Goal: Task Accomplishment & Management: Manage account settings

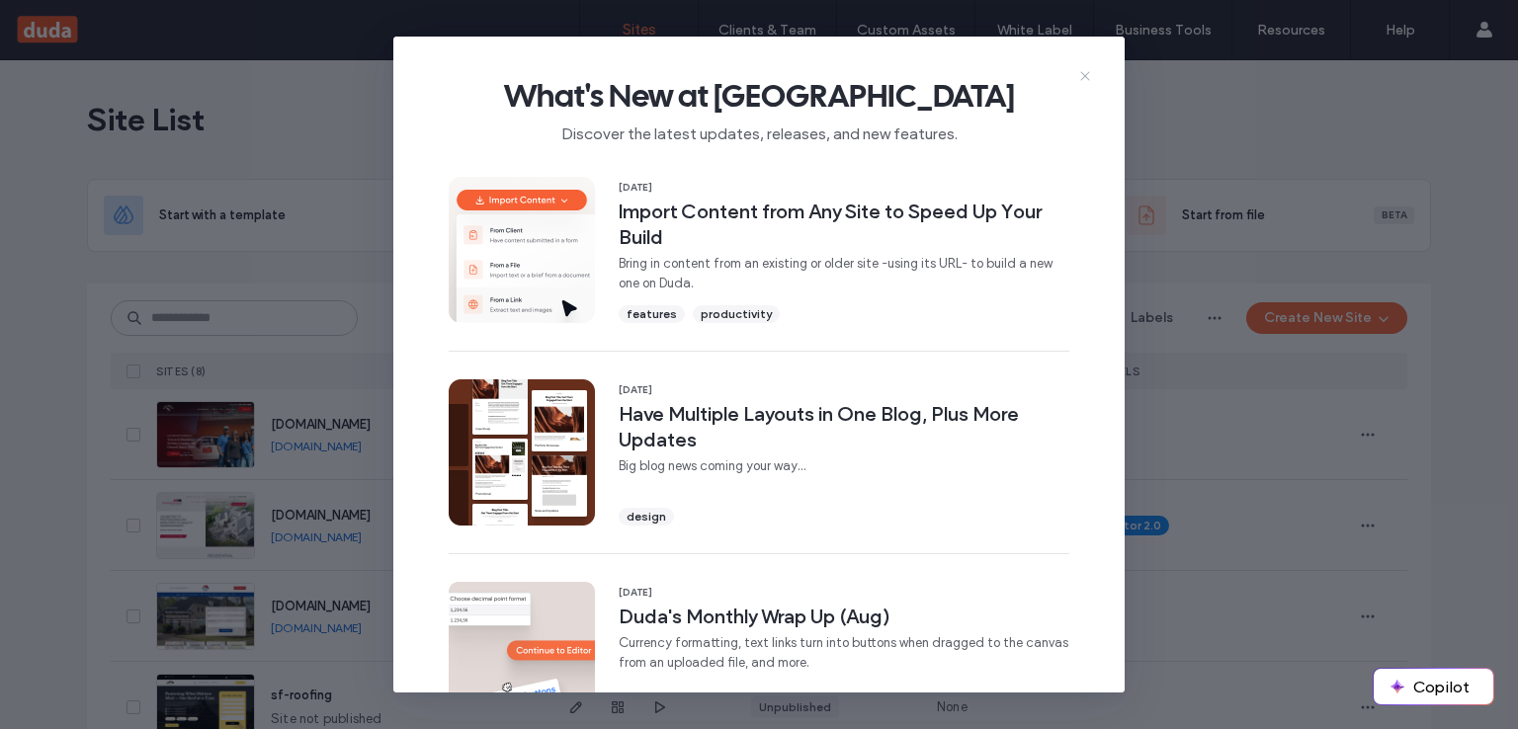
click at [1088, 72] on use at bounding box center [1084, 75] width 9 height 9
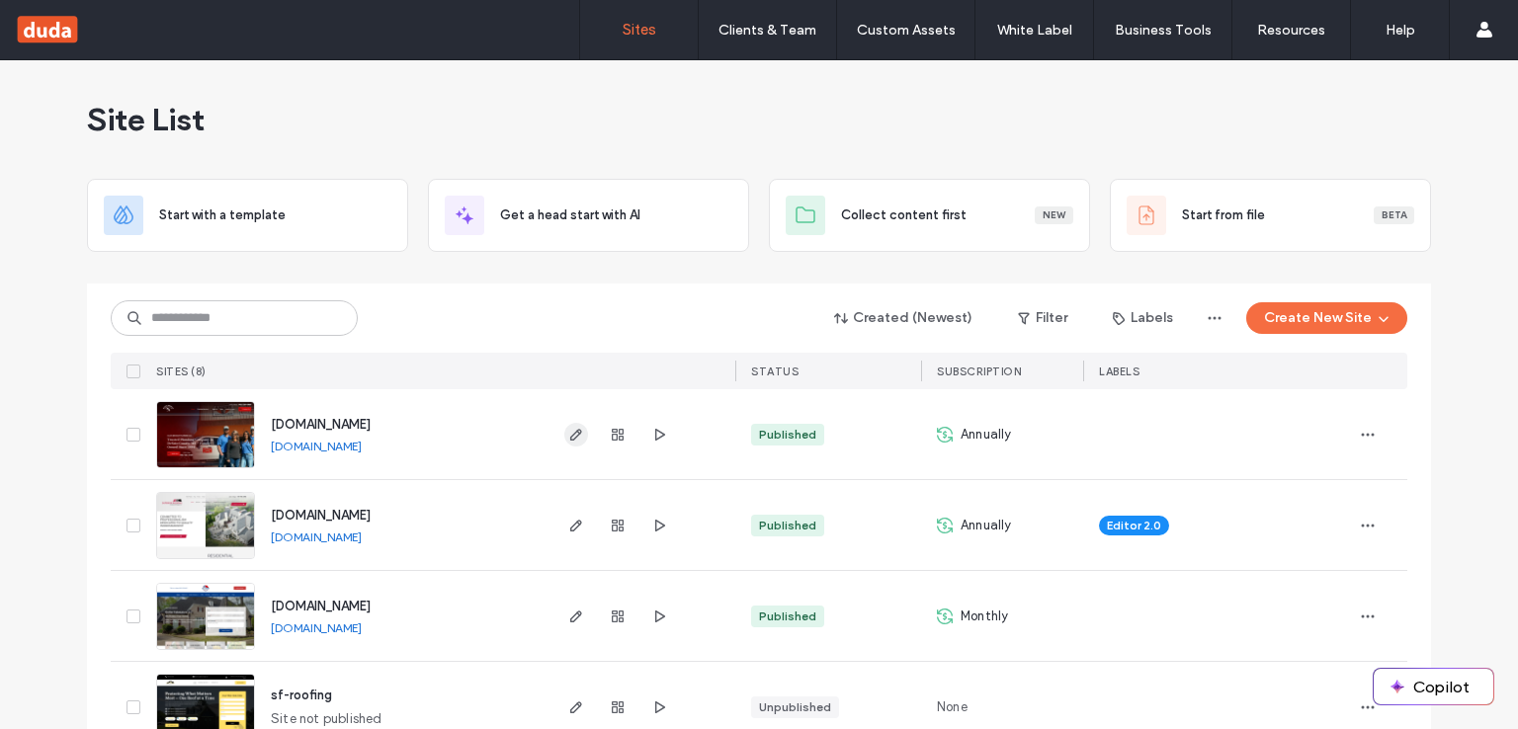
click at [571, 429] on use "button" at bounding box center [576, 435] width 12 height 12
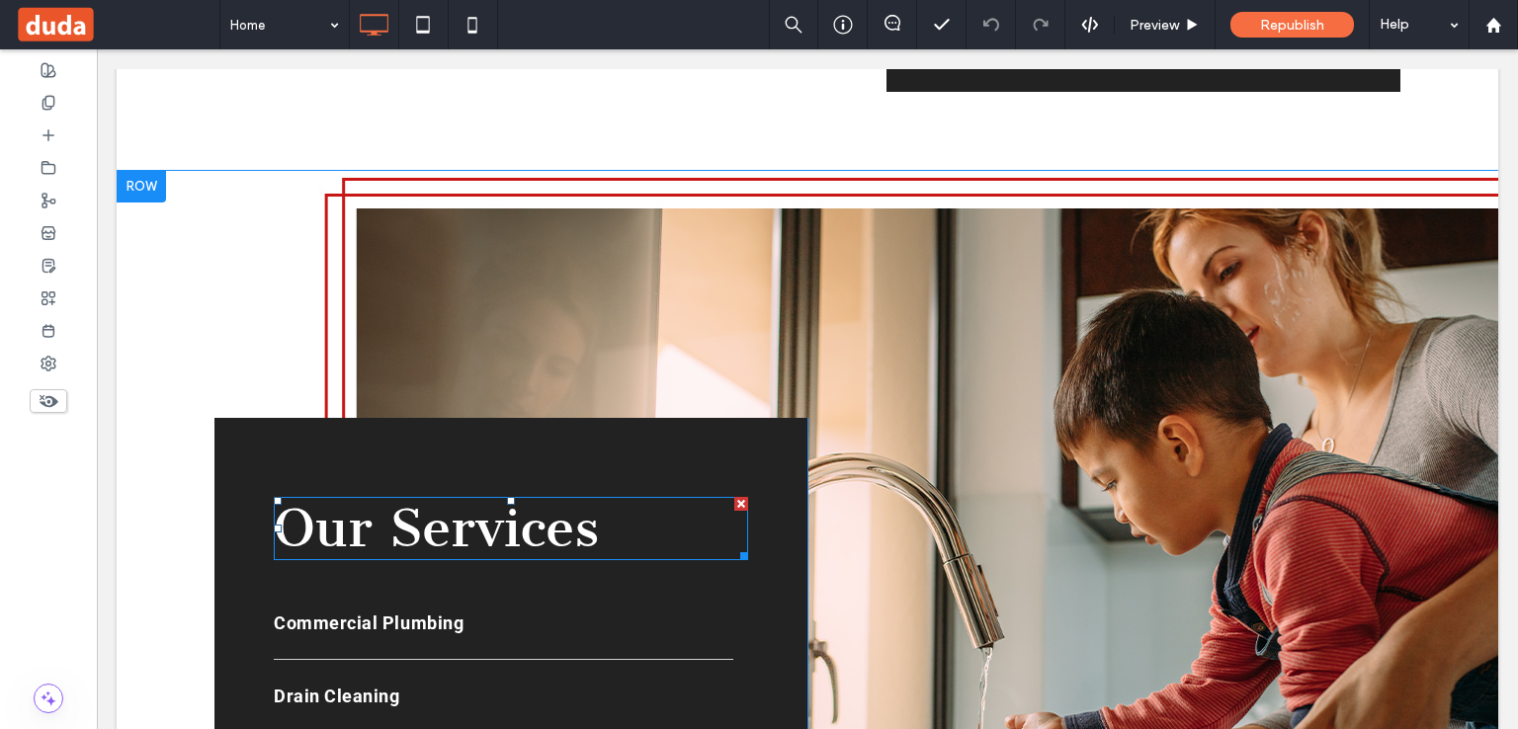
scroll to position [2372, 0]
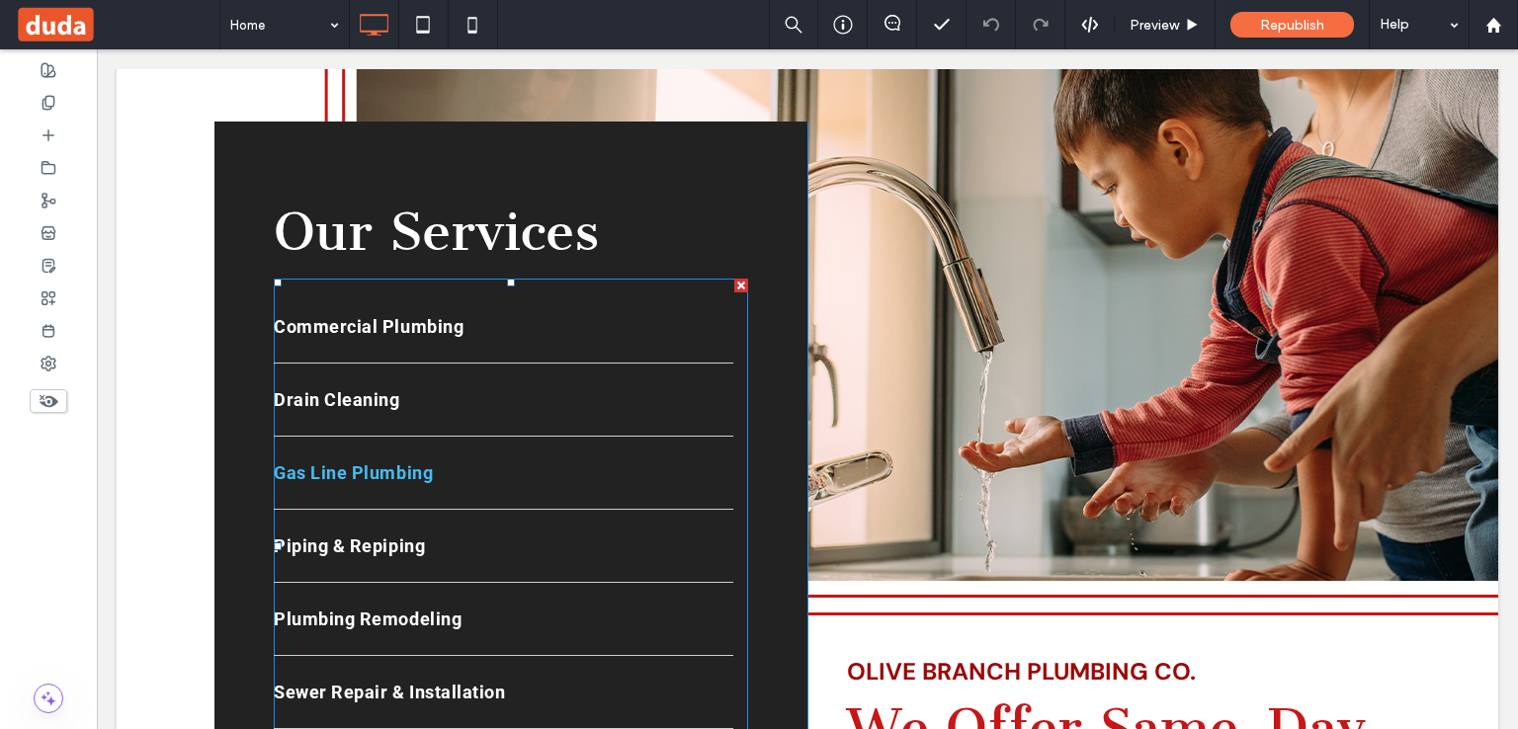
click at [406, 463] on span "Gas Line Plumbing" at bounding box center [353, 473] width 159 height 21
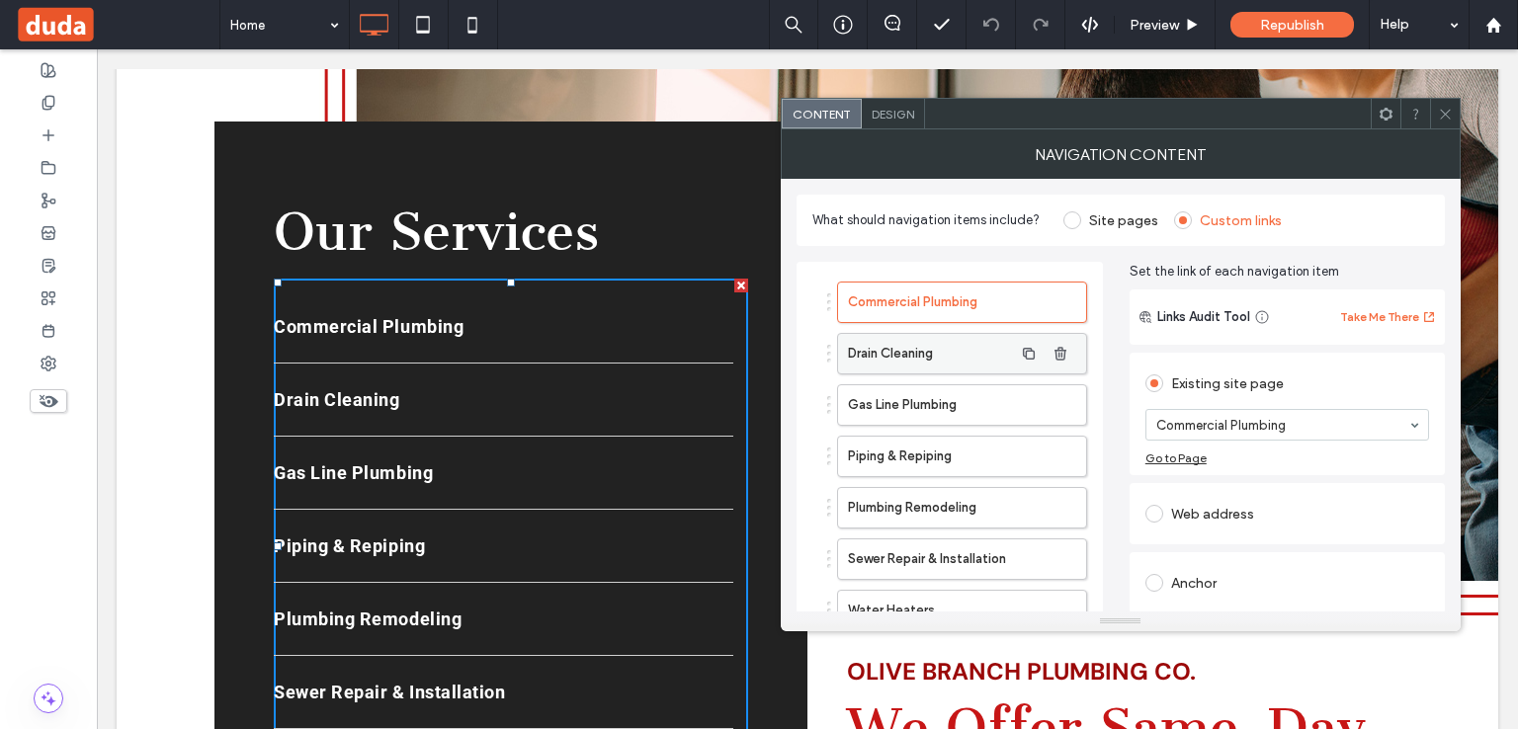
click at [939, 357] on label "Drain Cleaning" at bounding box center [930, 354] width 165 height 40
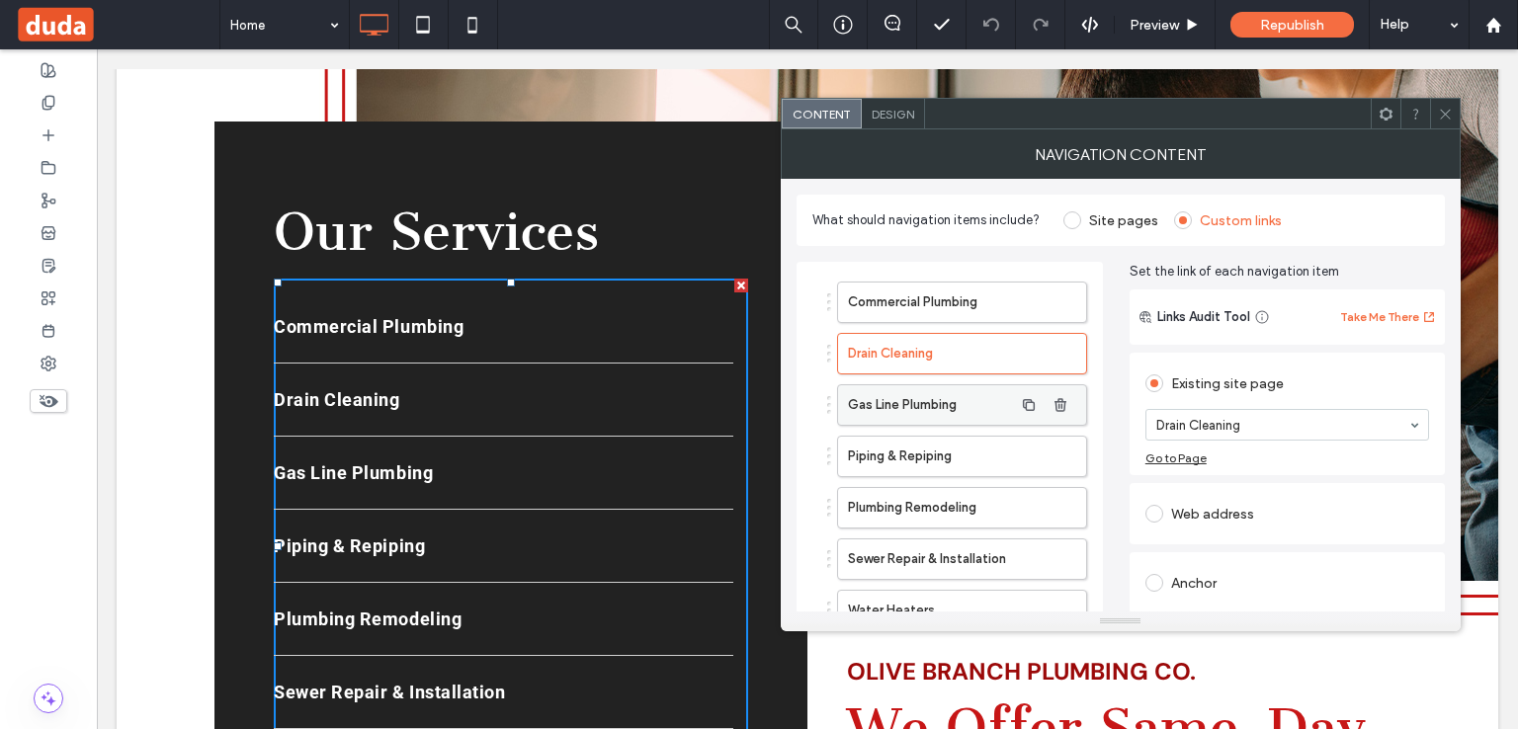
click at [924, 385] on label "Gas Line Plumbing" at bounding box center [930, 405] width 165 height 40
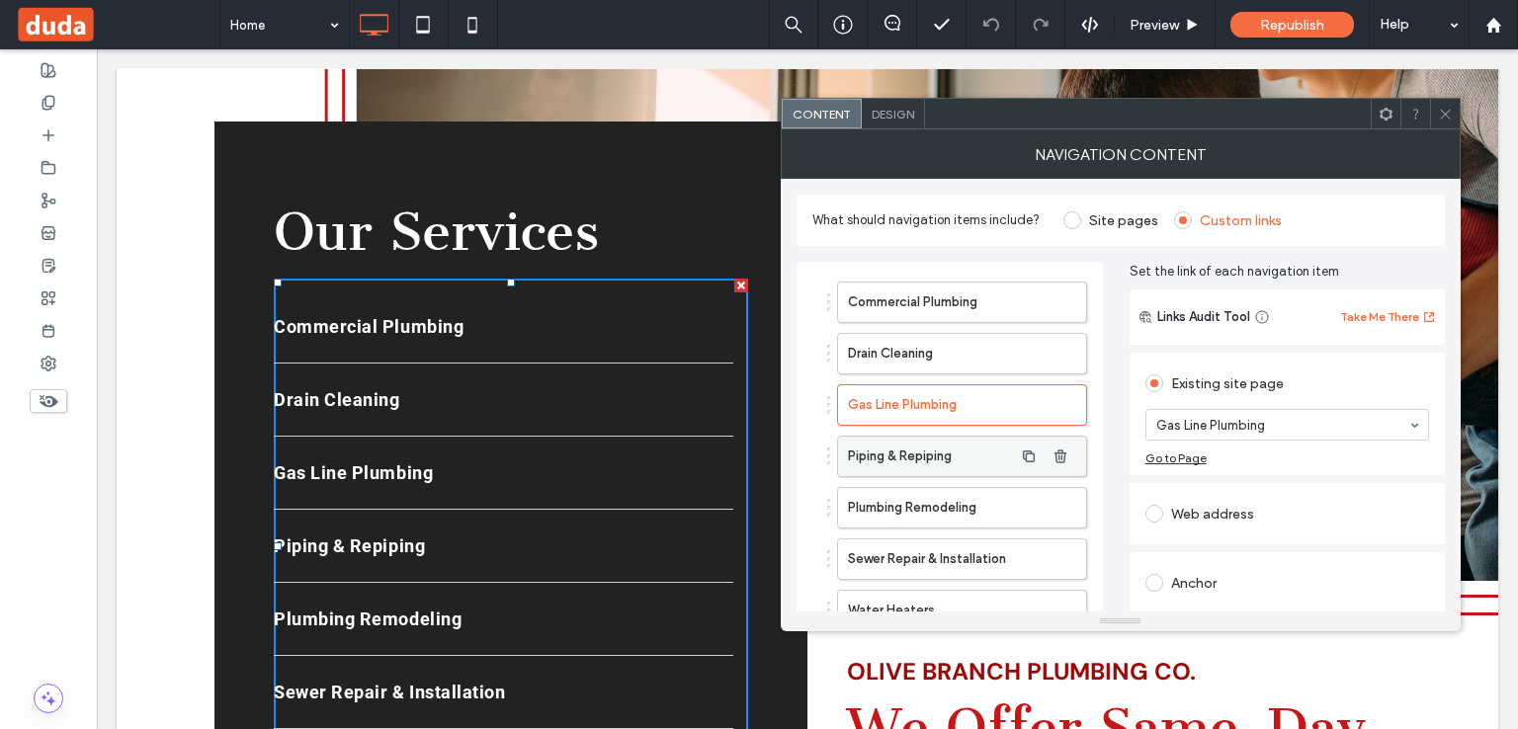
click at [918, 453] on label "Piping & Repiping" at bounding box center [930, 457] width 165 height 40
click at [905, 500] on label "Plumbing Remodeling" at bounding box center [930, 508] width 165 height 40
click at [893, 552] on label "Sewer Repair & Installation" at bounding box center [930, 560] width 165 height 40
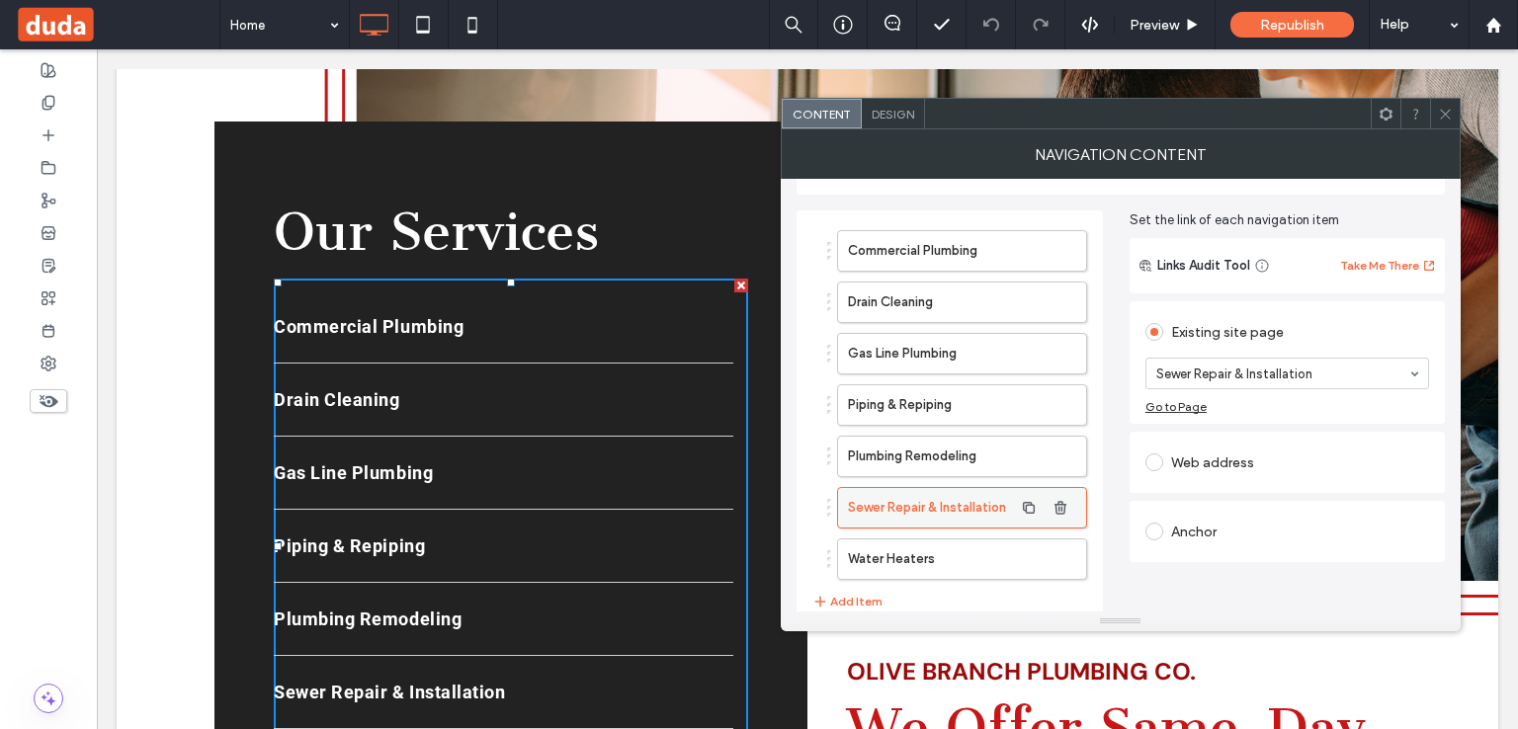
scroll to position [128, 0]
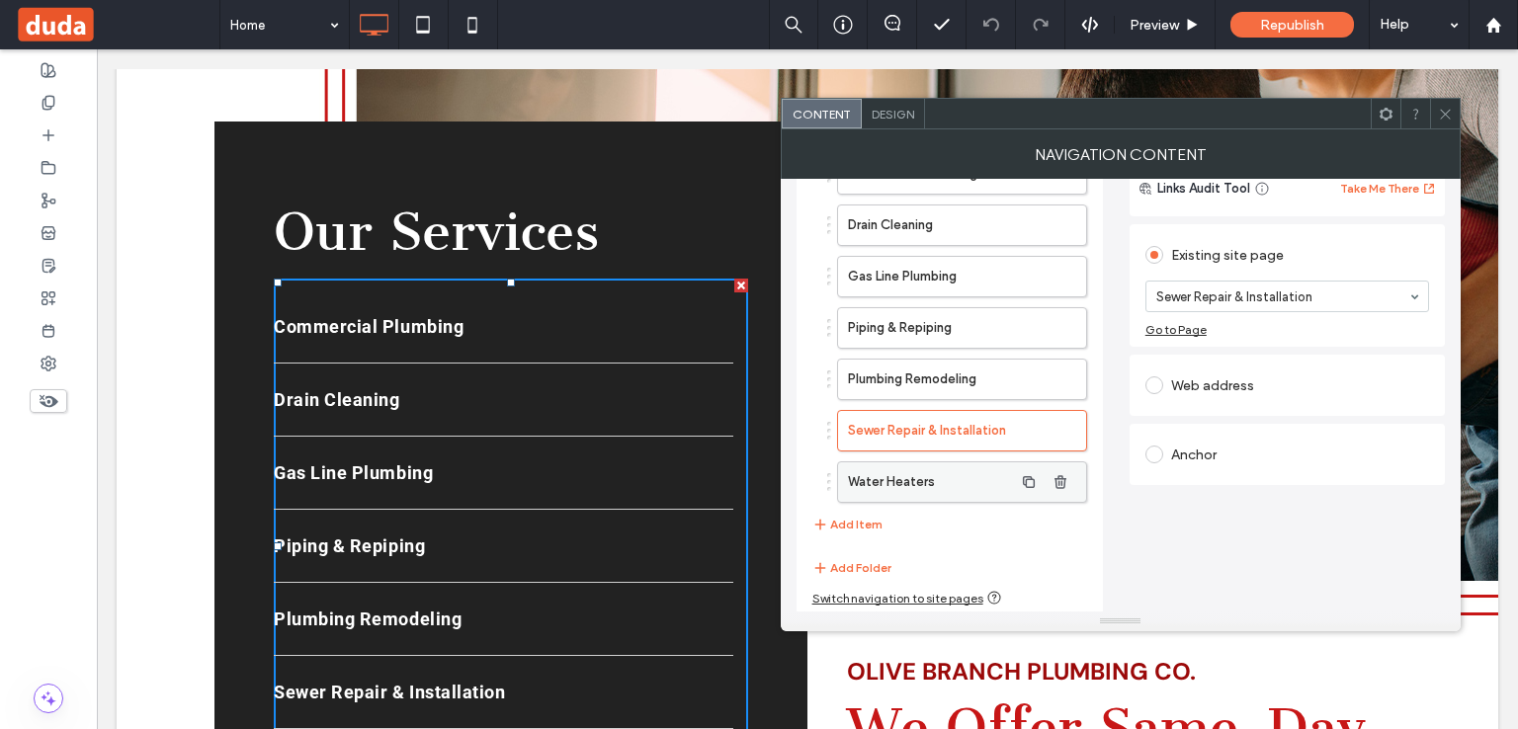
click at [878, 491] on label "Water Heaters" at bounding box center [930, 483] width 165 height 40
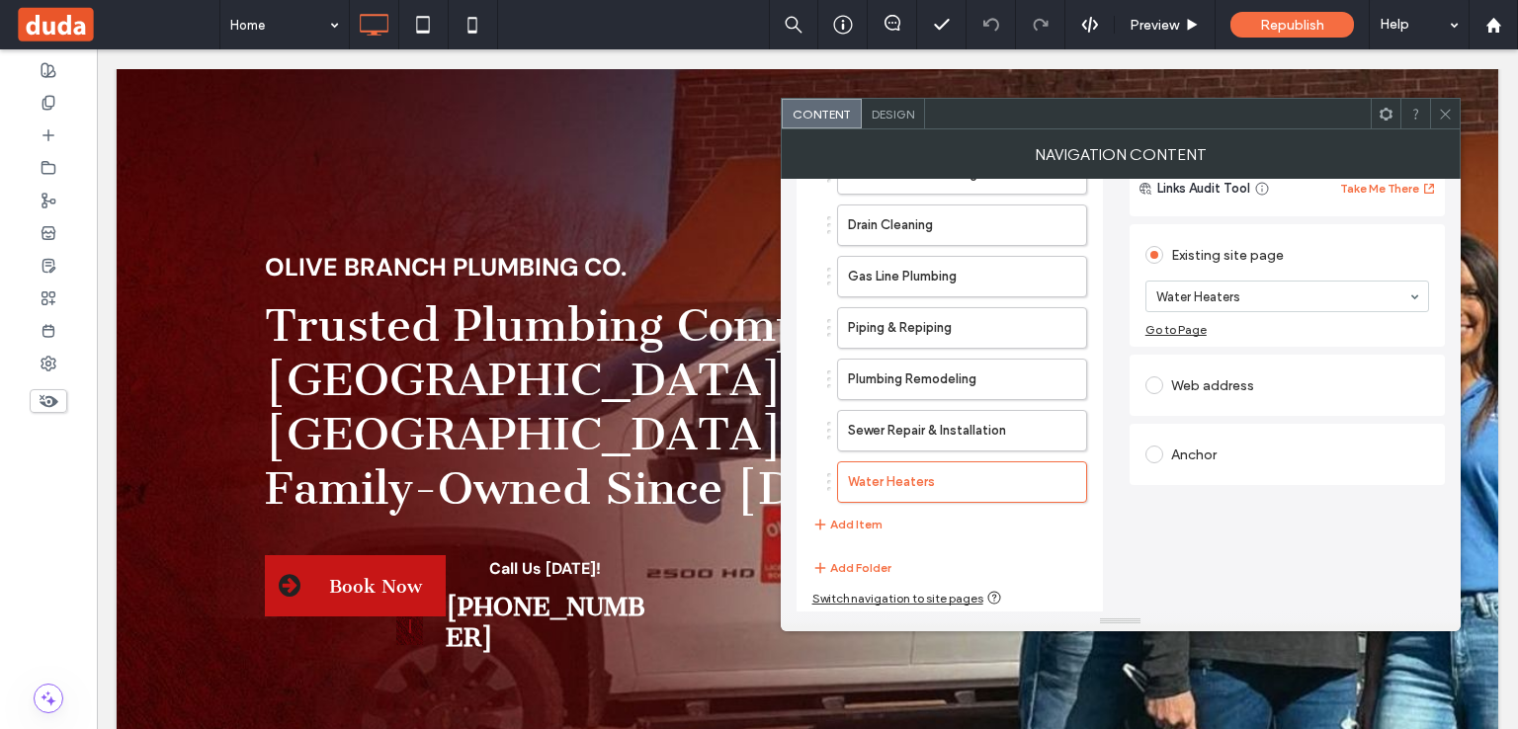
scroll to position [0, 0]
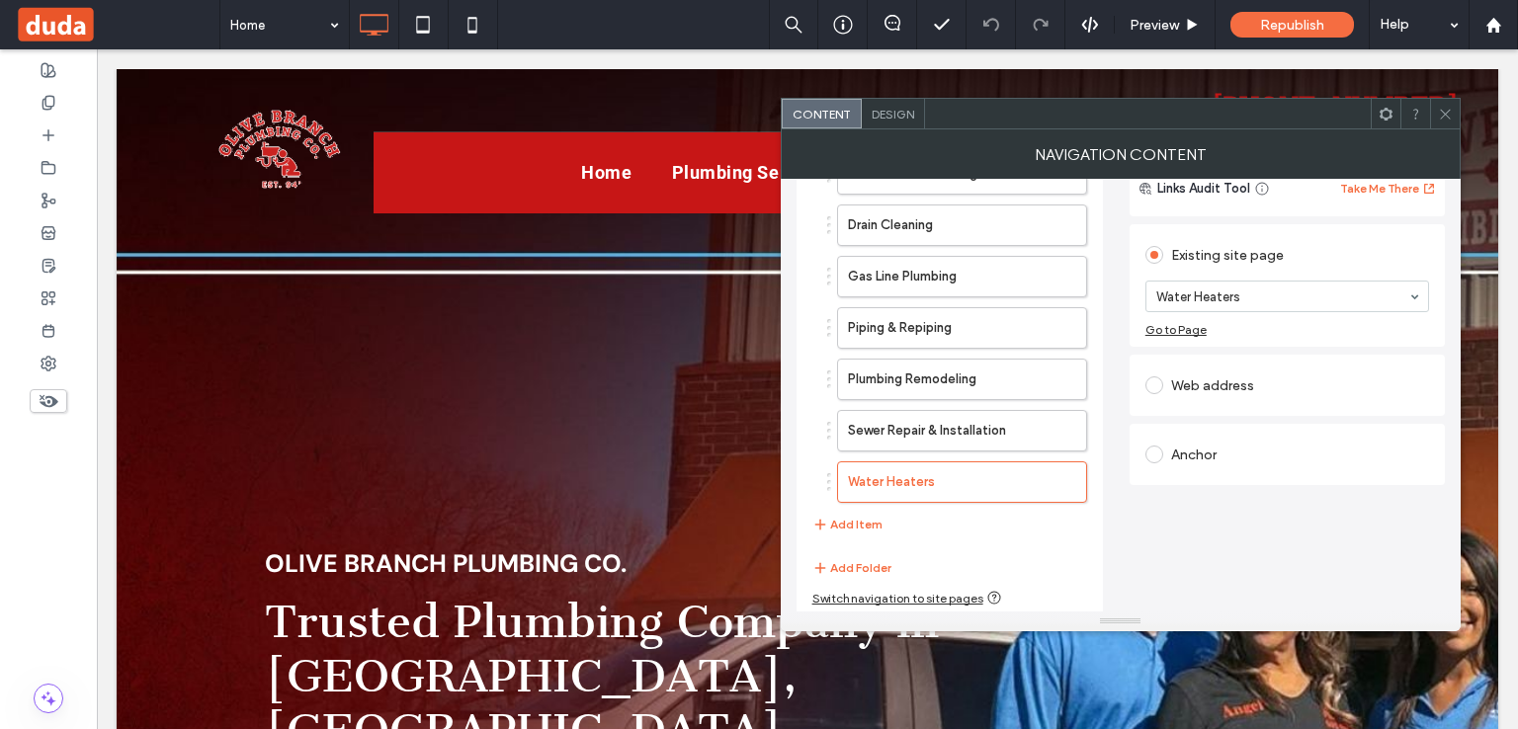
click at [1445, 115] on icon at bounding box center [1445, 114] width 15 height 15
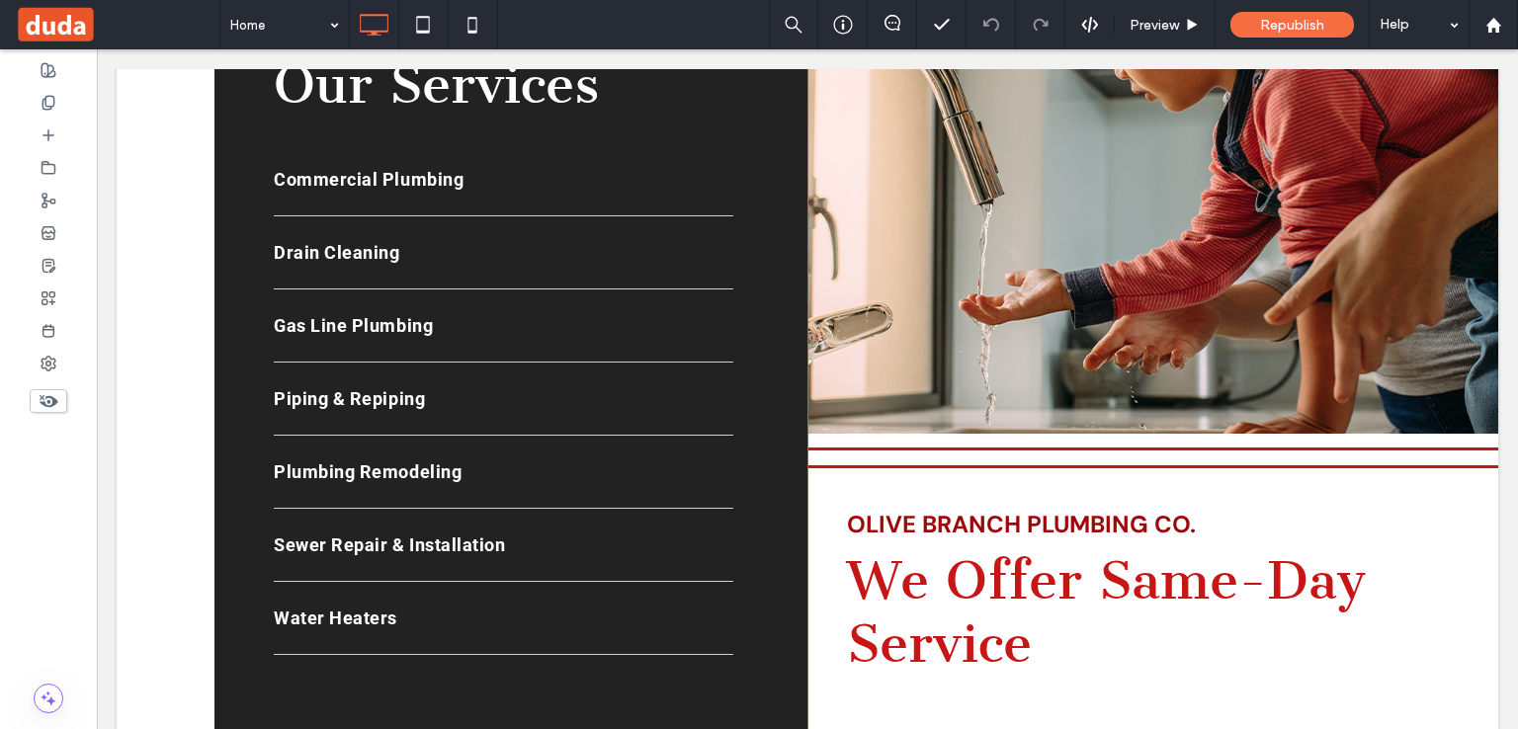
scroll to position [2570, 0]
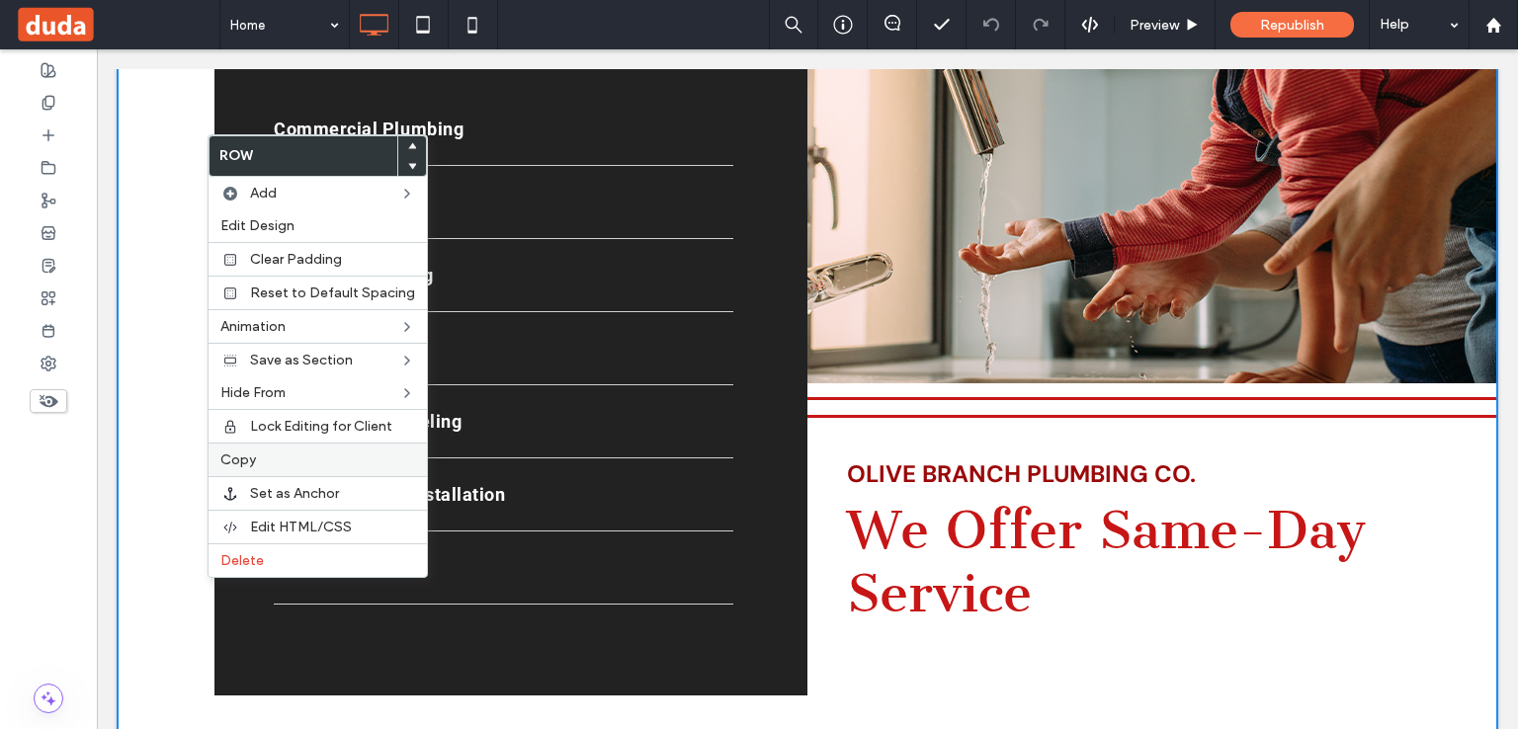
click at [238, 460] on span "Copy" at bounding box center [238, 460] width 36 height 17
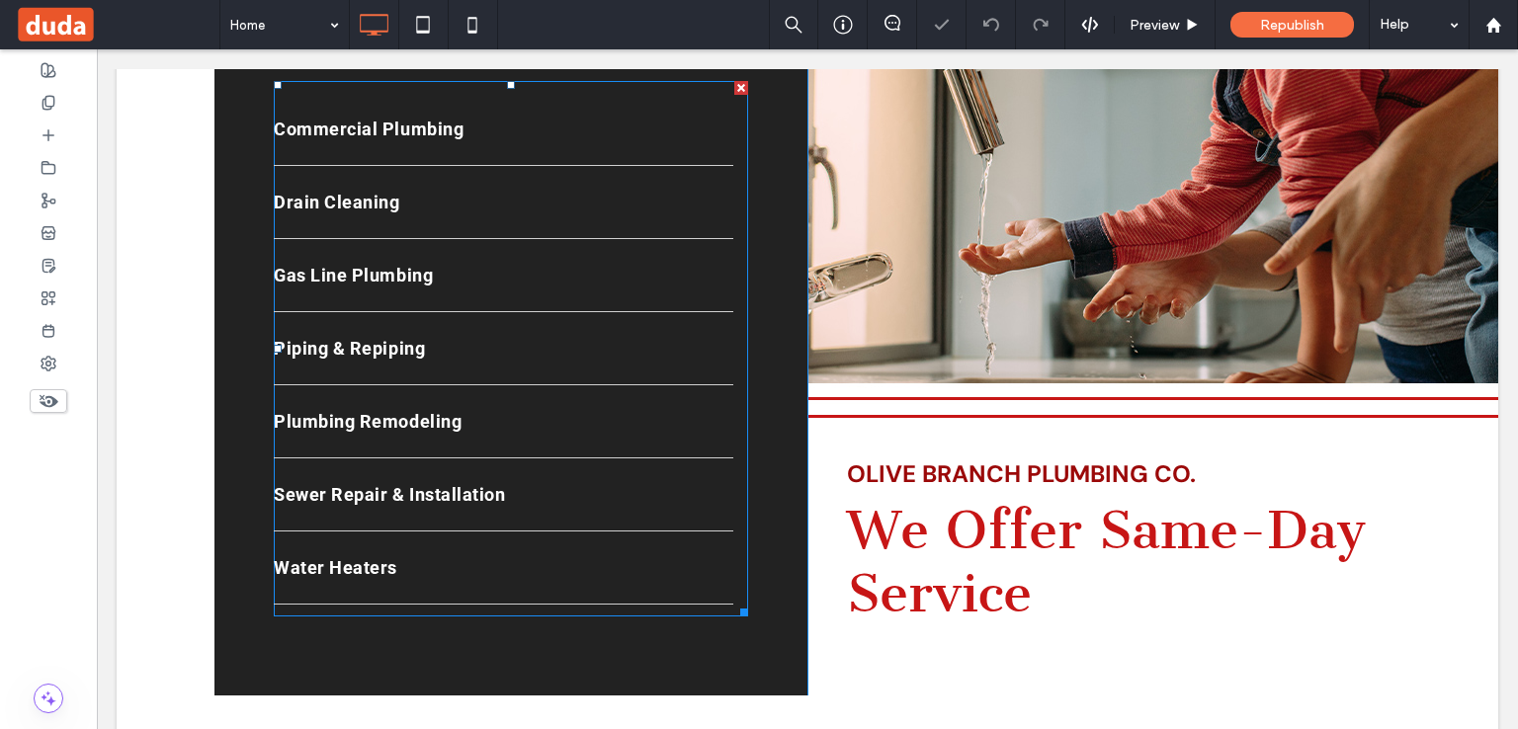
scroll to position [2174, 0]
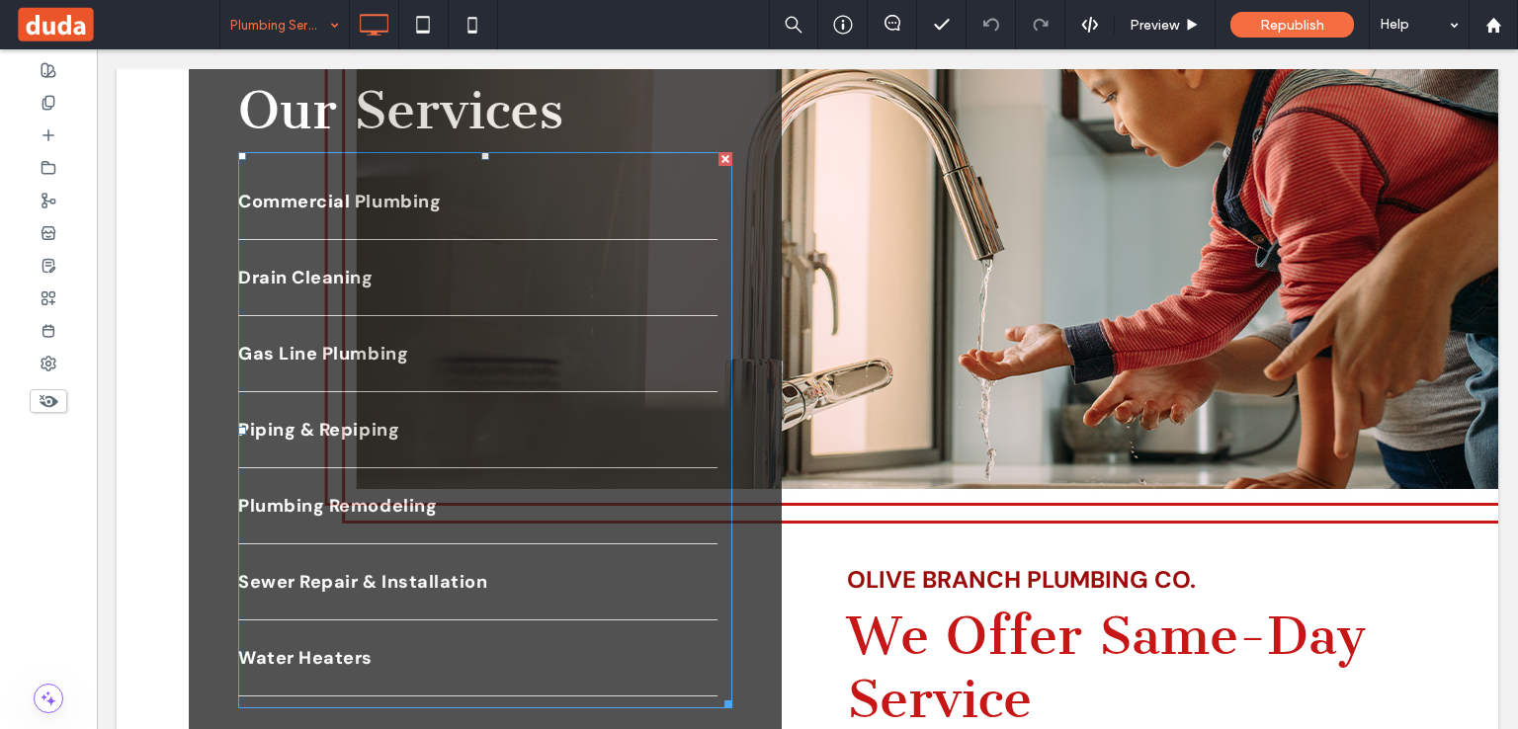
scroll to position [2570, 0]
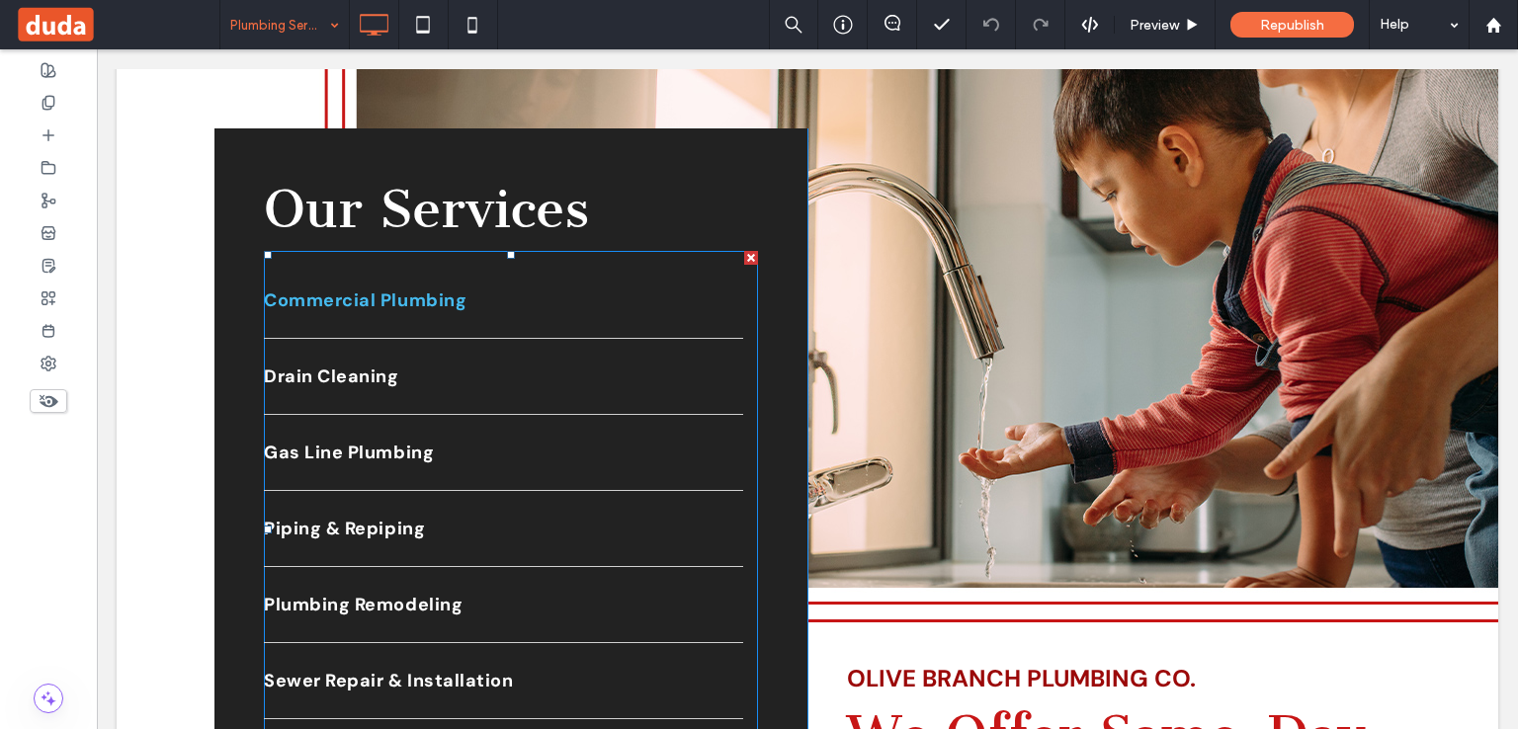
click at [350, 263] on link "Commercial Plumbing" at bounding box center [503, 300] width 479 height 75
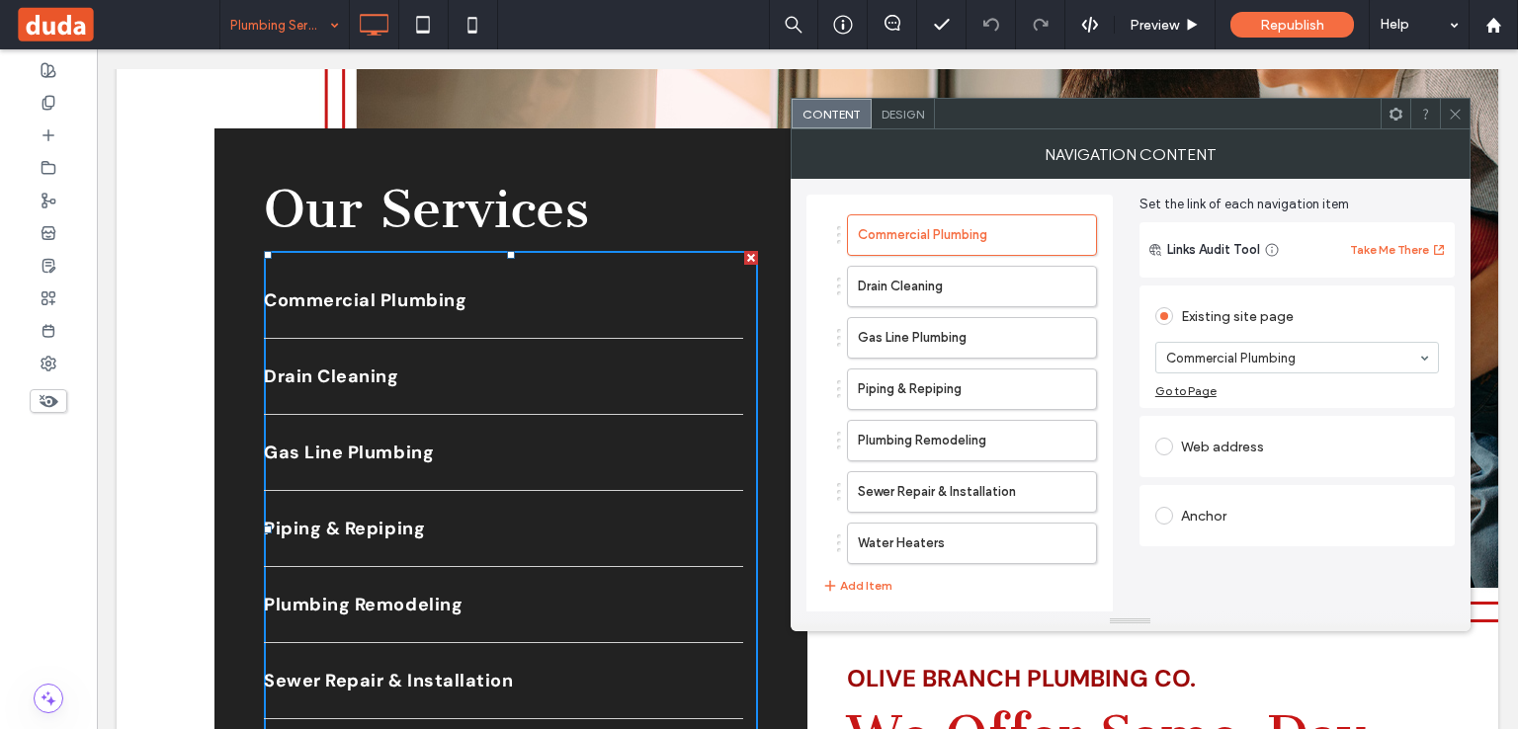
scroll to position [128, 0]
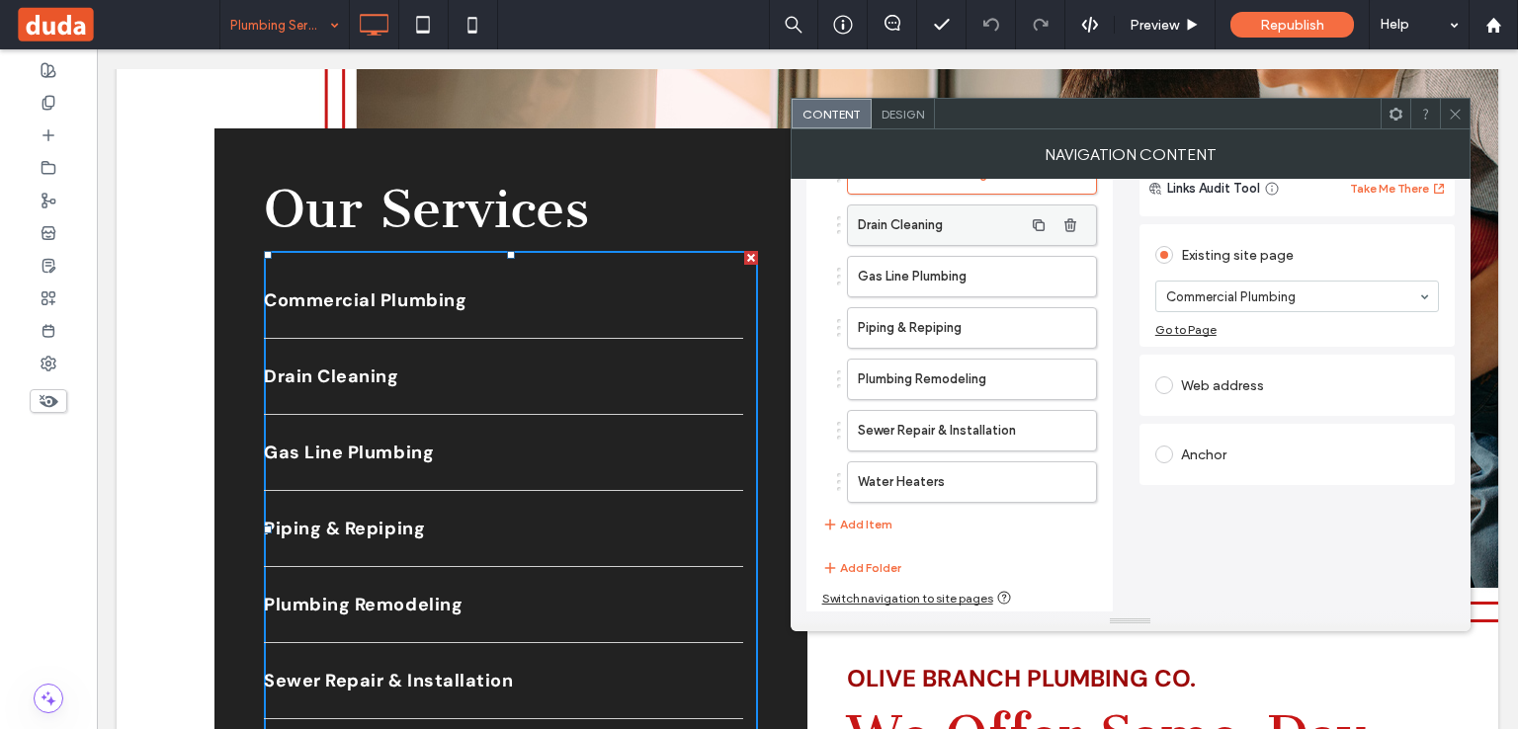
click at [890, 222] on label "Drain Cleaning" at bounding box center [940, 226] width 165 height 40
click at [899, 262] on label "Gas Line Plumbing" at bounding box center [940, 277] width 165 height 40
click at [886, 309] on label "Piping & Repiping" at bounding box center [940, 328] width 165 height 40
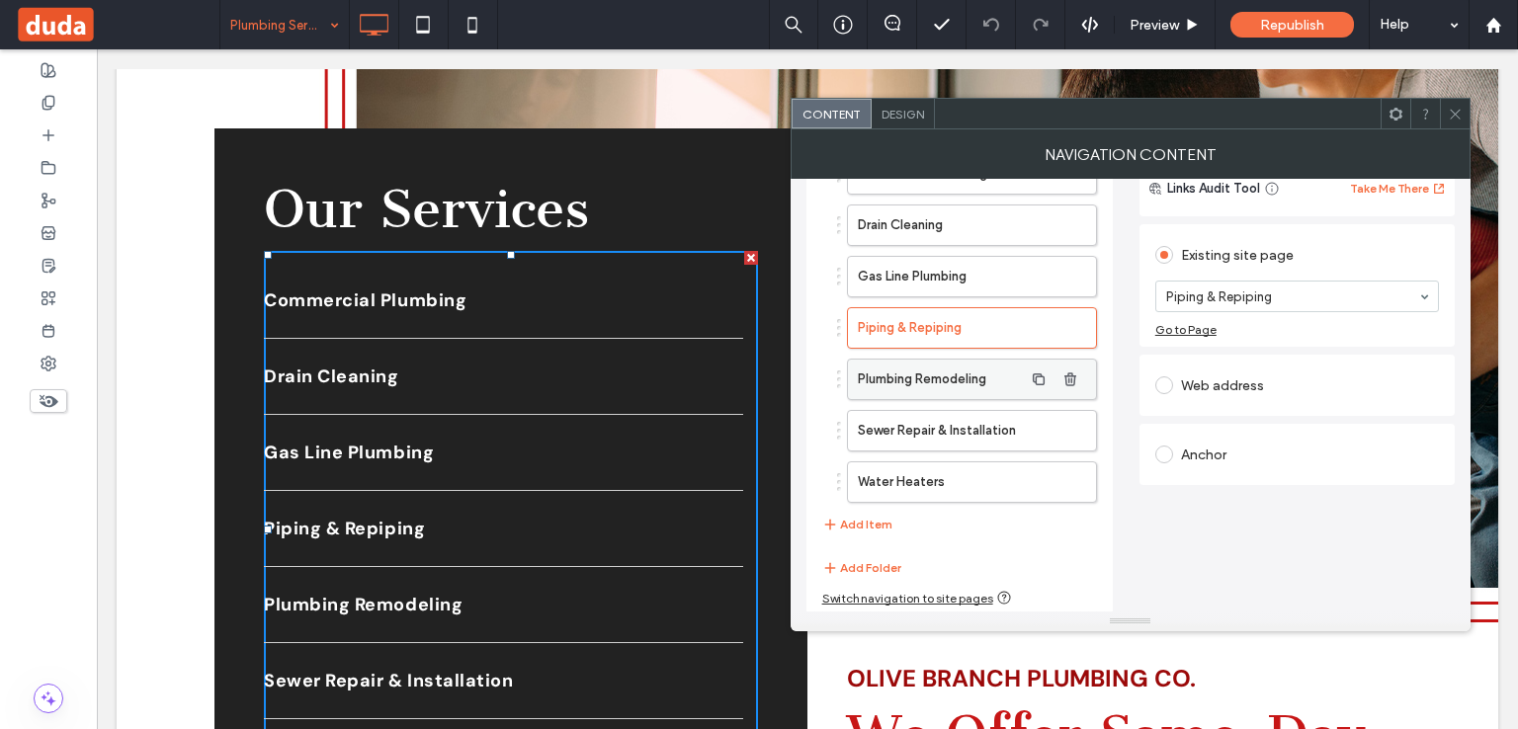
click at [886, 383] on label "Plumbing Remodeling" at bounding box center [940, 380] width 165 height 40
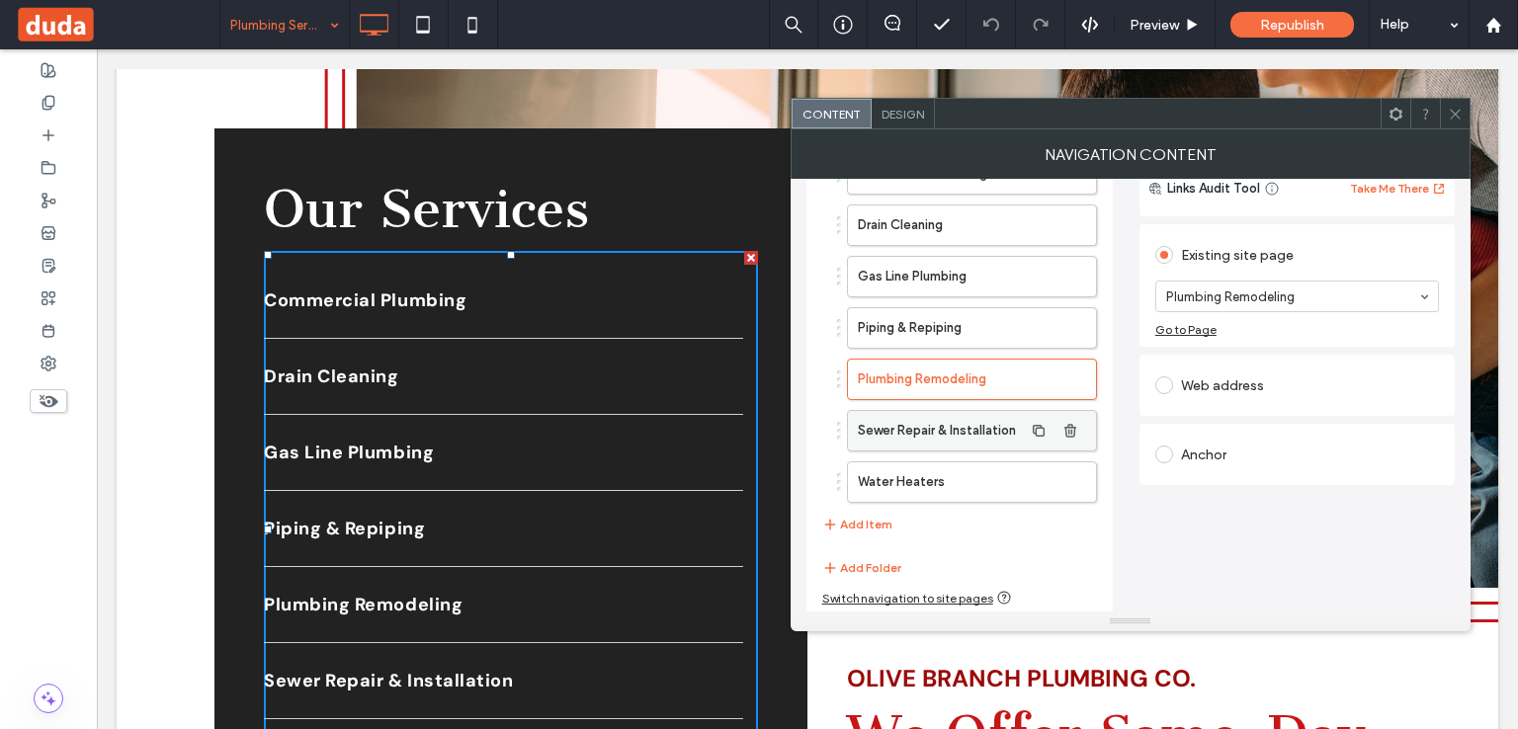
click at [890, 419] on label "Sewer Repair & Installation" at bounding box center [940, 431] width 165 height 40
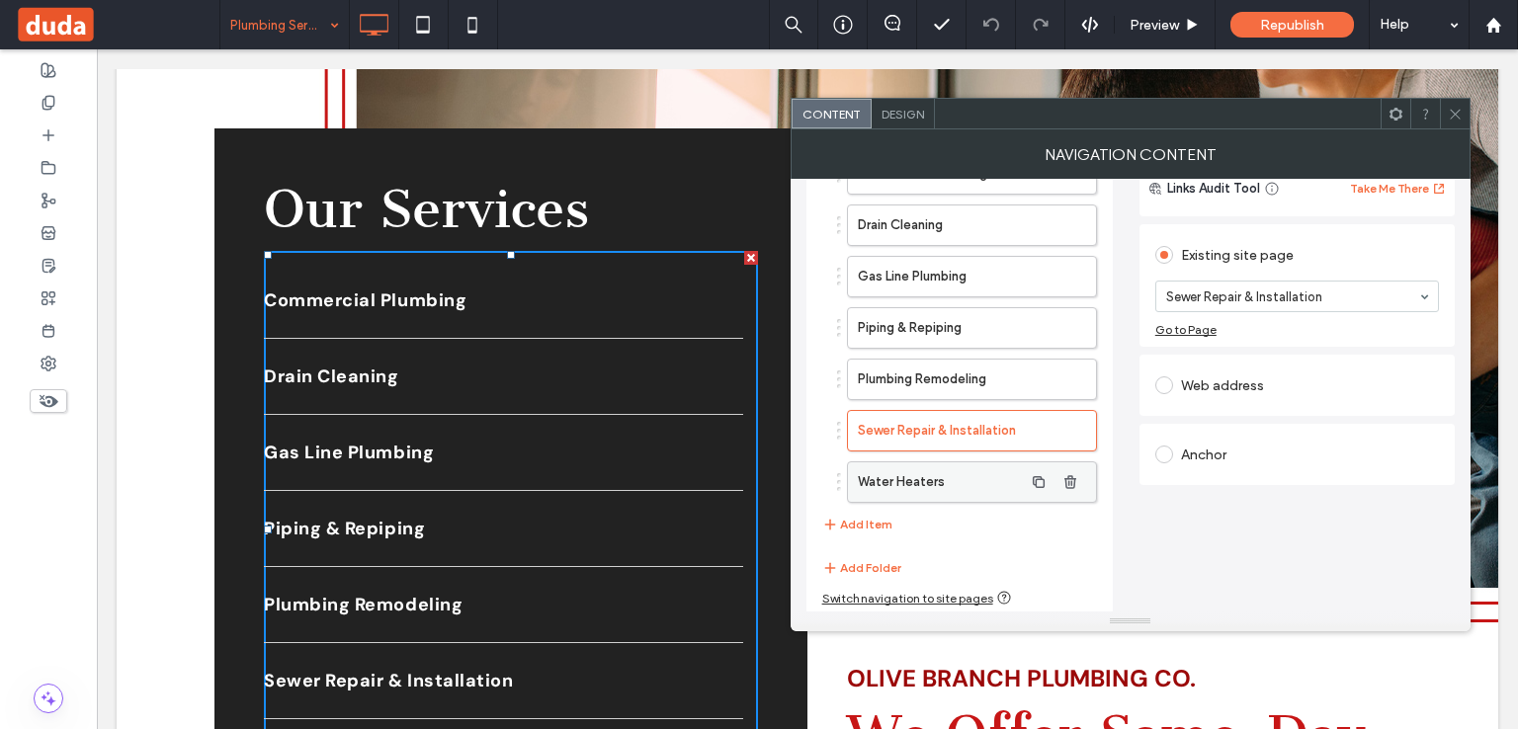
click at [902, 467] on label "Water Heaters" at bounding box center [940, 483] width 165 height 40
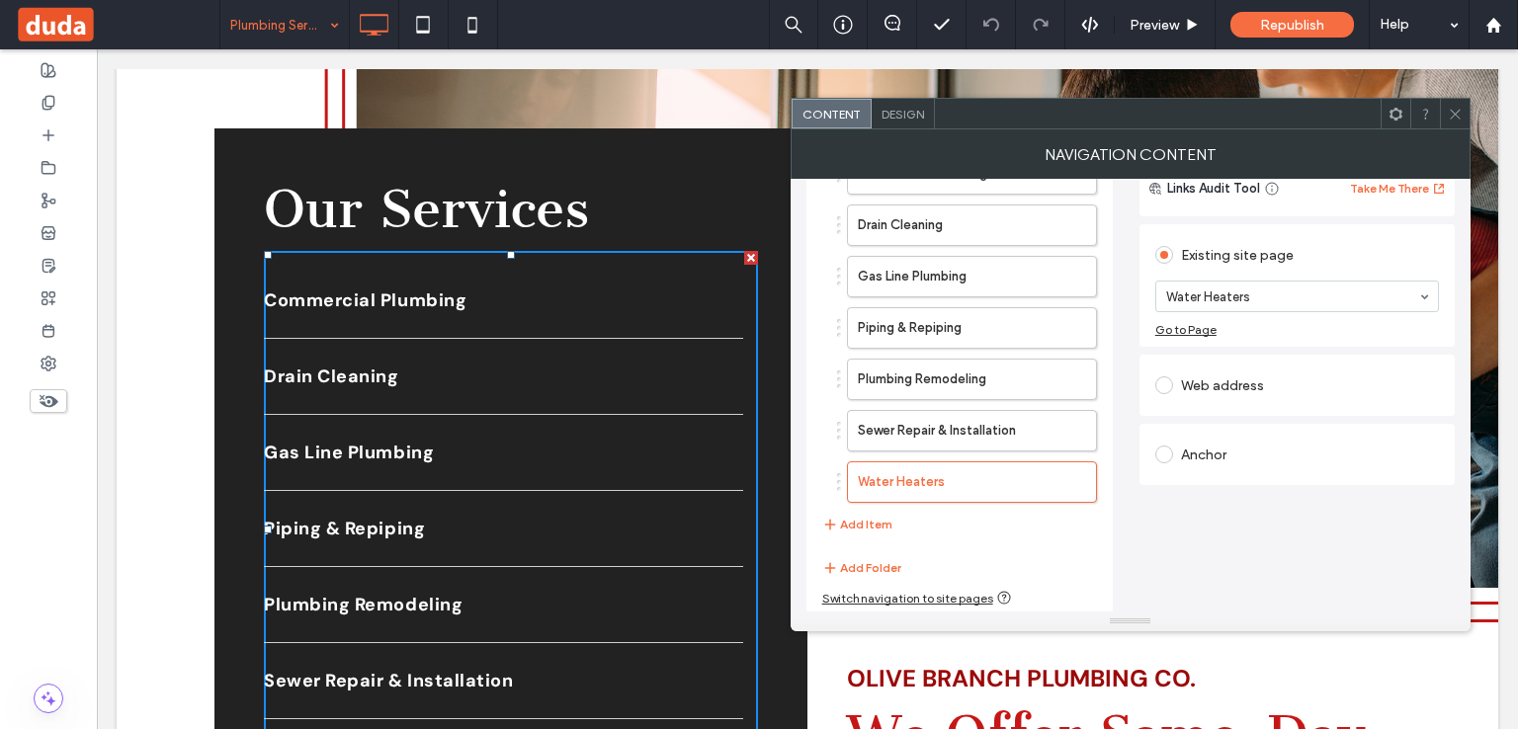
click at [1453, 118] on icon at bounding box center [1455, 114] width 15 height 15
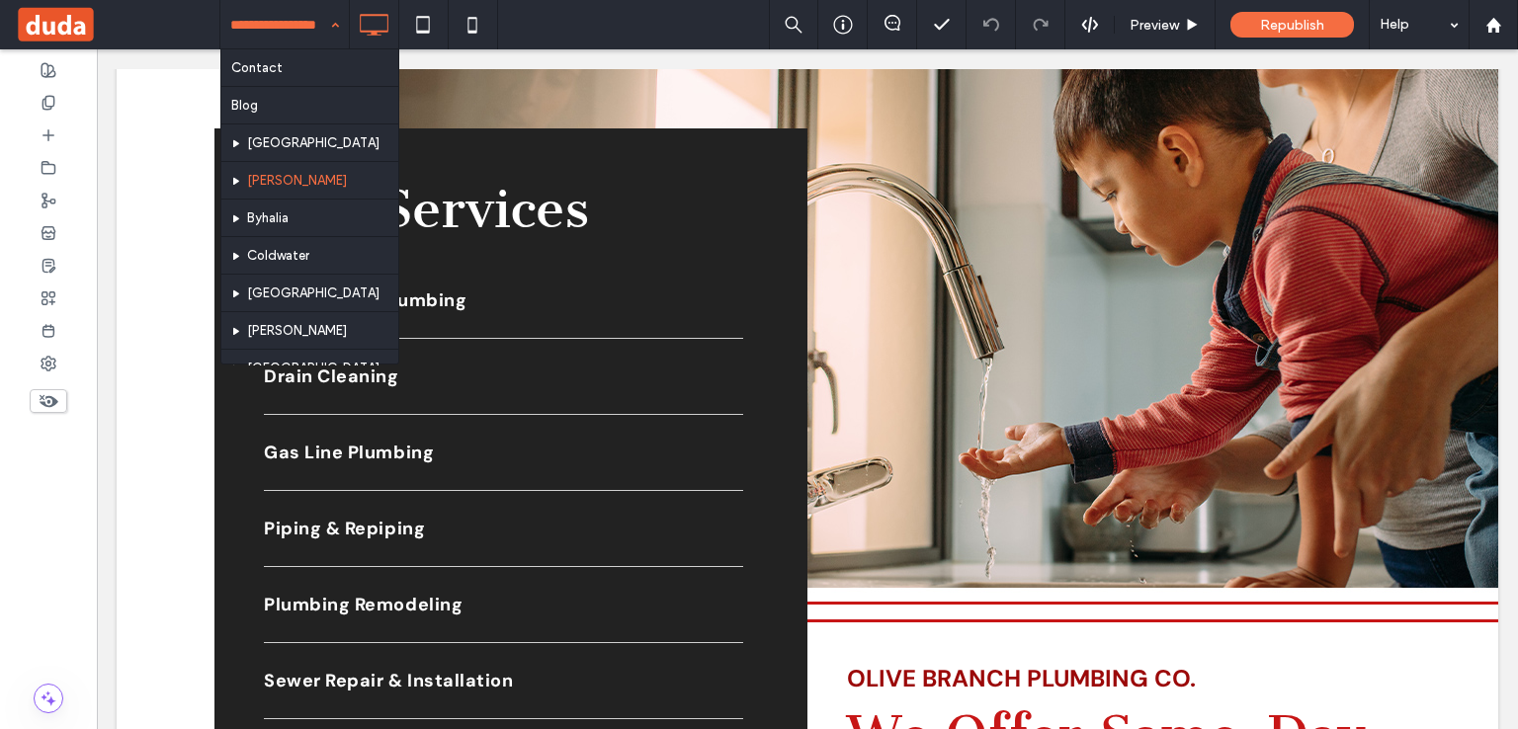
scroll to position [690, 0]
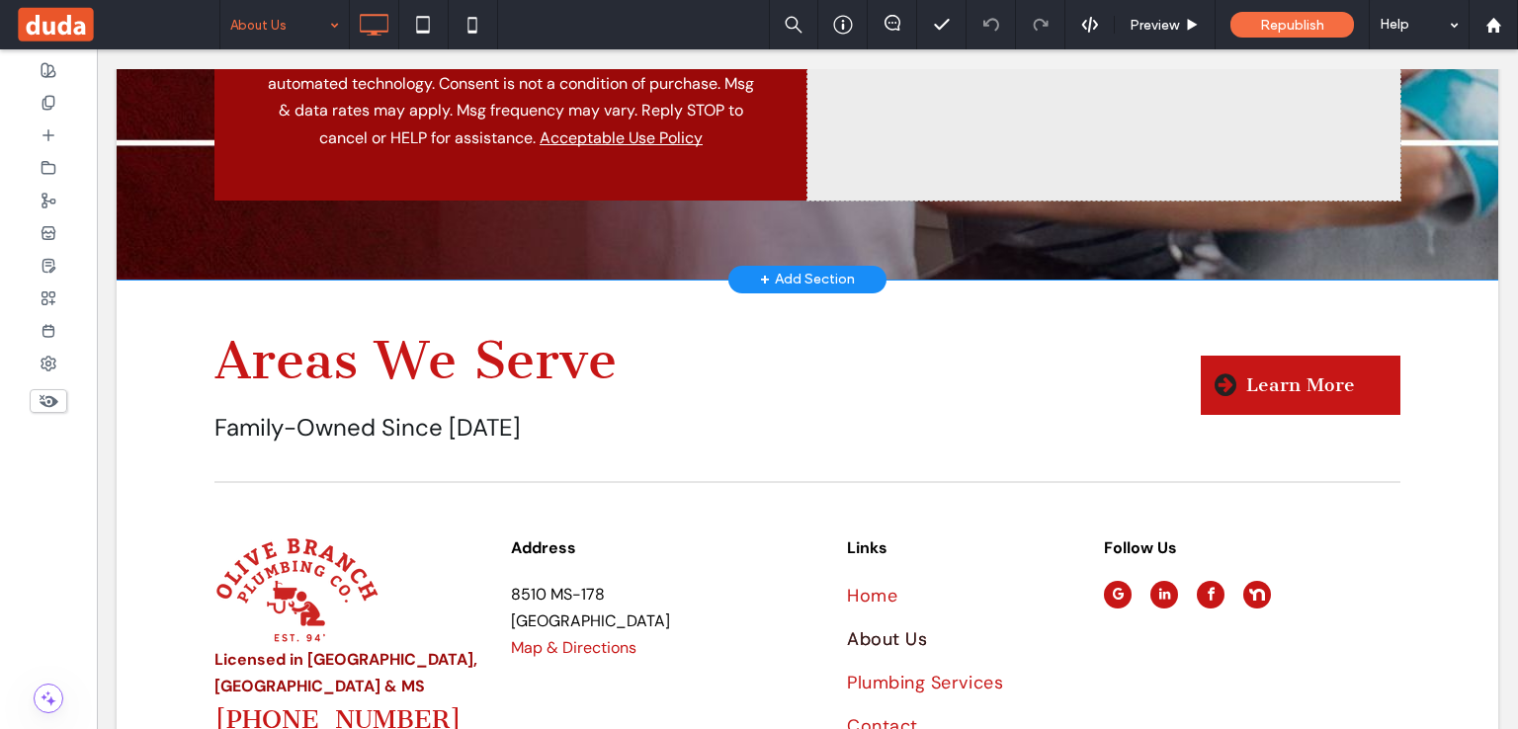
scroll to position [6630, 0]
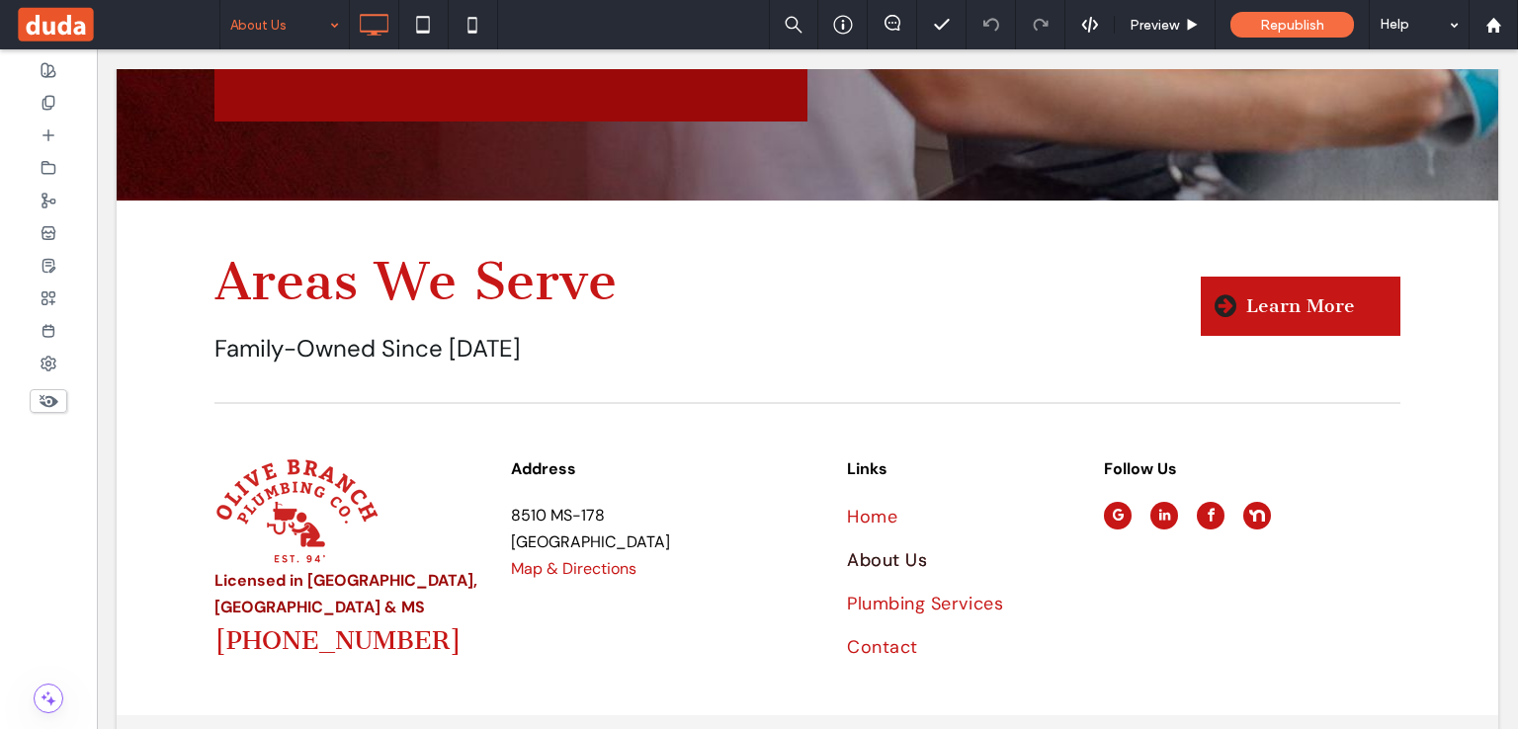
click at [276, 37] on input at bounding box center [279, 24] width 99 height 49
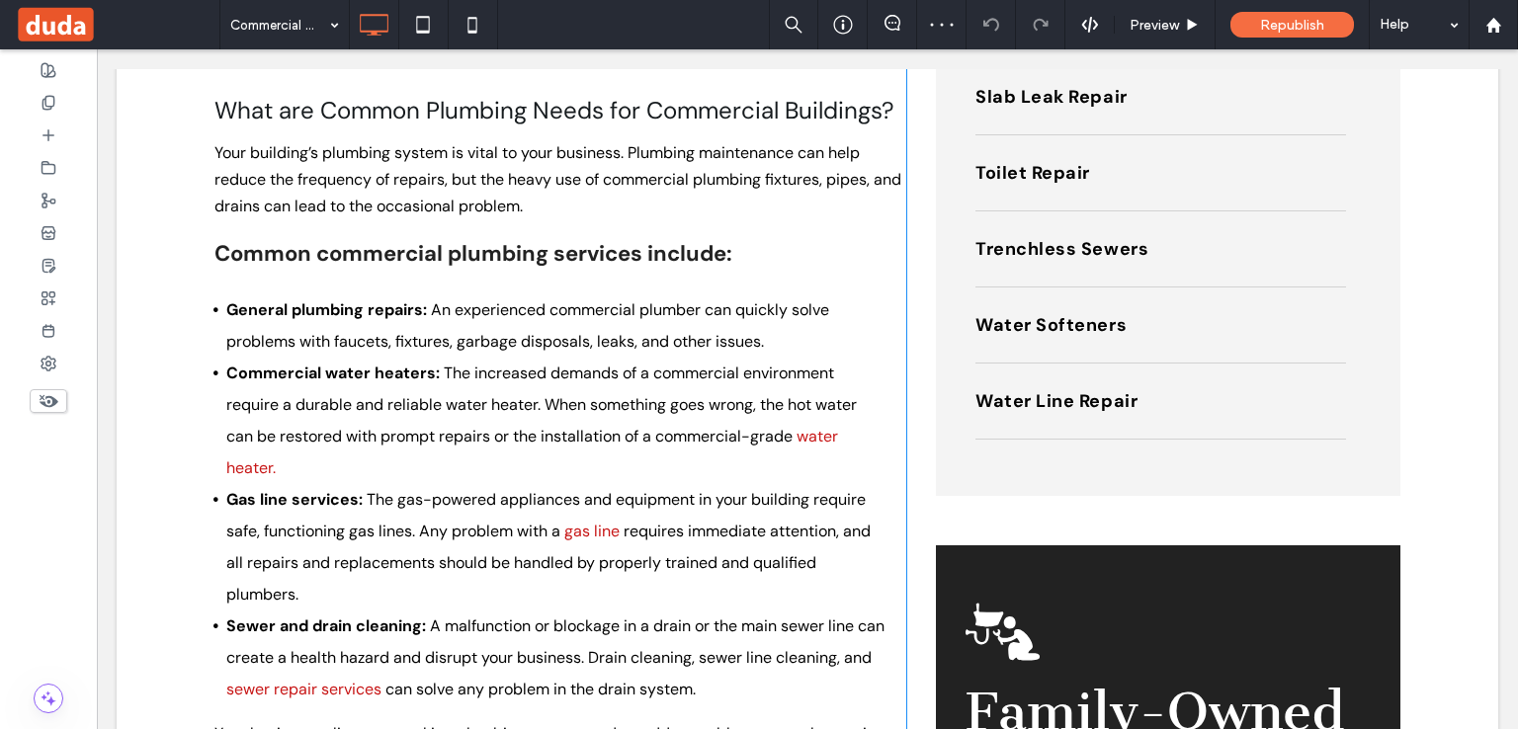
scroll to position [988, 0]
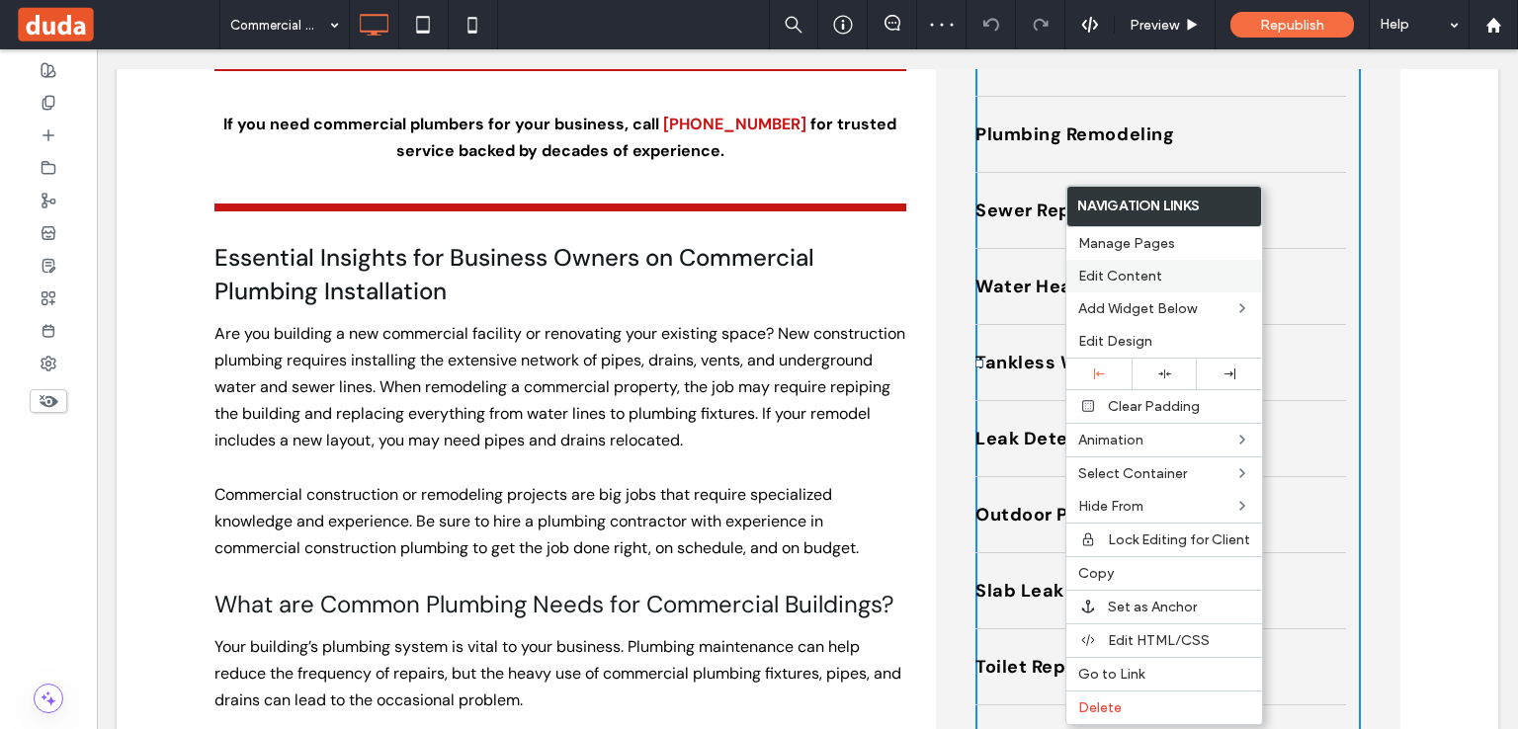
click at [1129, 264] on div "Edit Content" at bounding box center [1164, 276] width 196 height 33
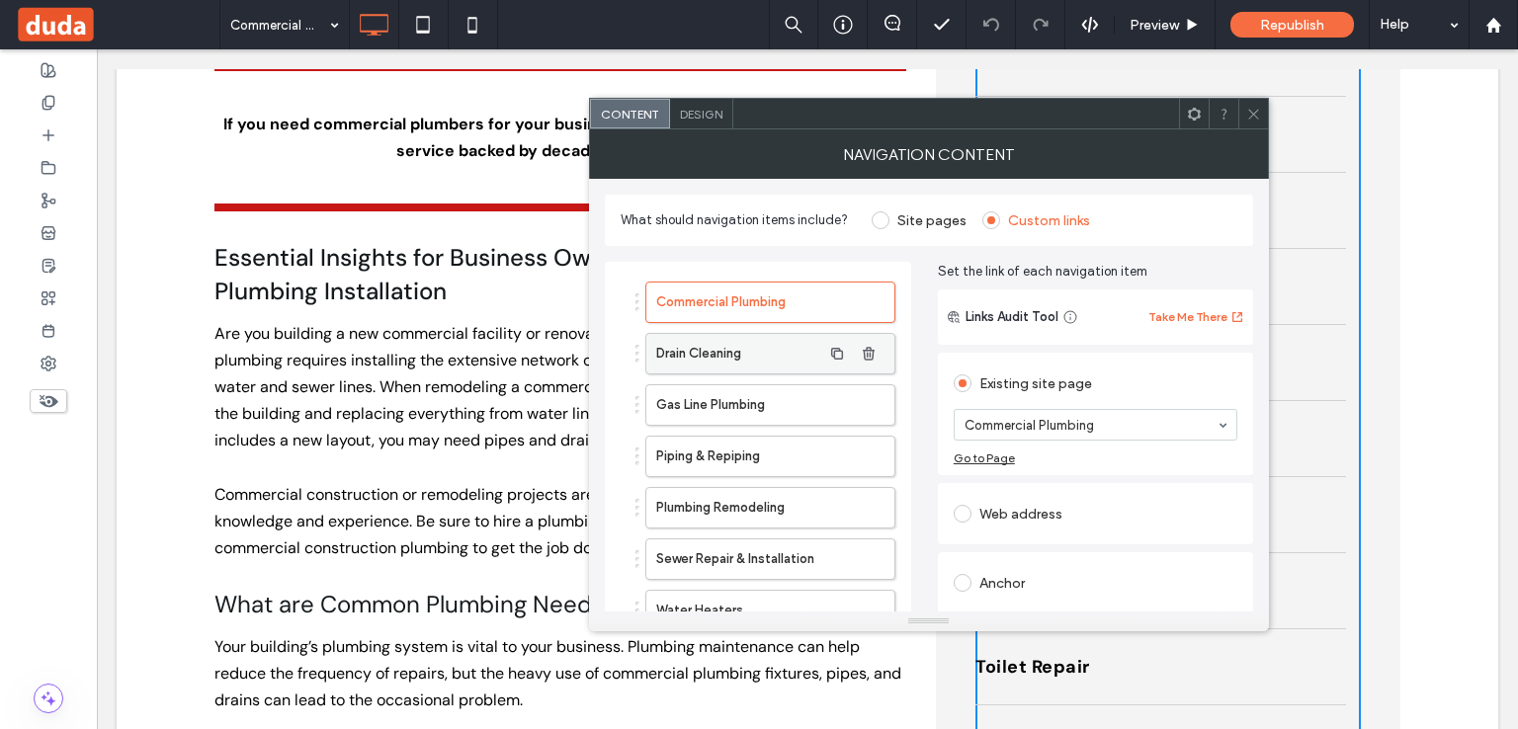
click at [692, 355] on label "Drain Cleaning" at bounding box center [738, 354] width 165 height 40
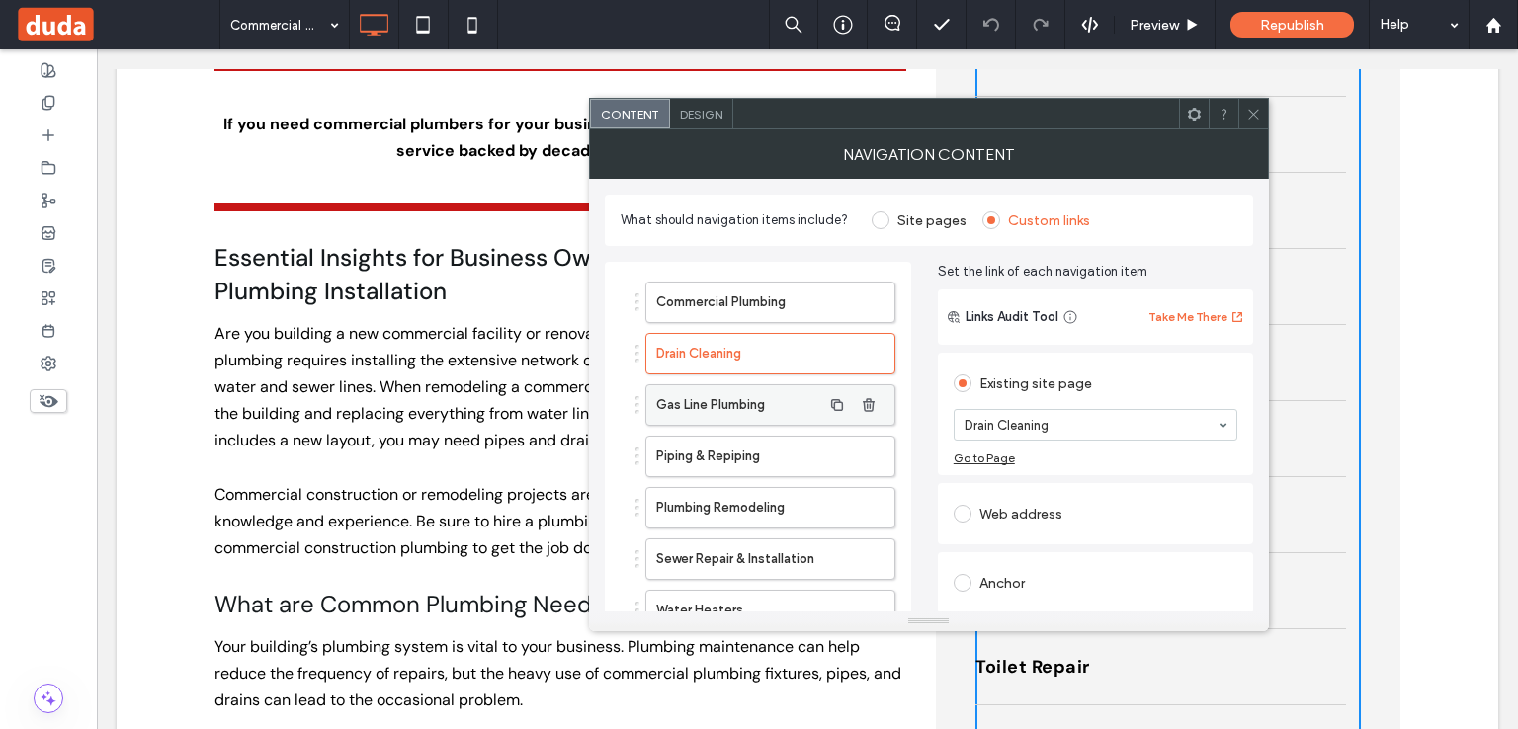
click at [680, 390] on label "Gas Line Plumbing" at bounding box center [738, 405] width 165 height 40
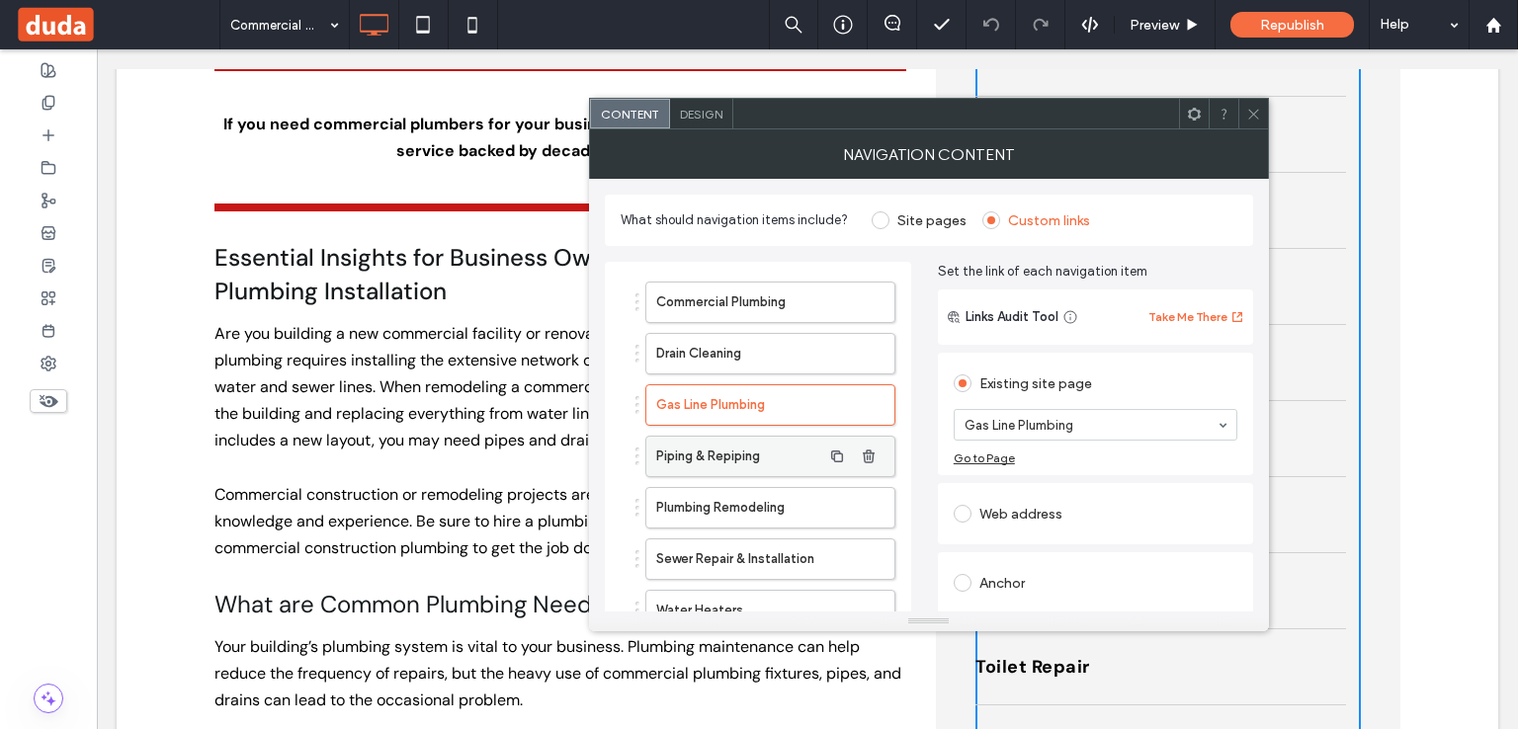
click at [696, 454] on label "Piping & Repiping" at bounding box center [738, 457] width 165 height 40
click at [701, 497] on label "Plumbing Remodeling" at bounding box center [738, 508] width 165 height 40
click at [686, 557] on label "Sewer Repair & Installation" at bounding box center [738, 560] width 165 height 40
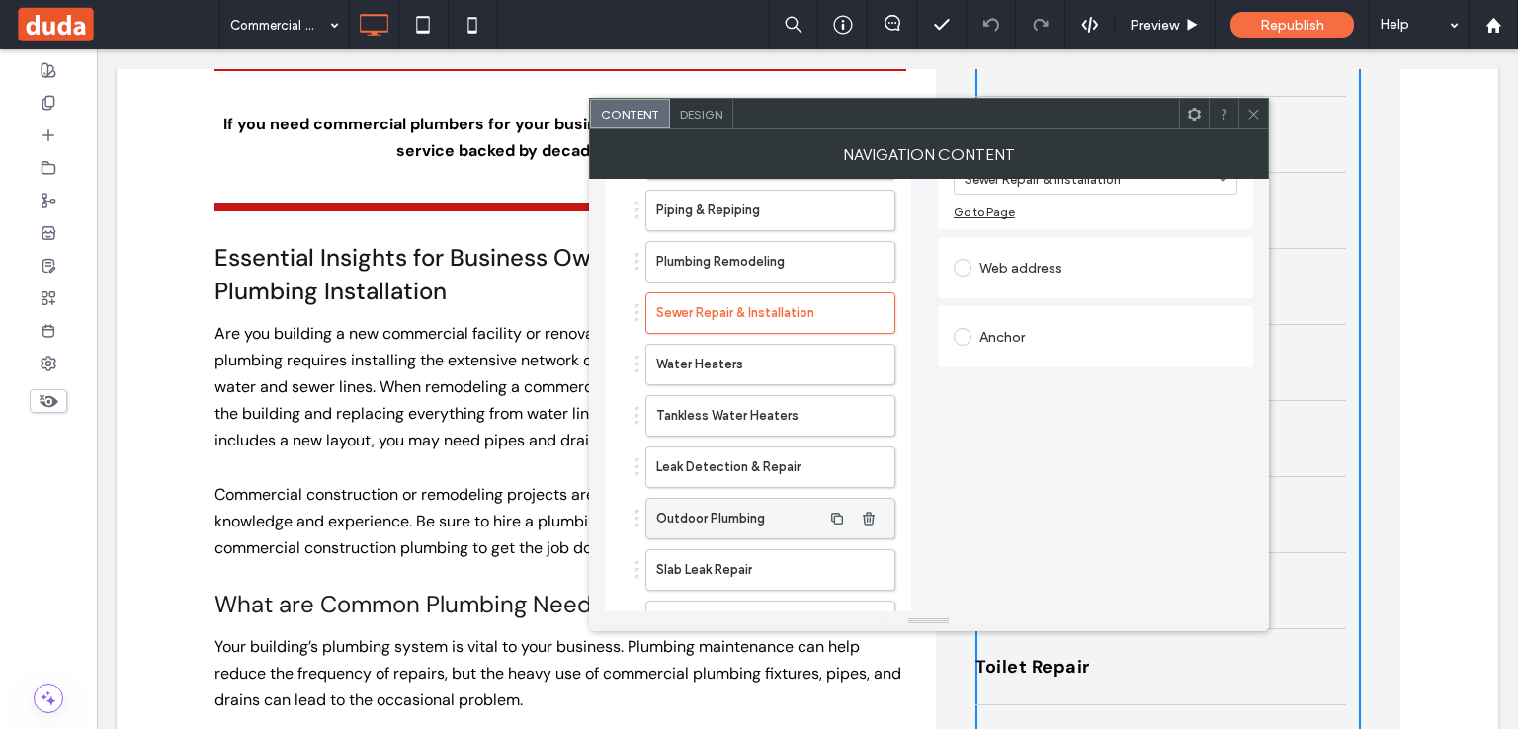
scroll to position [297, 0]
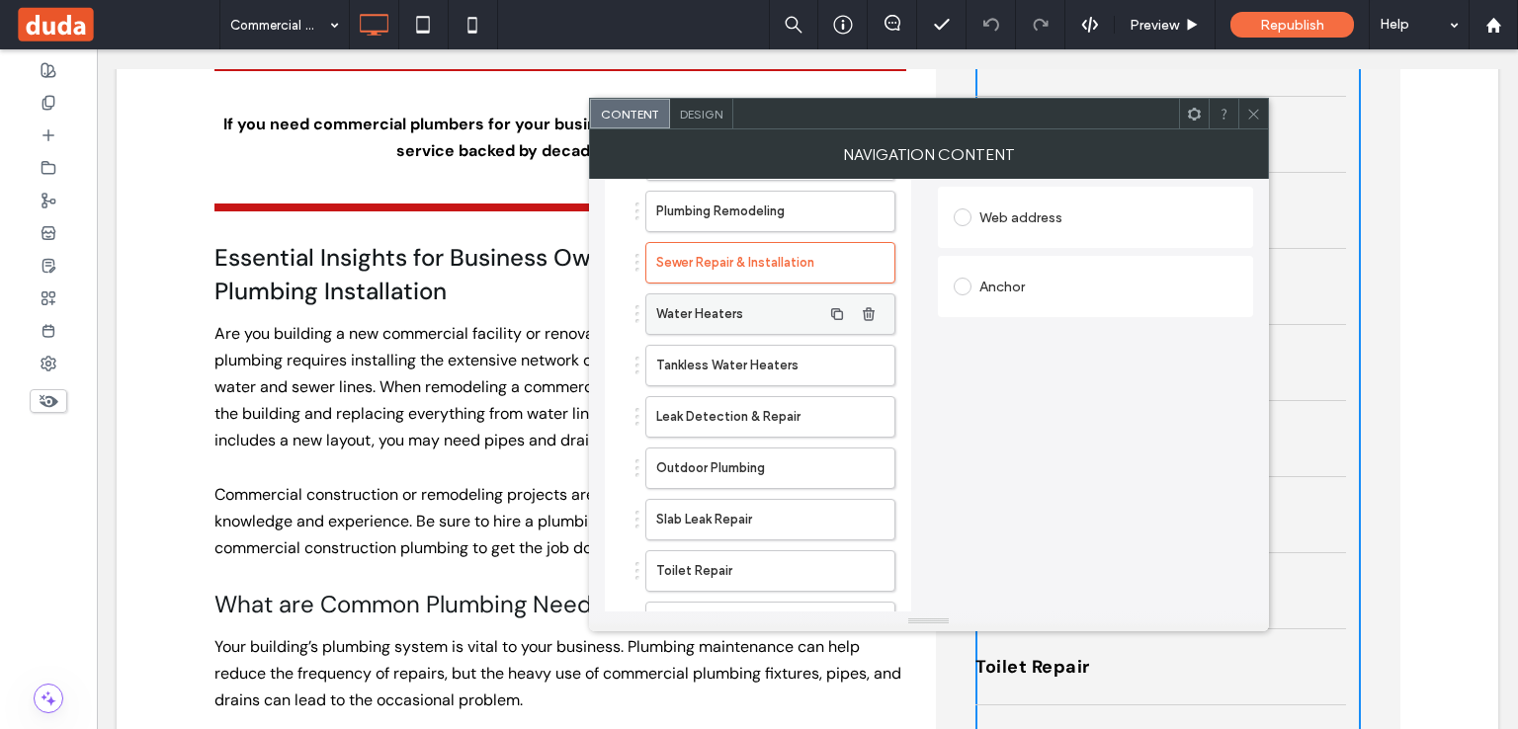
click at [692, 322] on label "Water Heaters" at bounding box center [738, 315] width 165 height 40
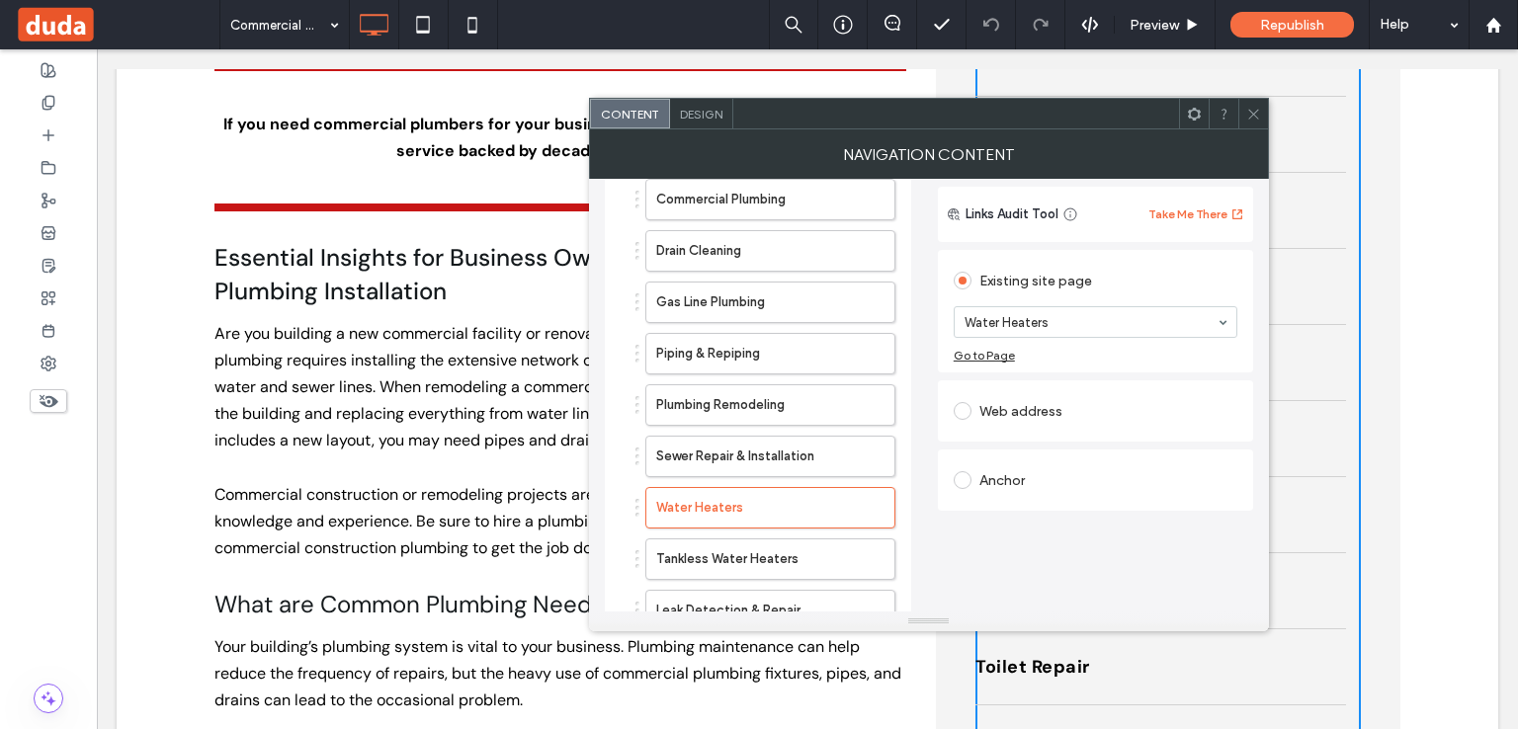
scroll to position [0, 0]
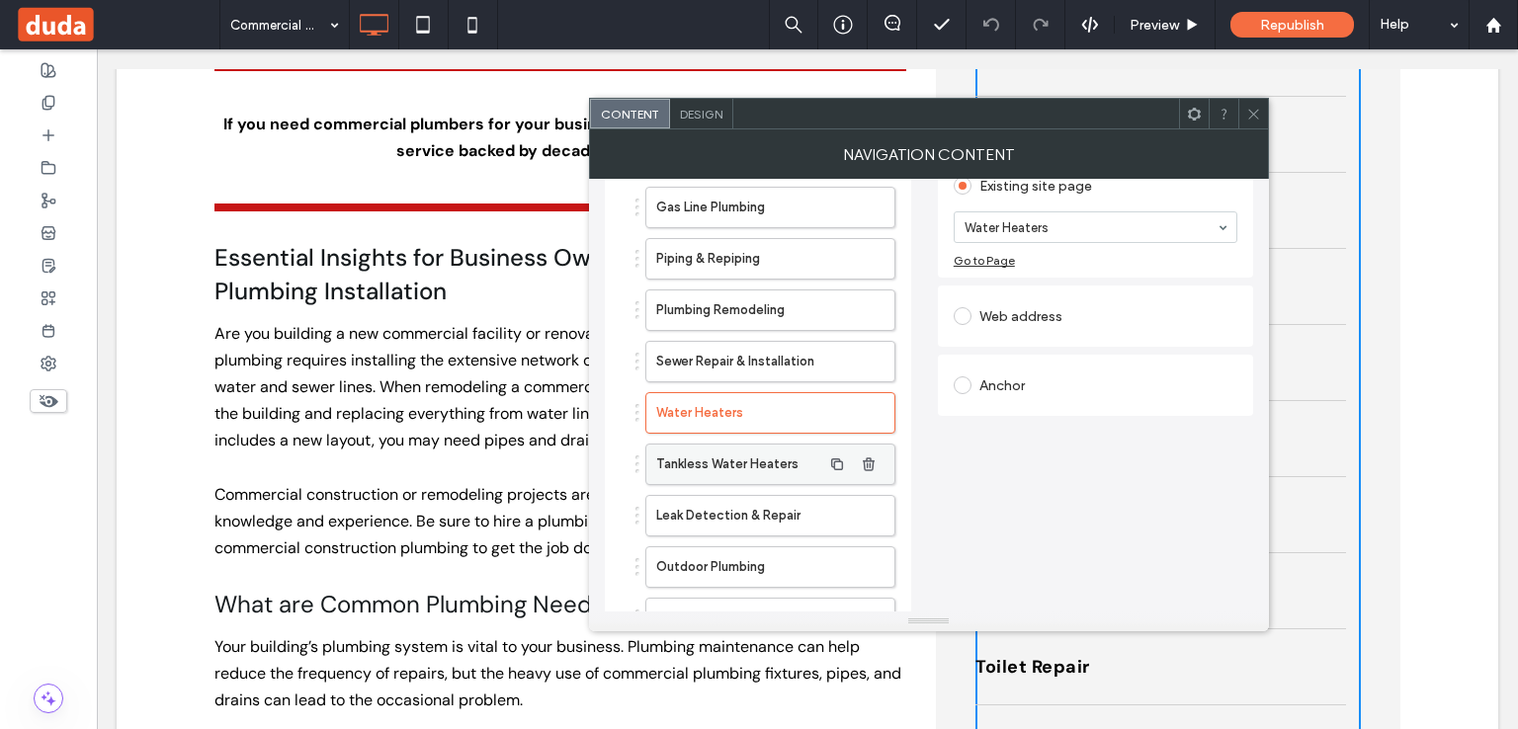
click at [720, 460] on label "Tankless Water Heaters" at bounding box center [738, 465] width 165 height 40
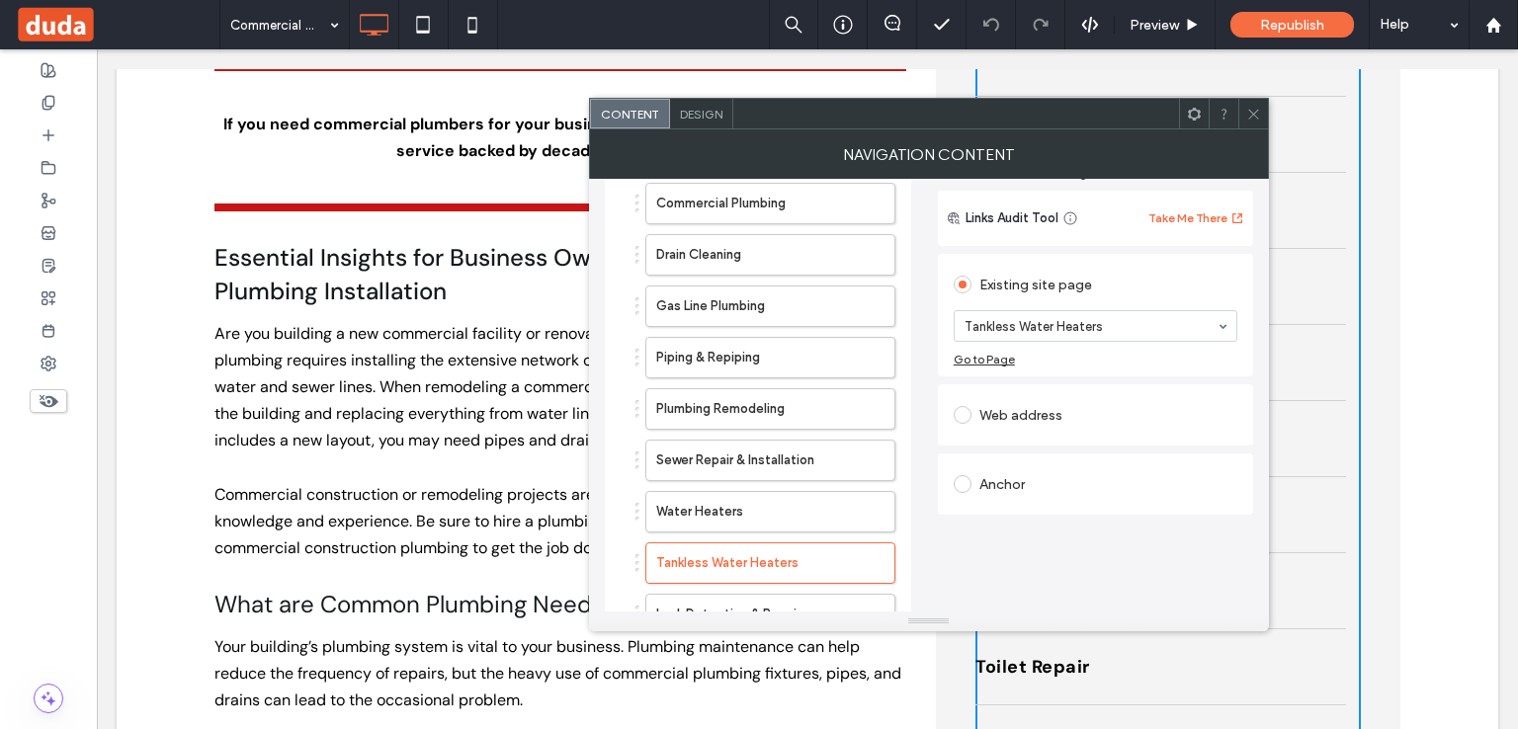
scroll to position [198, 0]
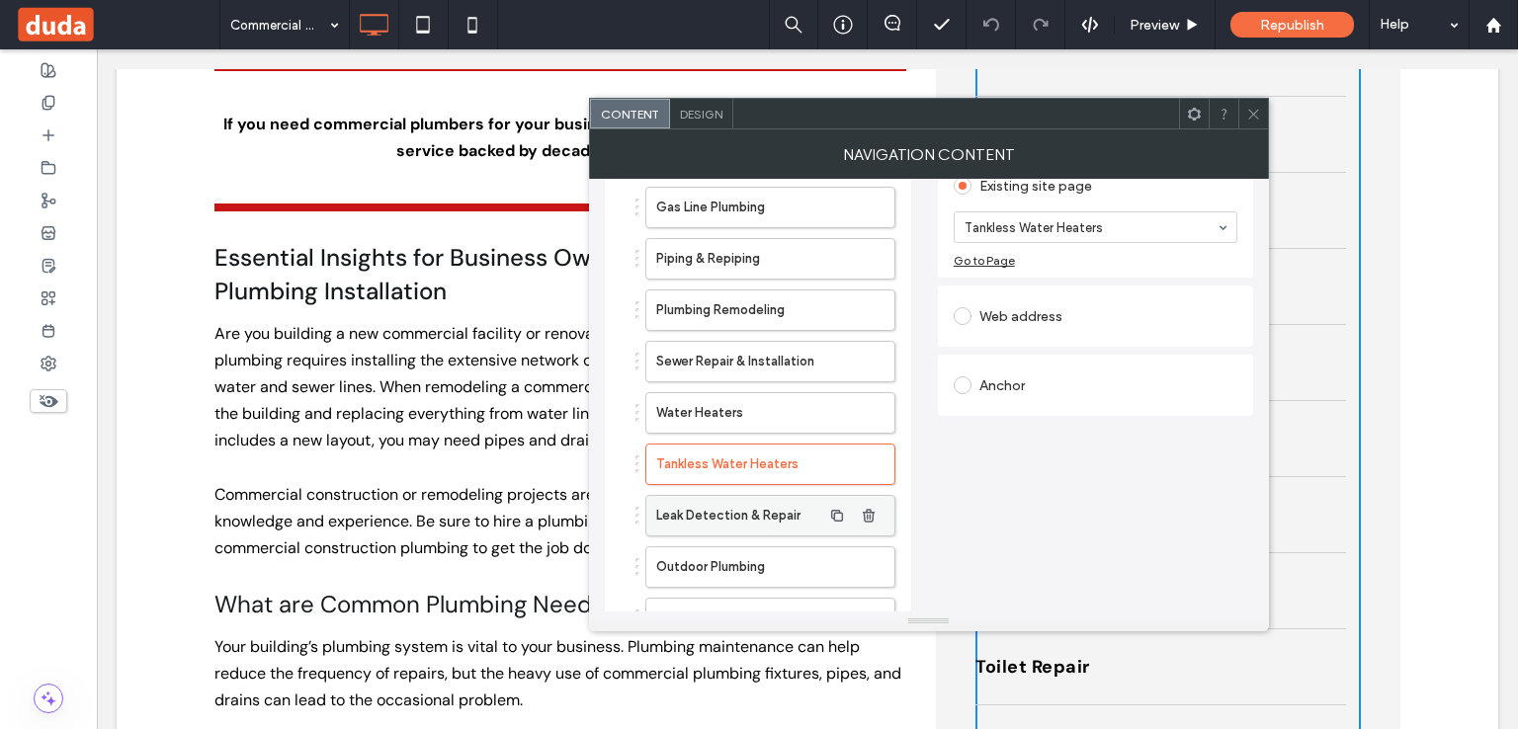
click at [700, 501] on label "Leak Detection & Repair" at bounding box center [738, 516] width 165 height 40
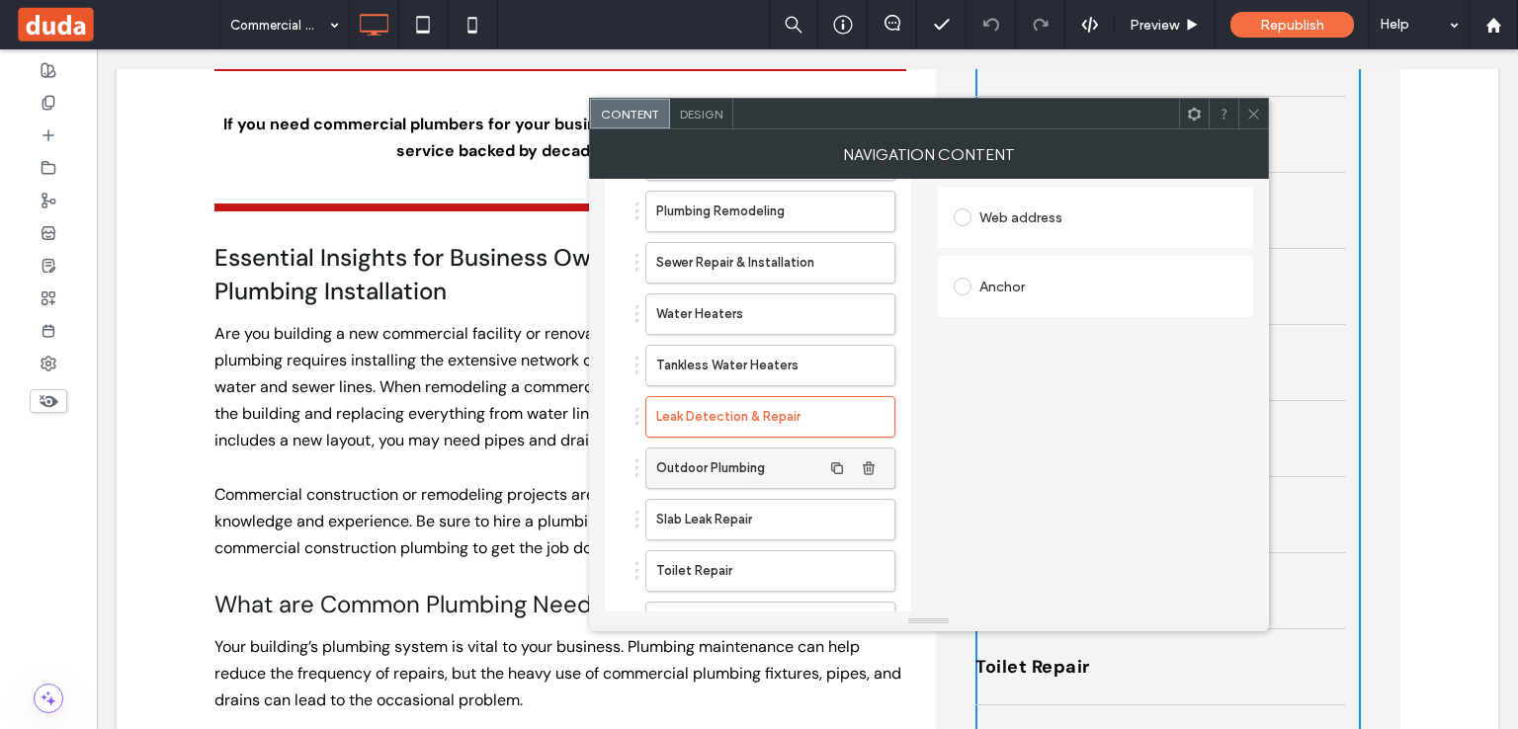
click at [708, 469] on label "Outdoor Plumbing" at bounding box center [738, 469] width 165 height 40
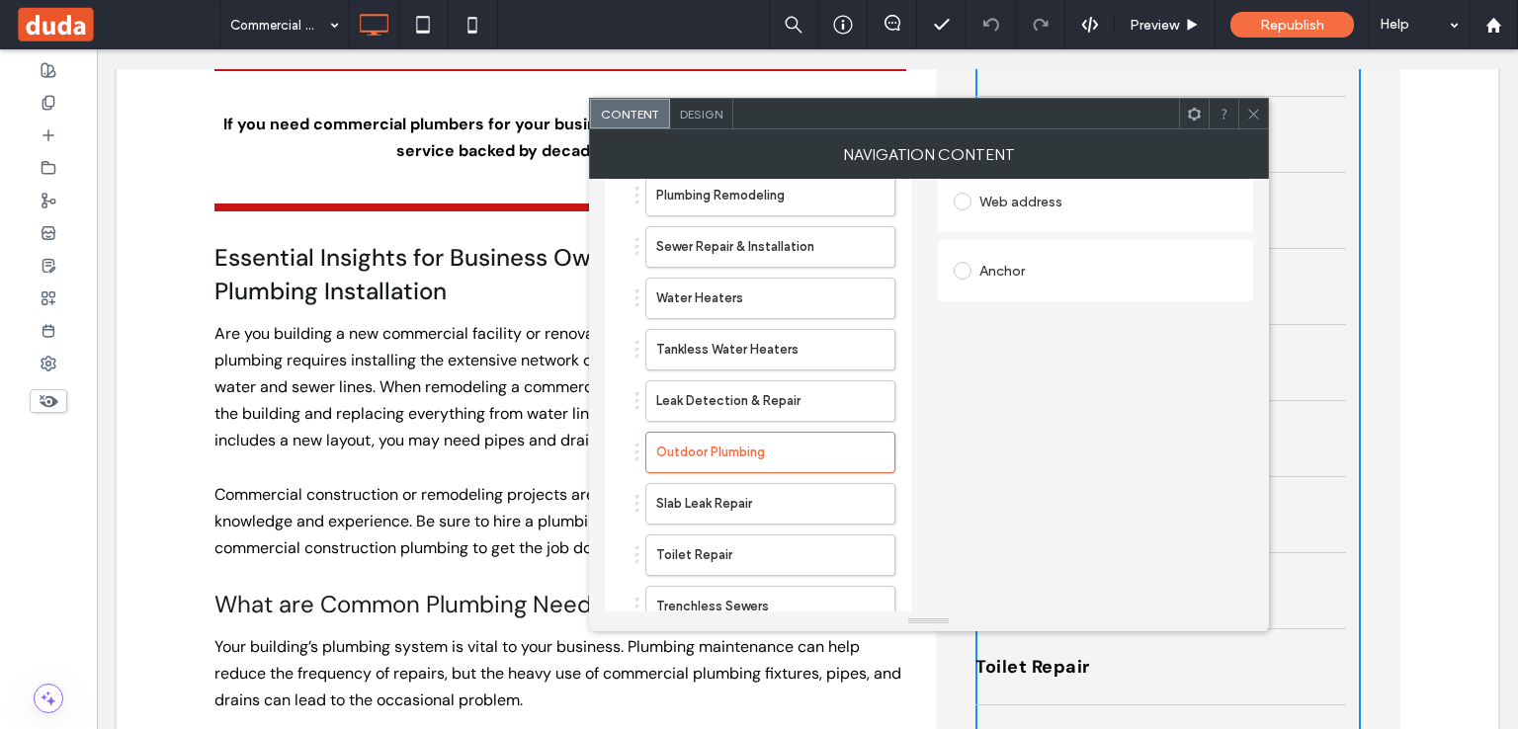
scroll to position [395, 0]
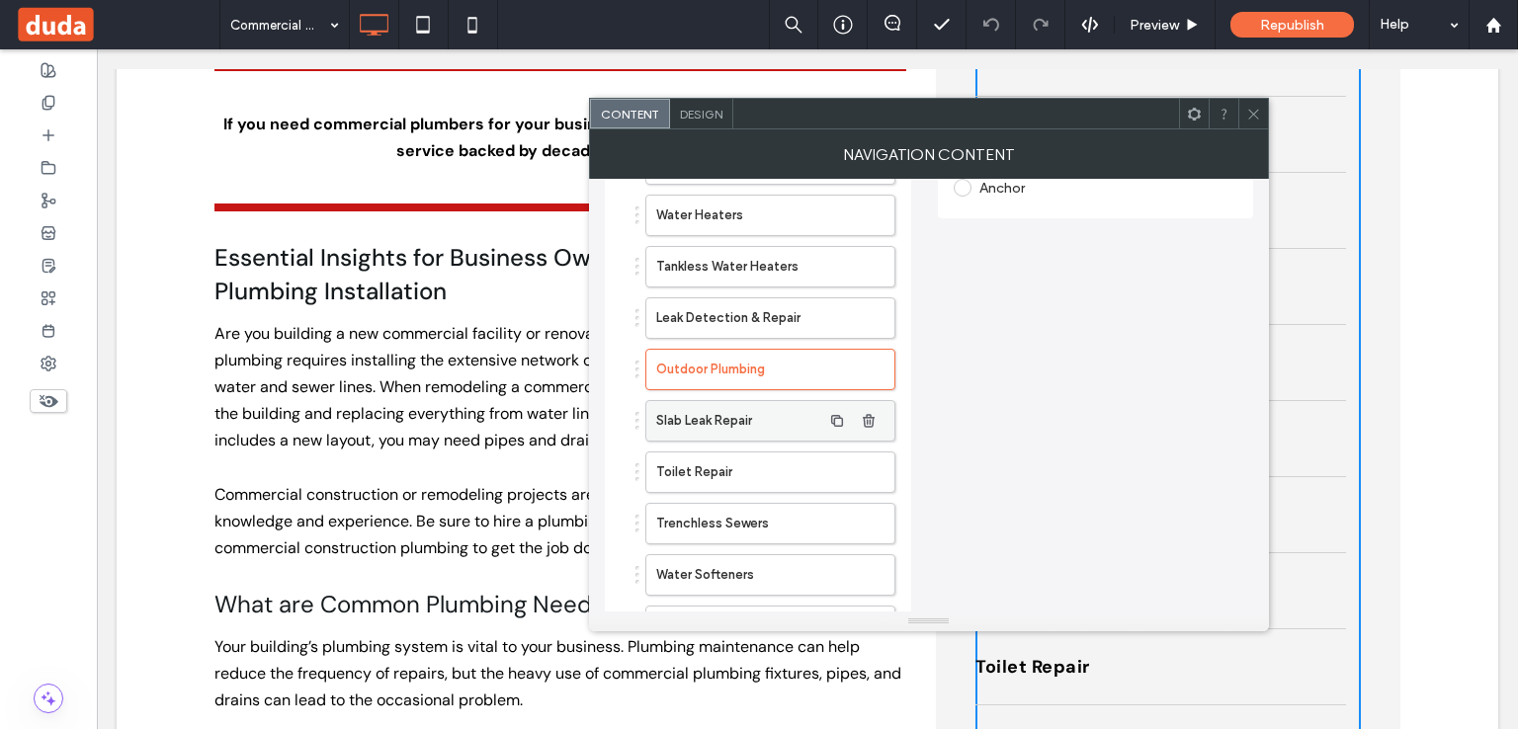
click at [669, 401] on label "Slab Leak Repair" at bounding box center [738, 421] width 165 height 40
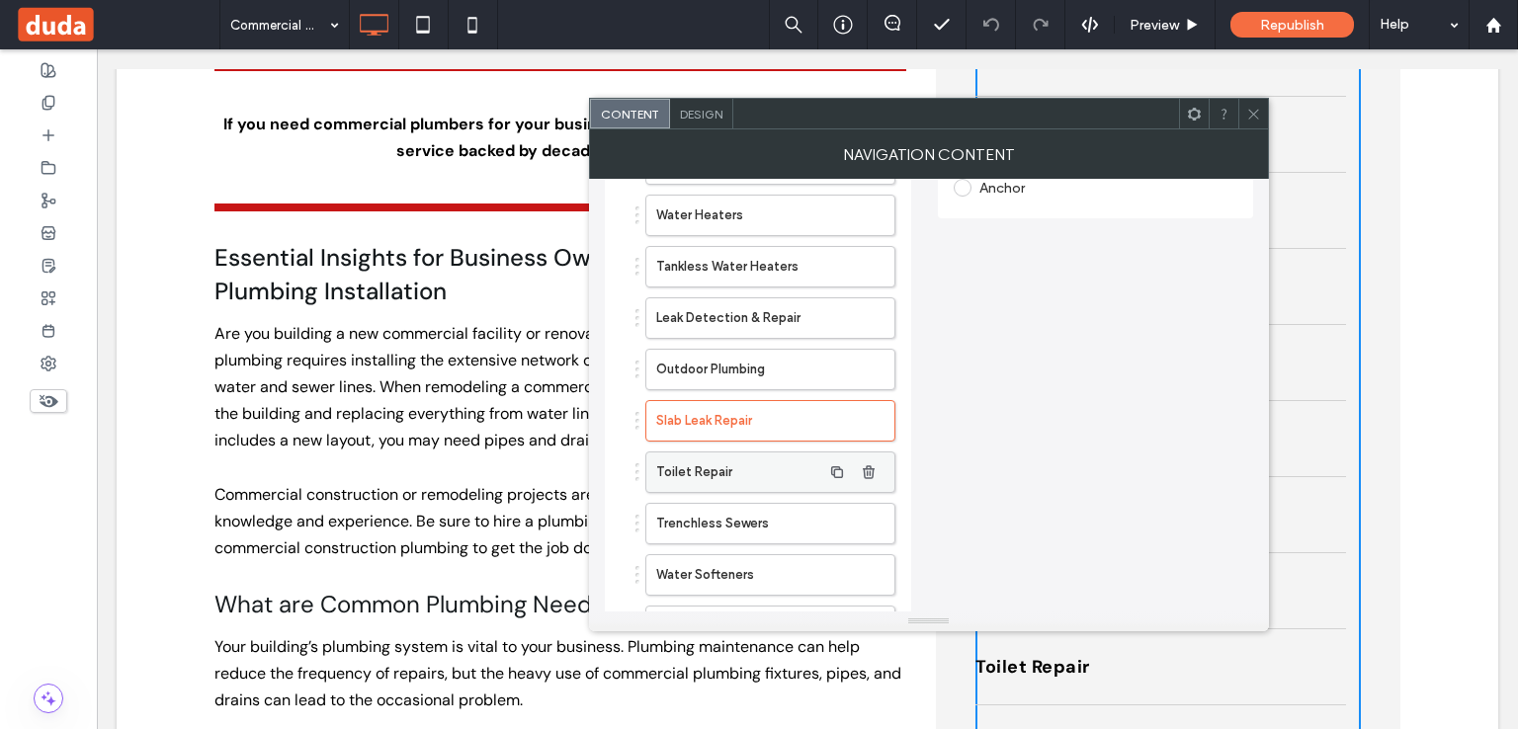
click at [758, 479] on label "Toilet Repair" at bounding box center [738, 473] width 165 height 40
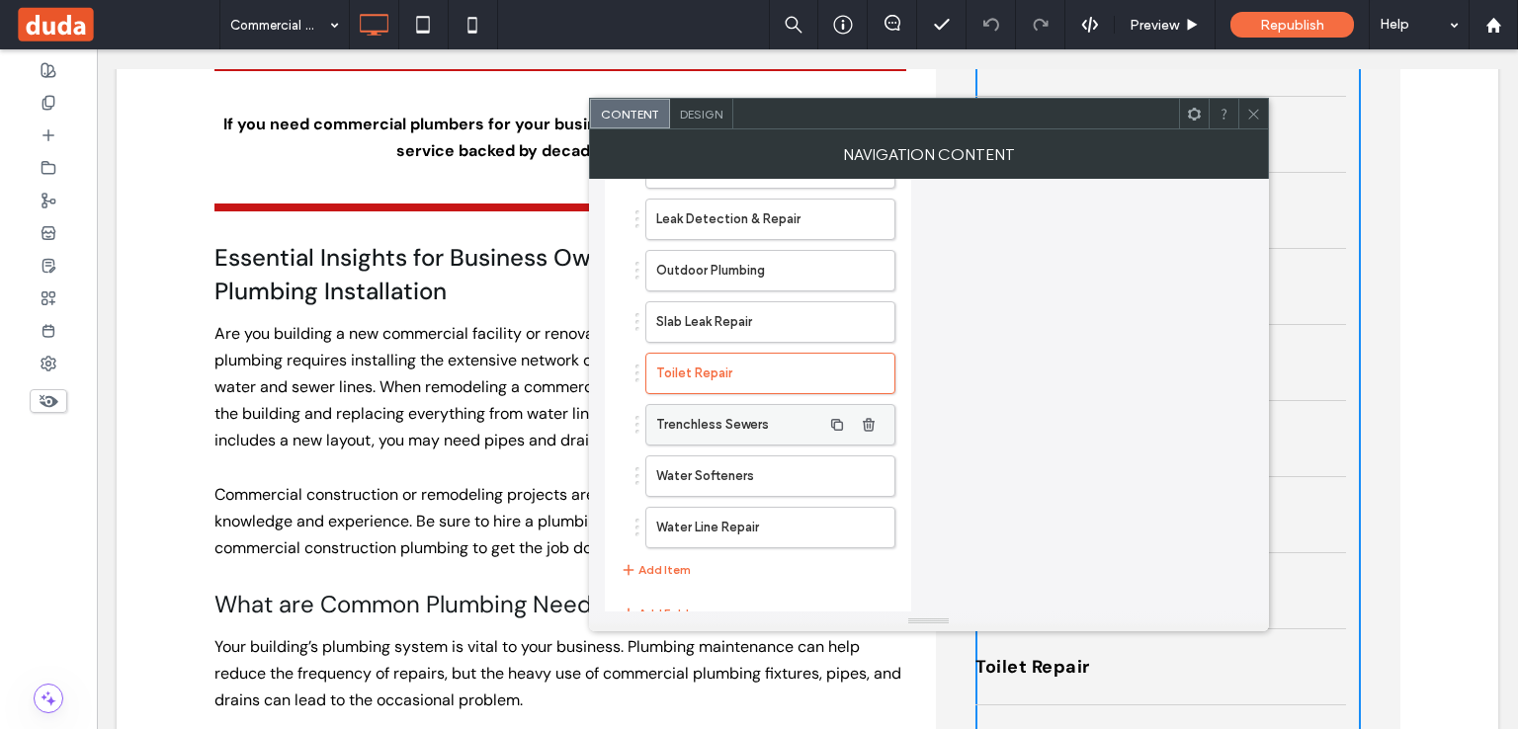
click at [724, 425] on label "Trenchless Sewers" at bounding box center [738, 425] width 165 height 40
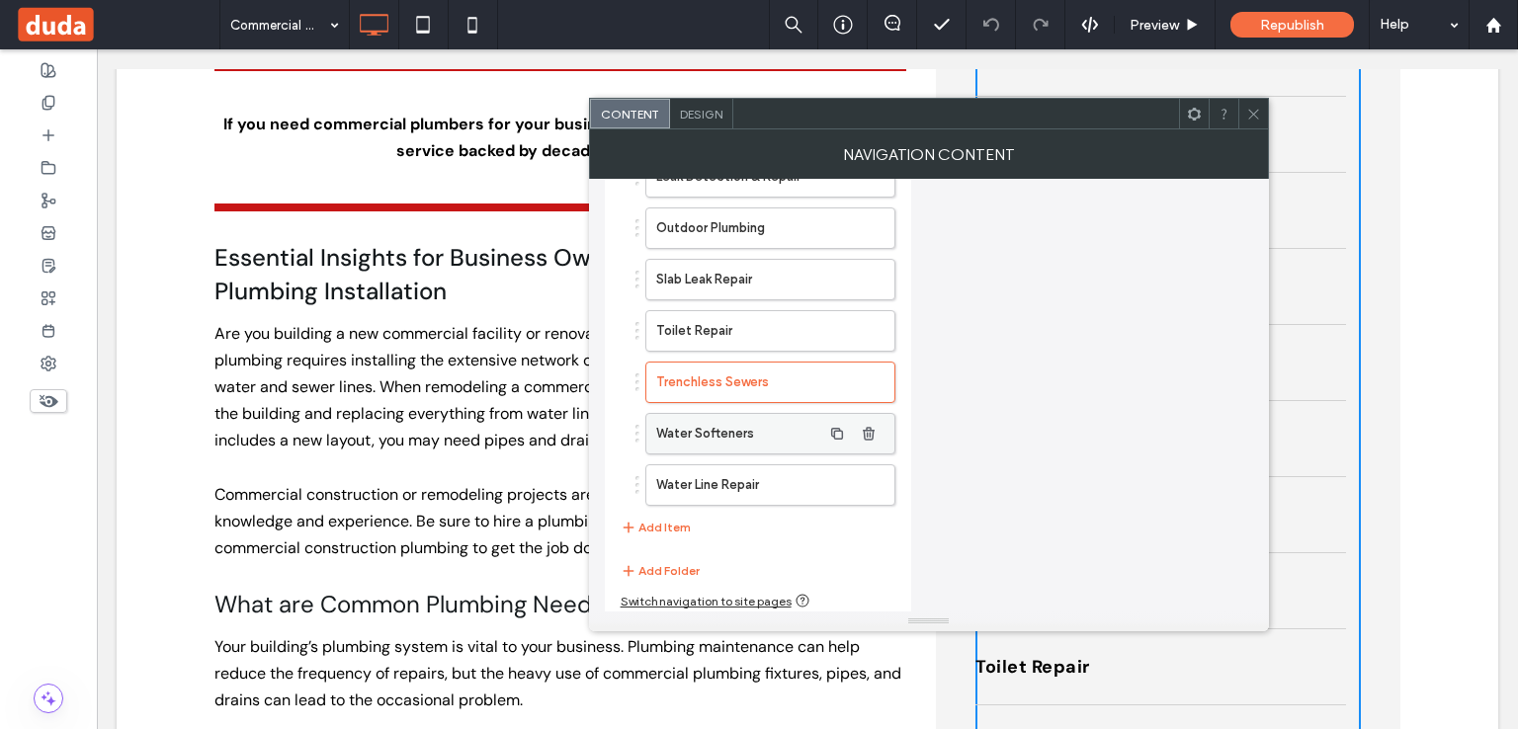
click at [683, 432] on label "Water Softeners" at bounding box center [738, 434] width 165 height 40
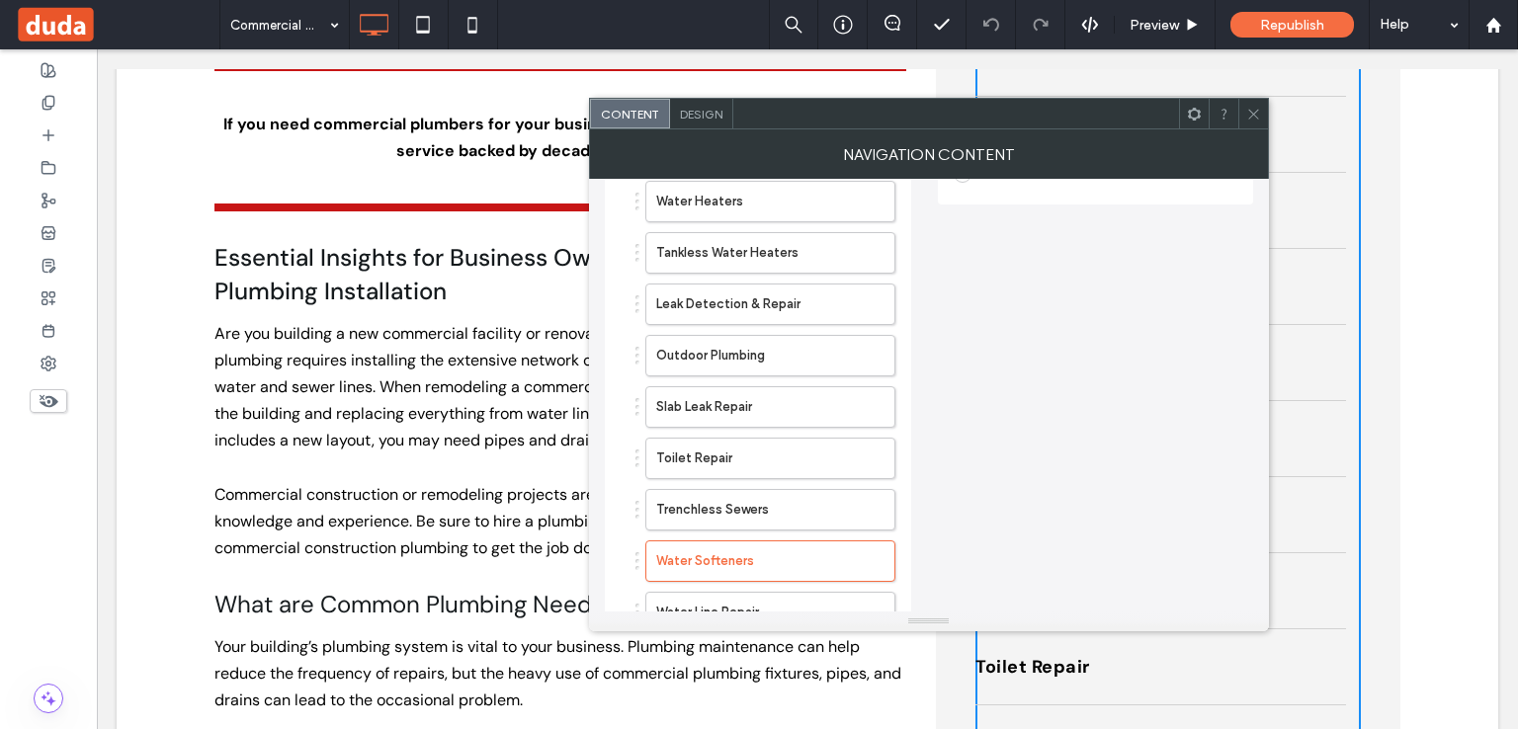
scroll to position [537, 0]
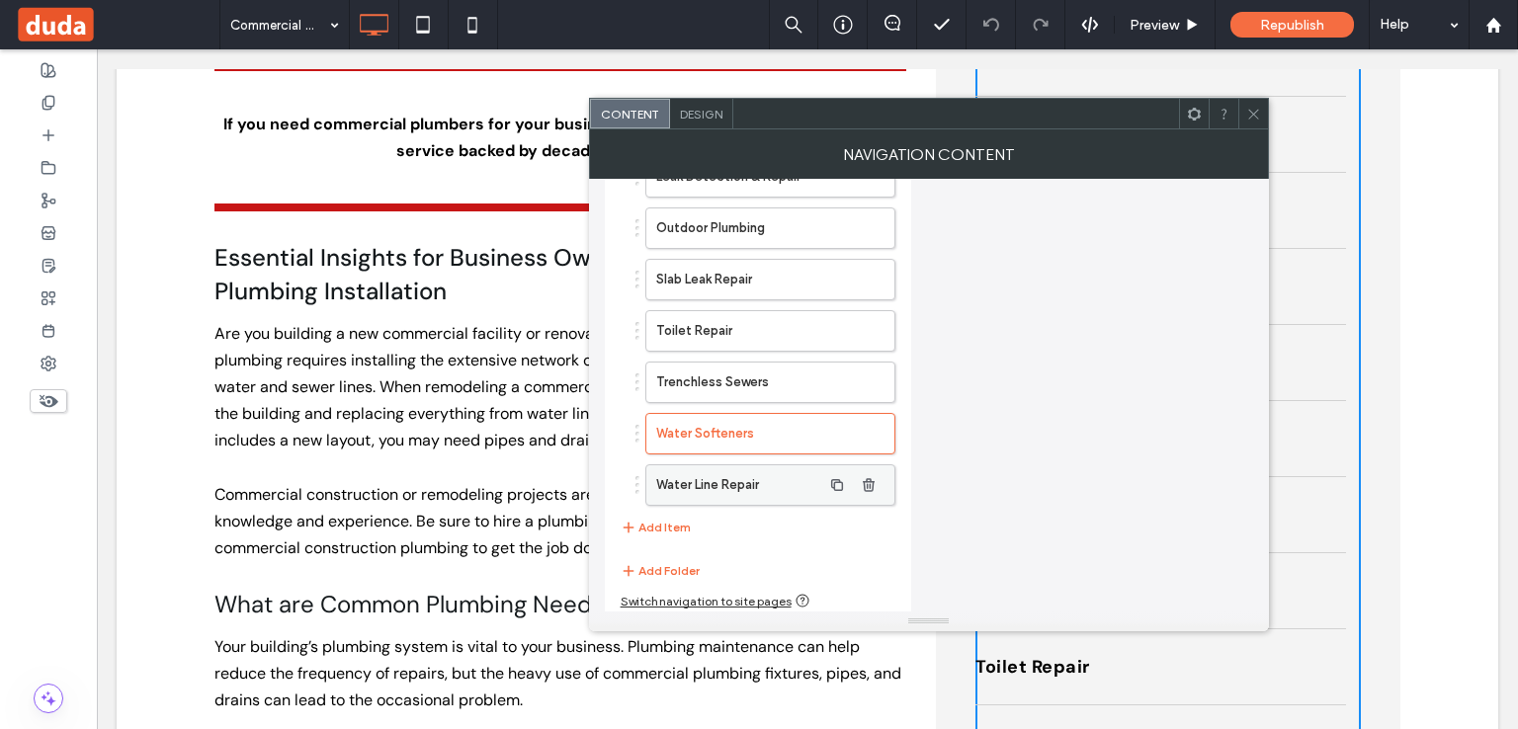
click at [712, 492] on label "Water Line Repair" at bounding box center [738, 486] width 165 height 40
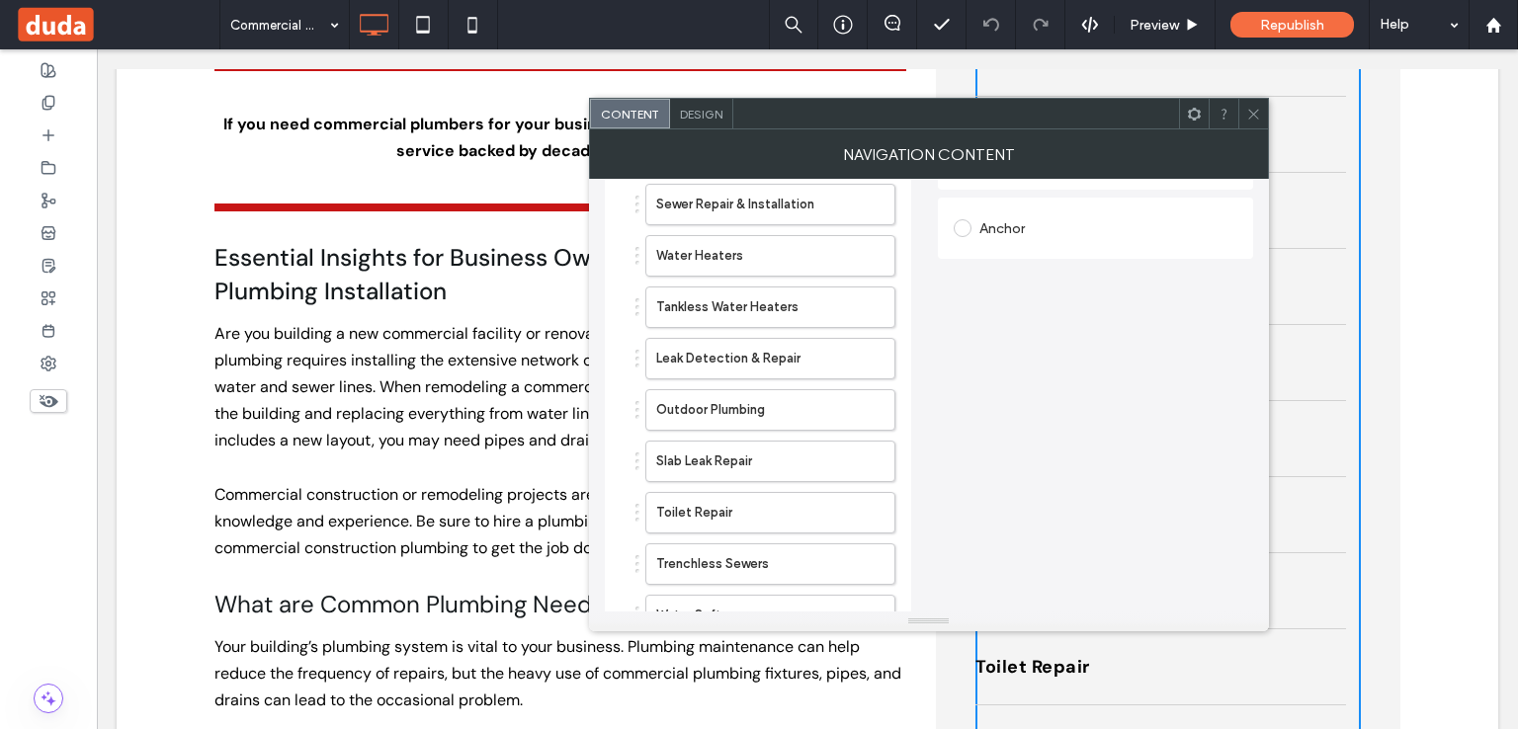
scroll to position [141, 0]
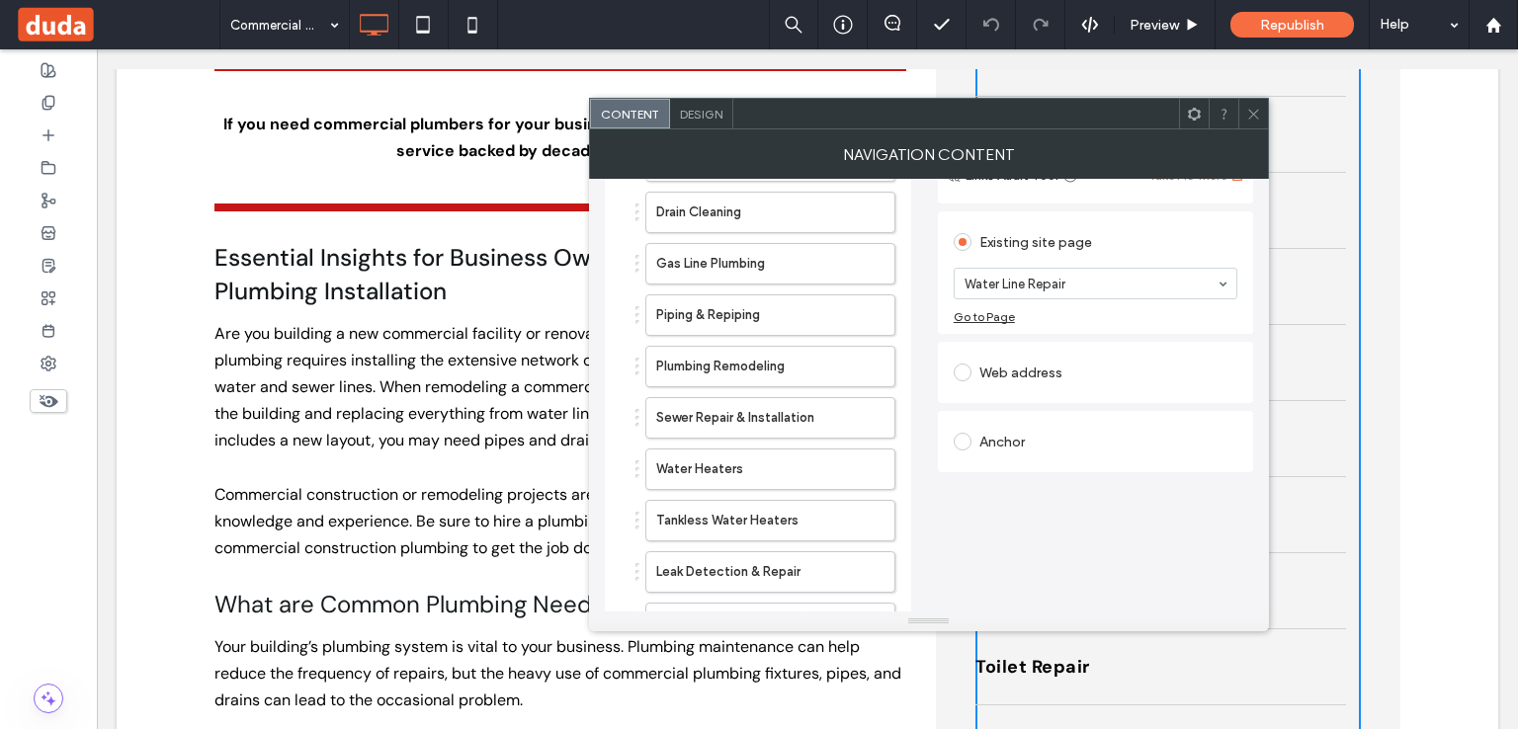
click at [1247, 117] on icon at bounding box center [1253, 114] width 15 height 15
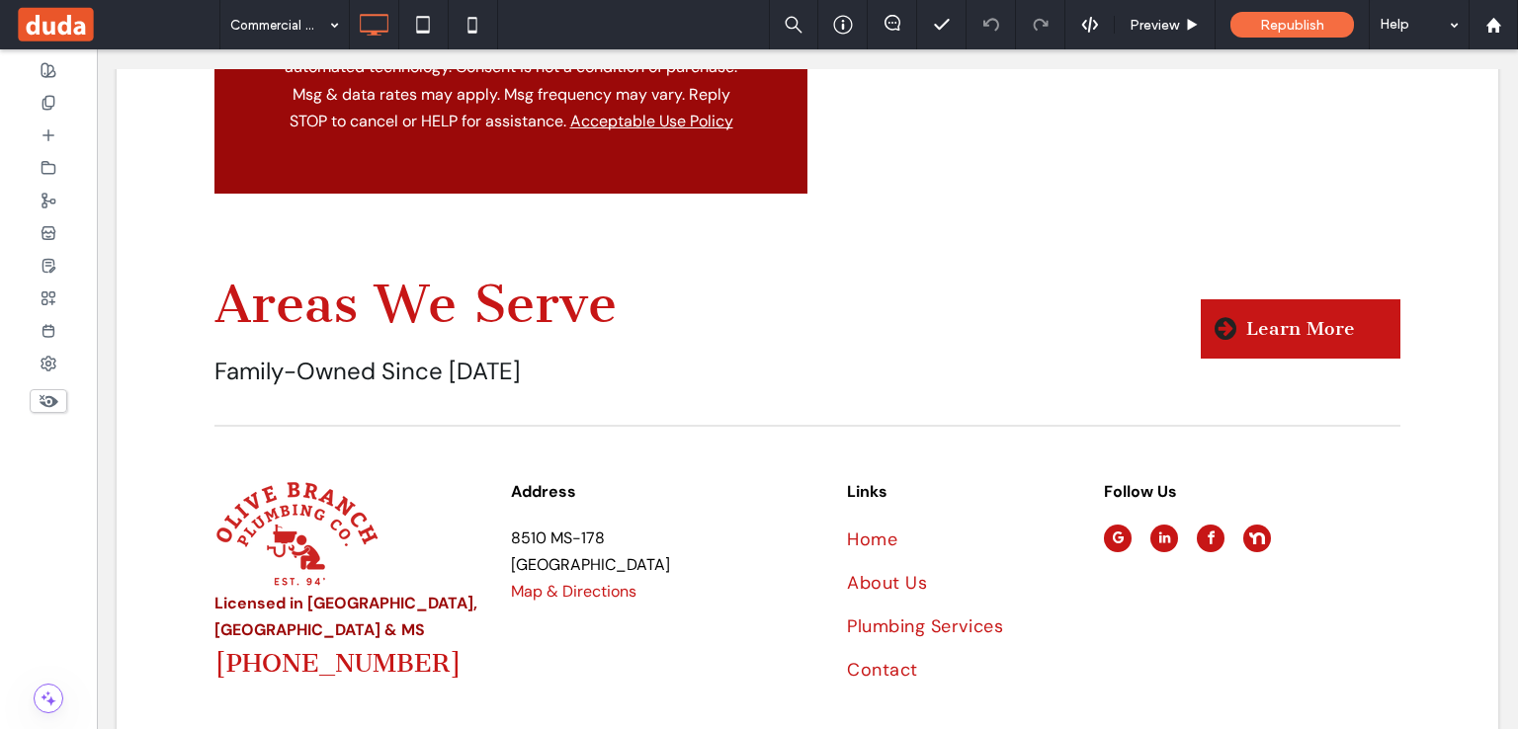
scroll to position [5968, 0]
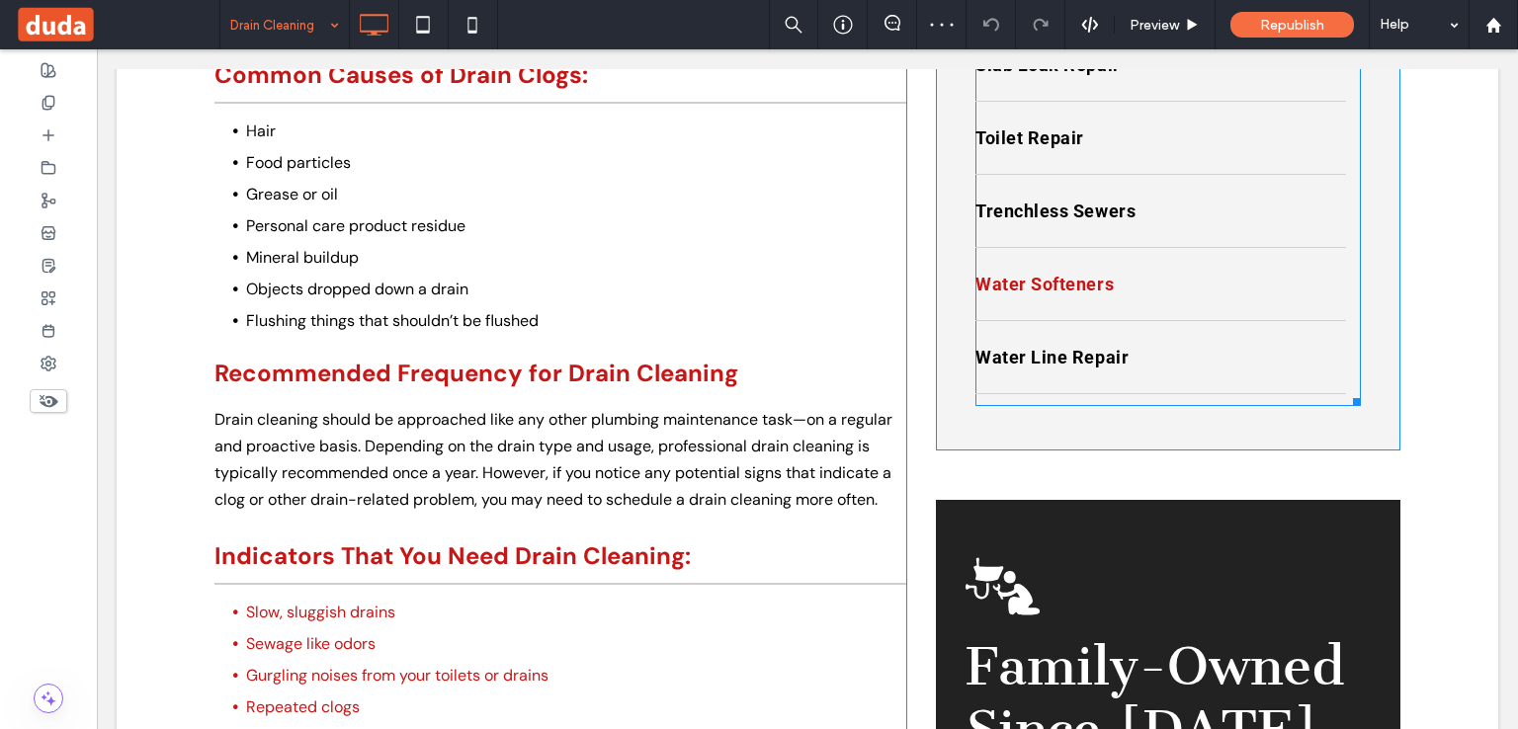
scroll to position [1483, 0]
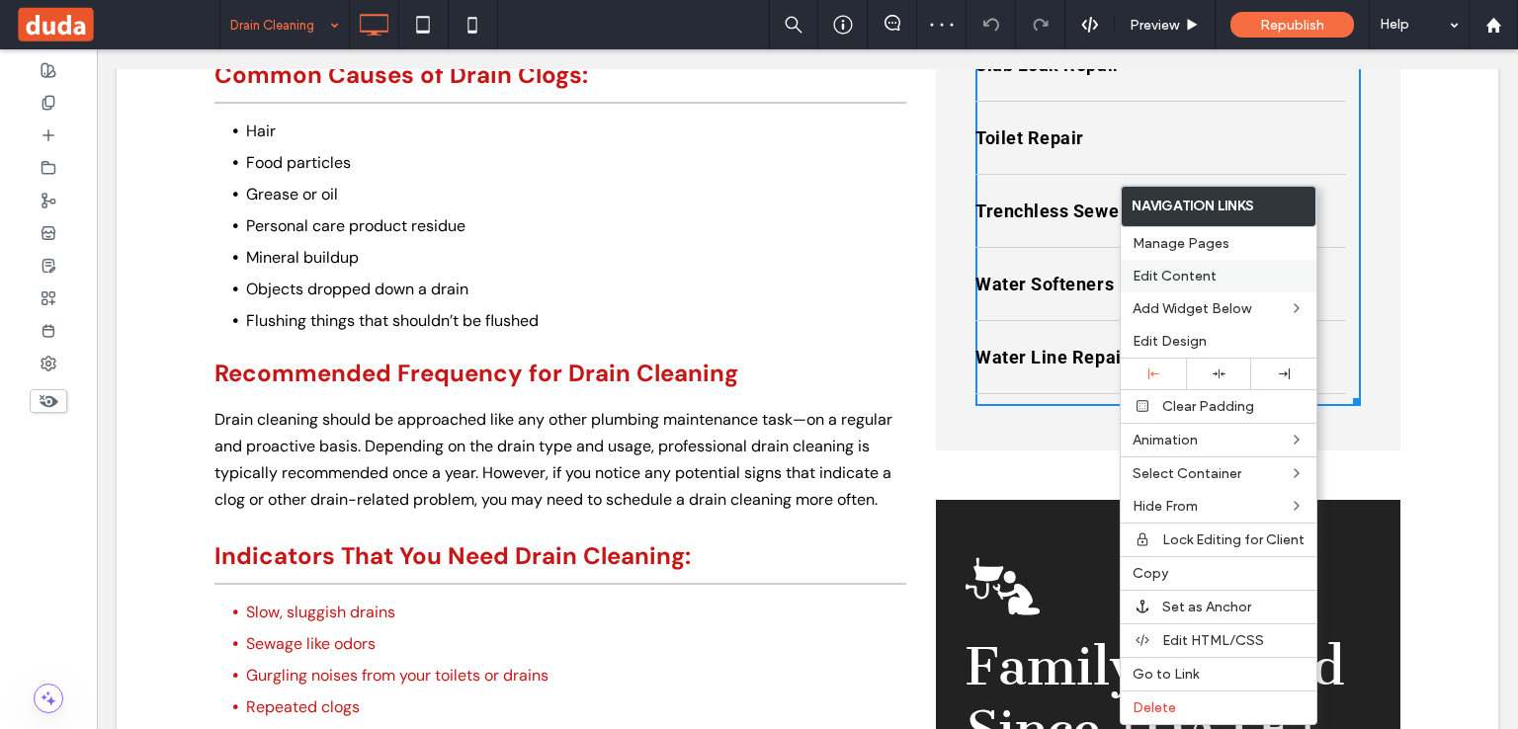
click at [1169, 284] on div "Edit Content" at bounding box center [1219, 276] width 196 height 33
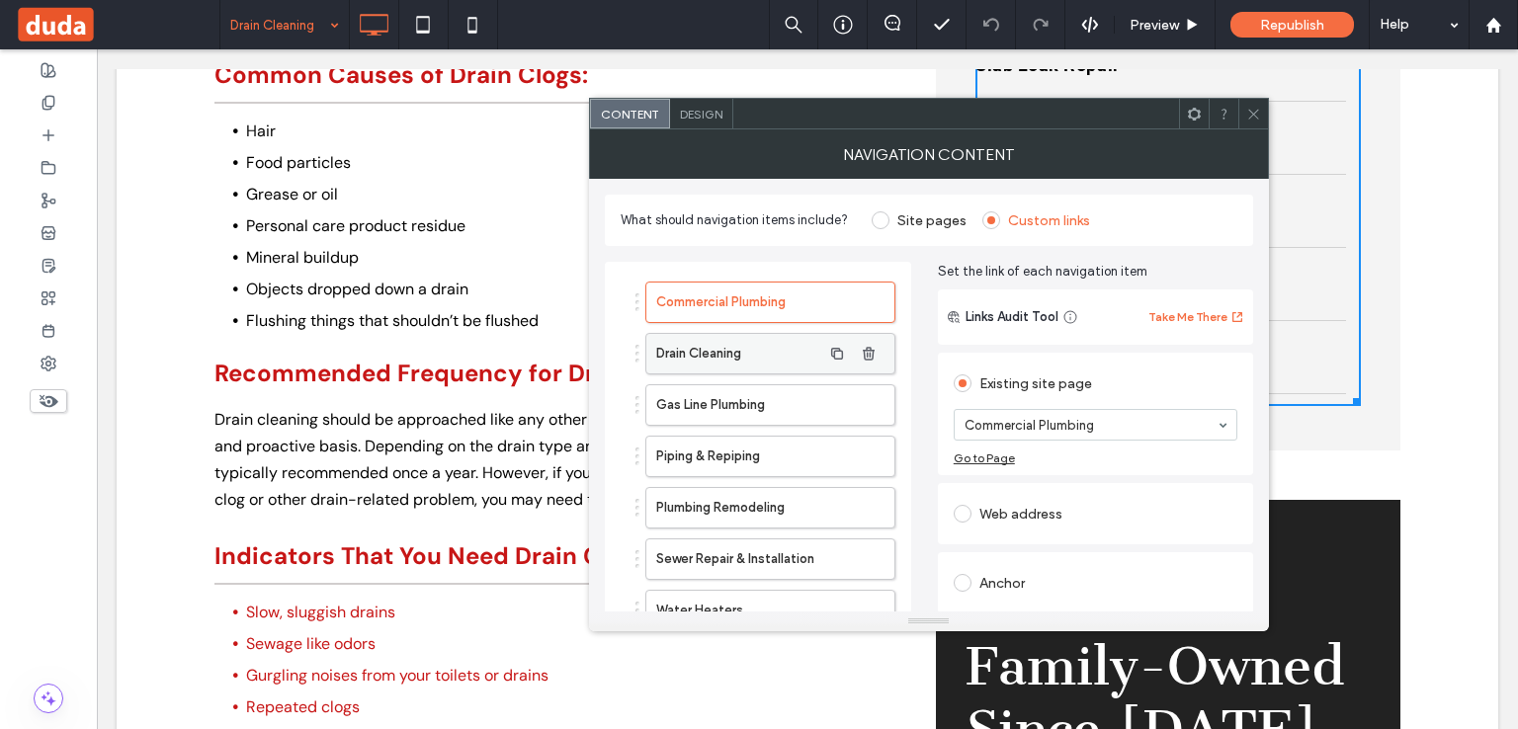
click at [736, 348] on label "Drain Cleaning" at bounding box center [738, 354] width 165 height 40
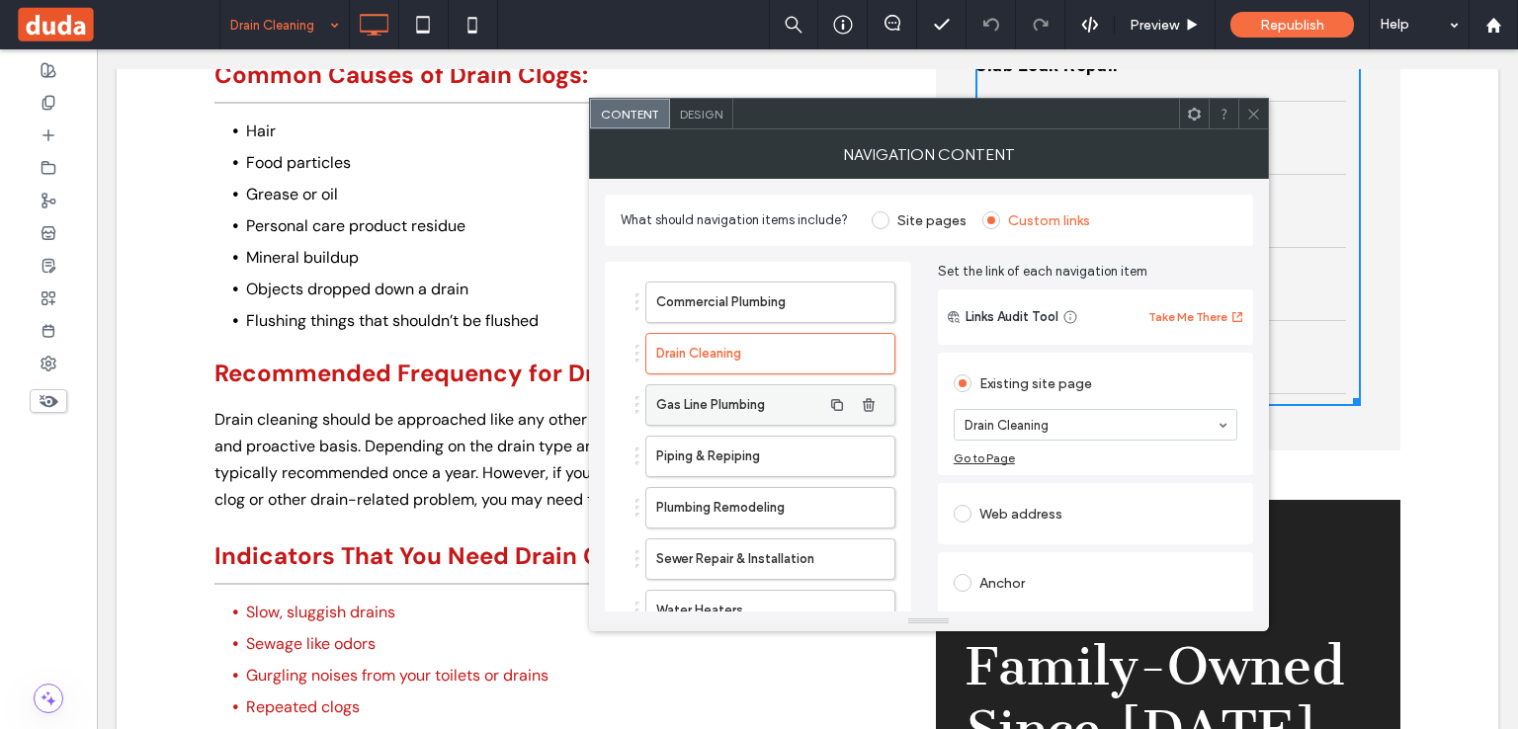
click at [732, 391] on label "Gas Line Plumbing" at bounding box center [738, 405] width 165 height 40
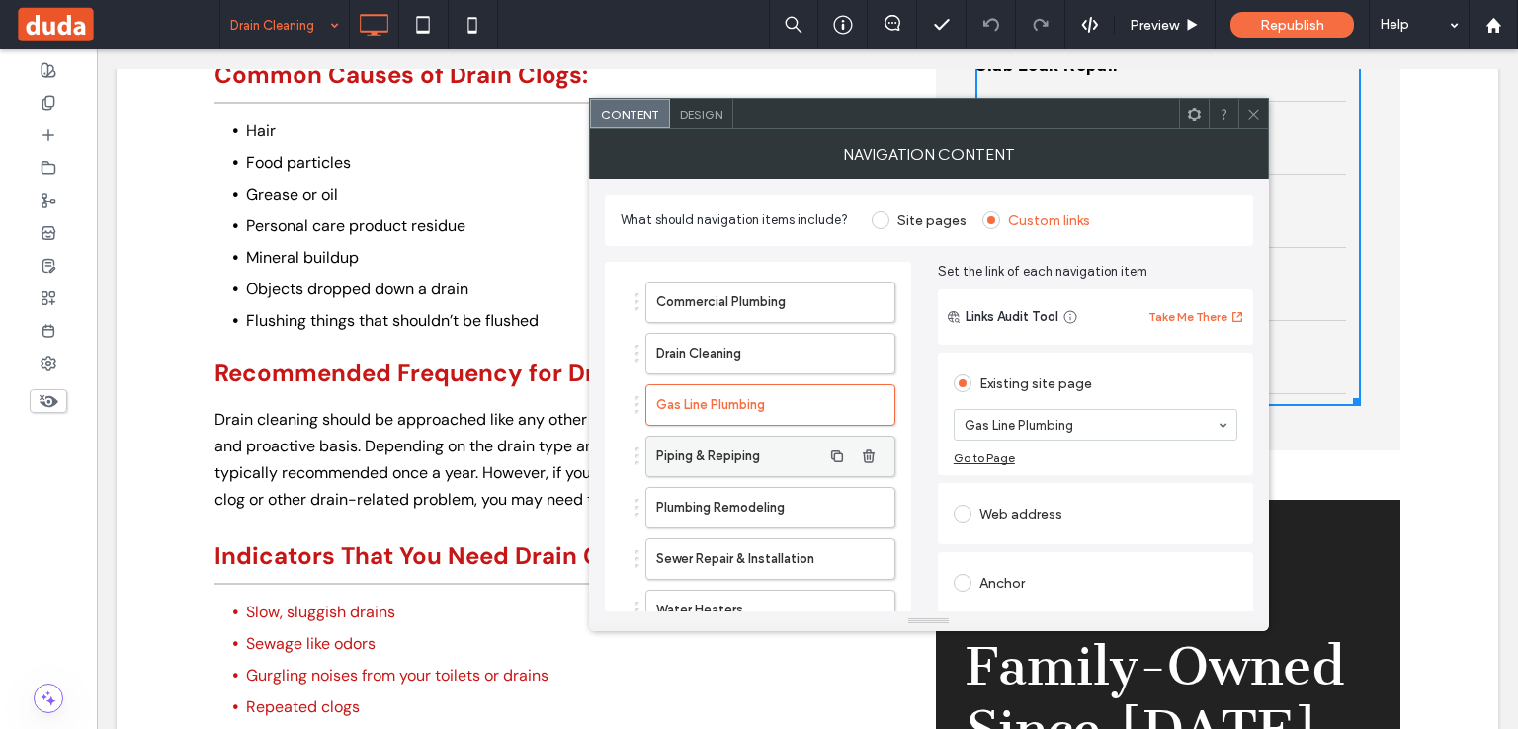
click at [719, 456] on label "Piping & Repiping" at bounding box center [738, 457] width 165 height 40
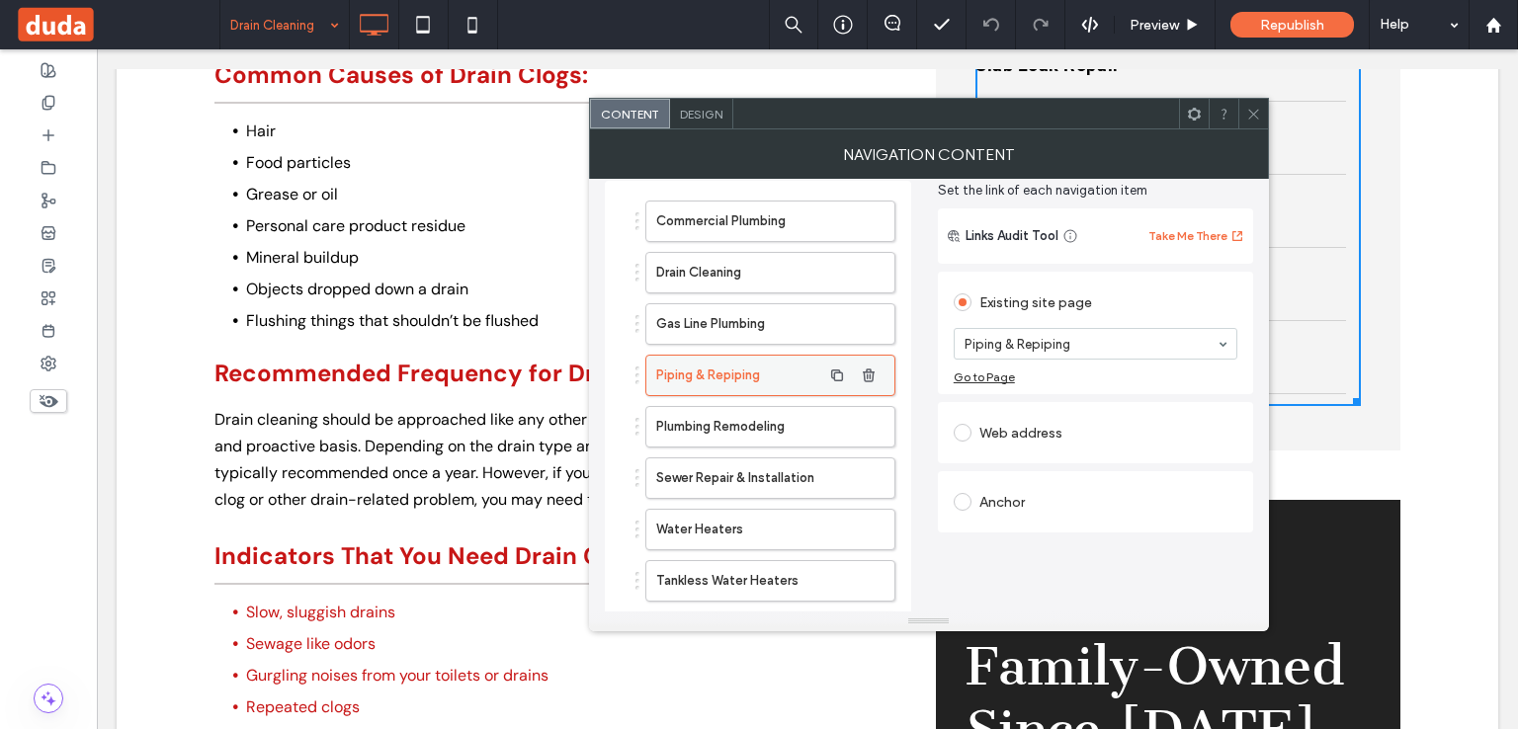
scroll to position [198, 0]
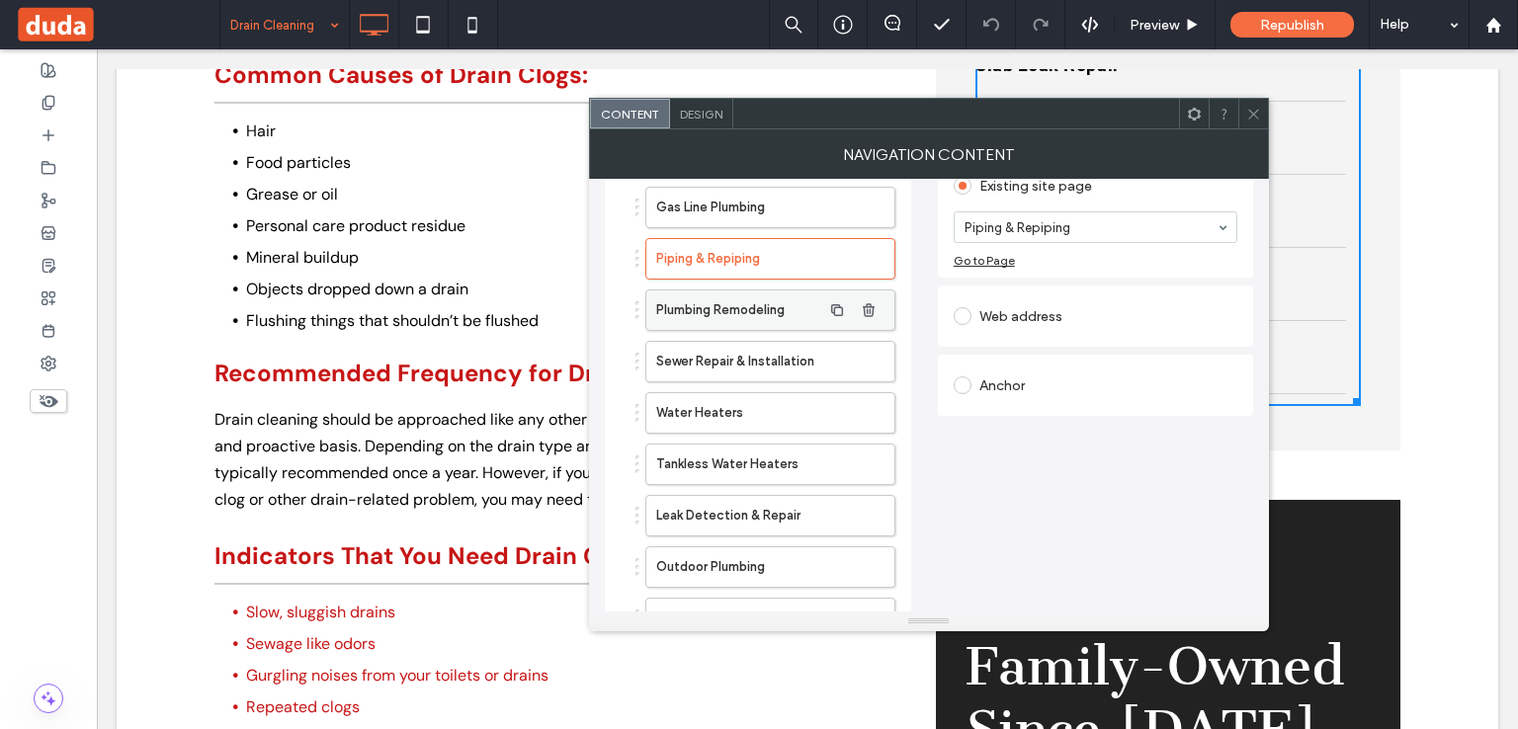
click at [710, 305] on label "Plumbing Remodeling" at bounding box center [738, 311] width 165 height 40
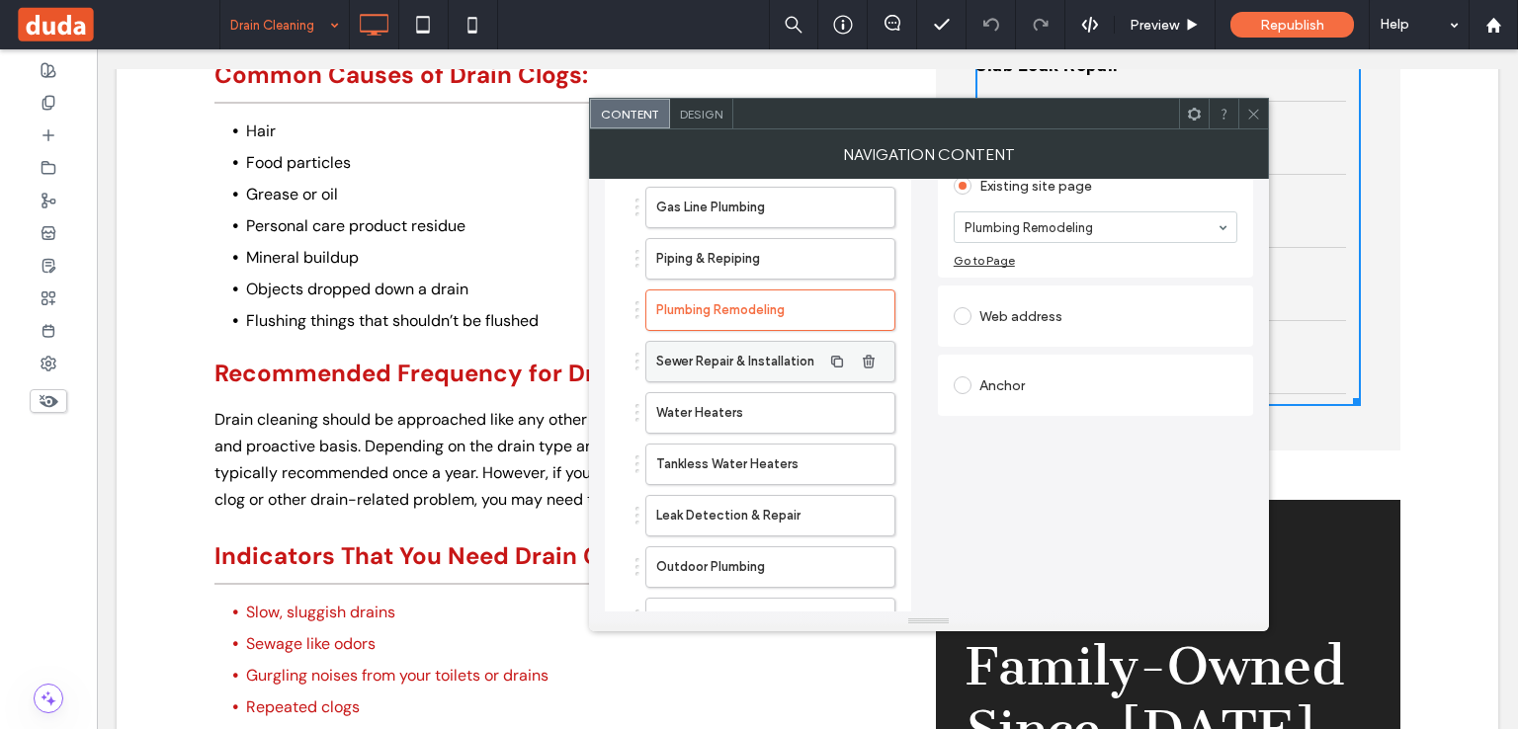
click at [707, 352] on label "Sewer Repair & Installation" at bounding box center [738, 362] width 165 height 40
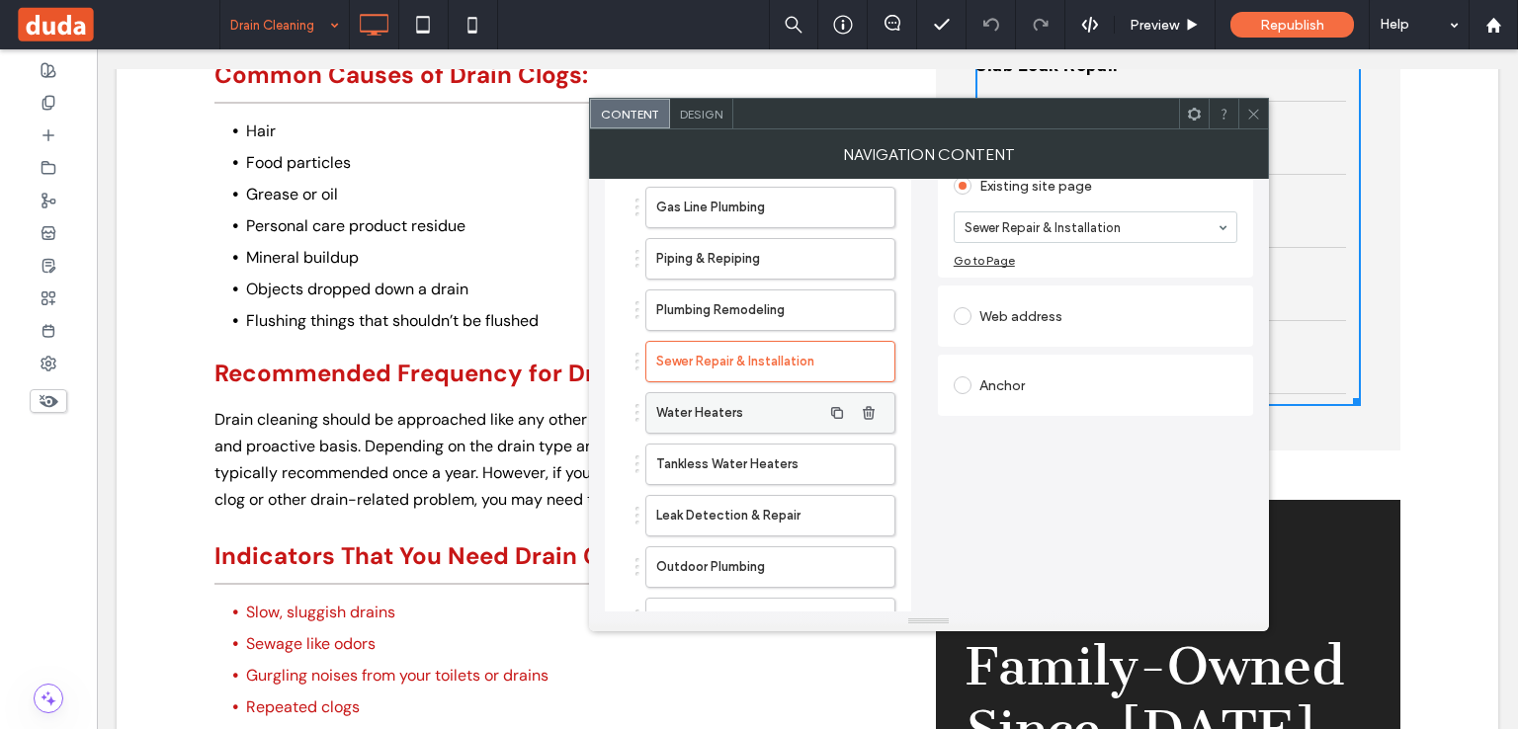
click at [704, 408] on label "Water Heaters" at bounding box center [738, 413] width 165 height 40
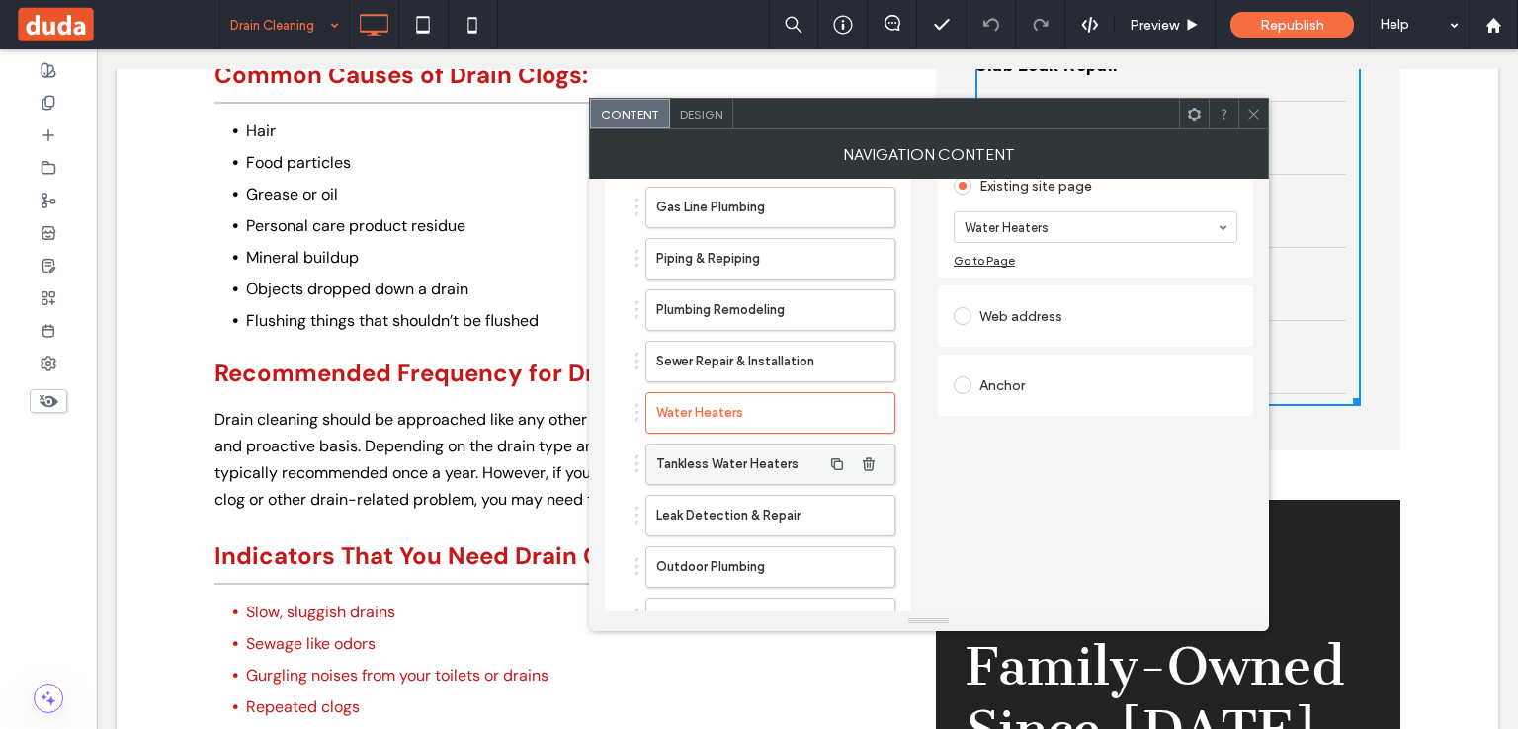
click at [704, 464] on label "Tankless Water Heaters" at bounding box center [738, 465] width 165 height 40
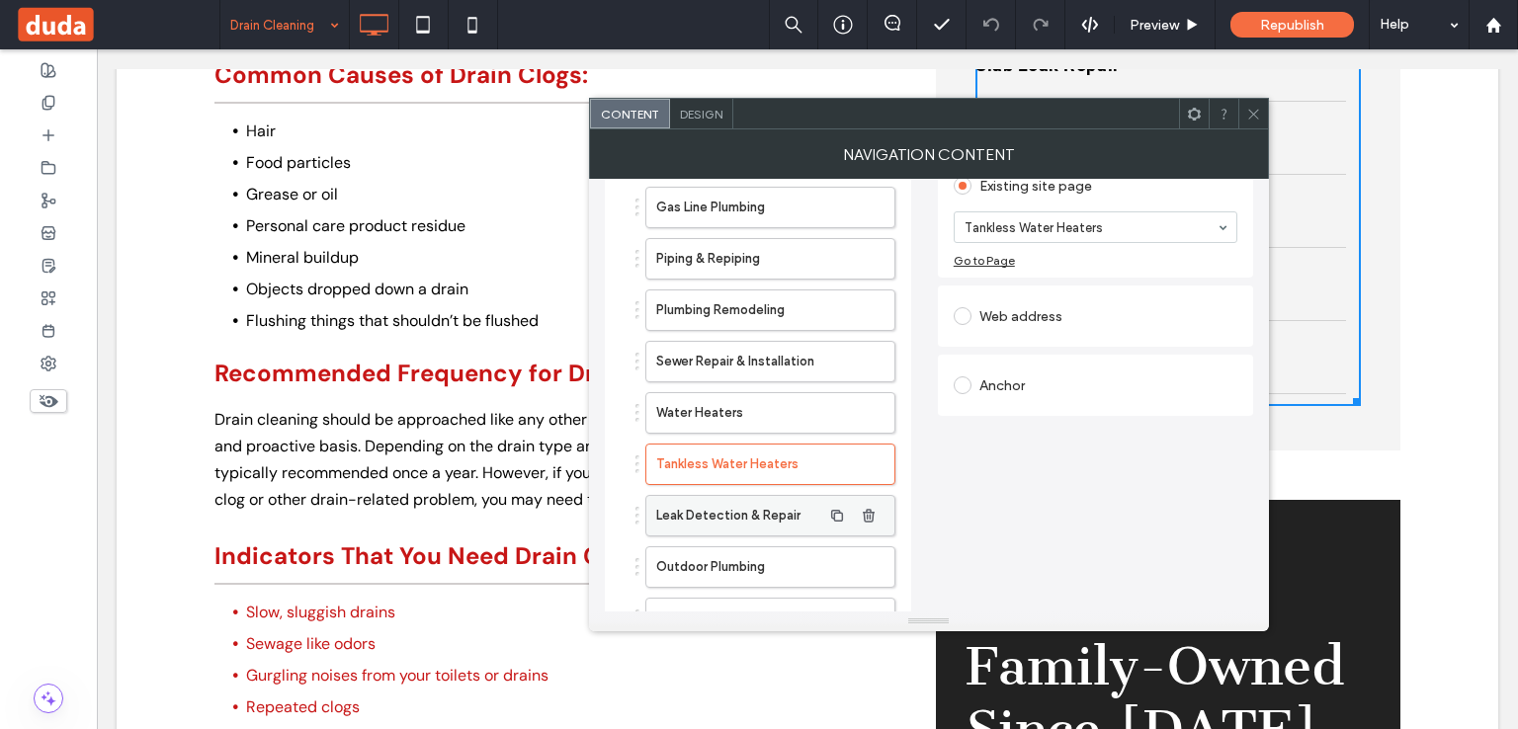
click at [706, 504] on label "Leak Detection & Repair" at bounding box center [738, 516] width 165 height 40
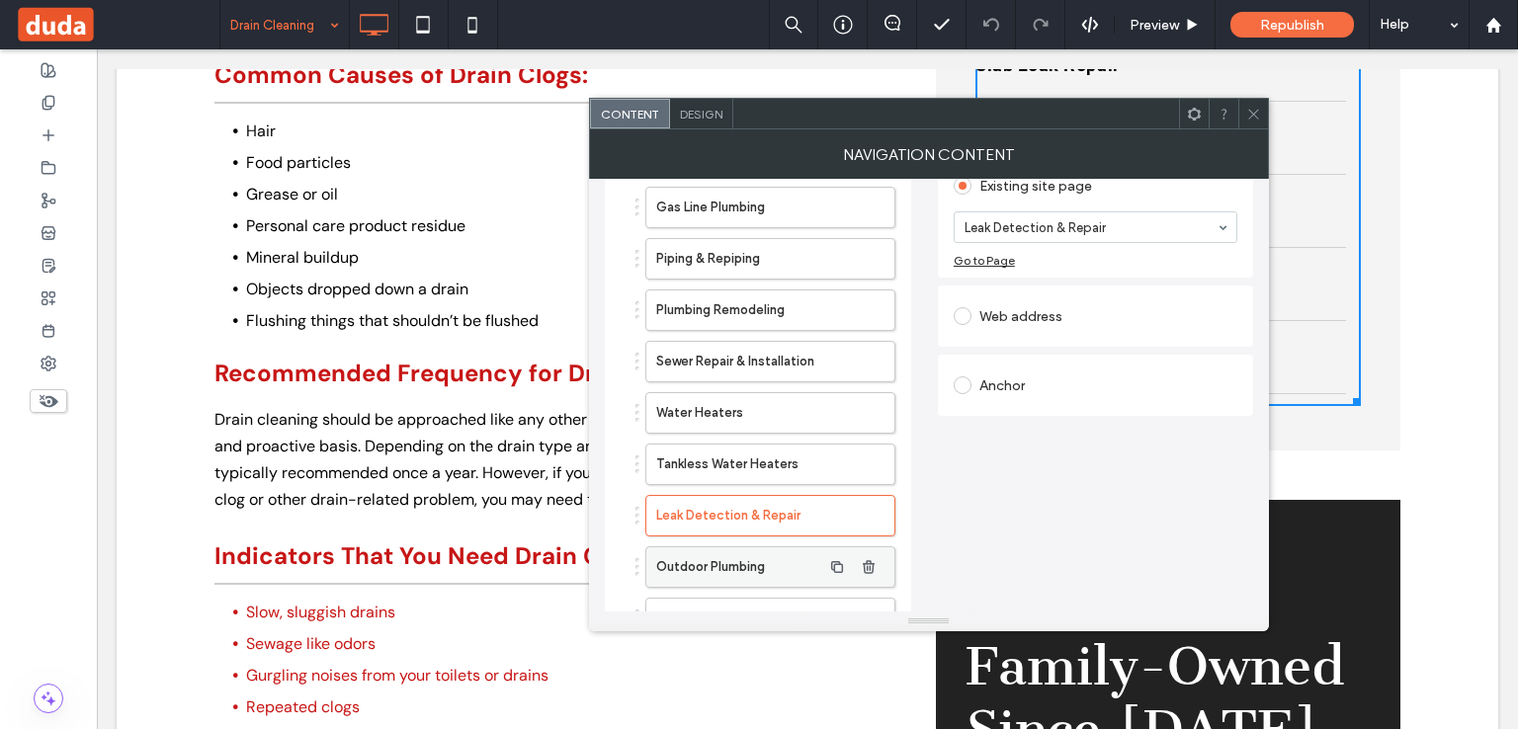
click at [697, 551] on label "Outdoor Plumbing" at bounding box center [738, 568] width 165 height 40
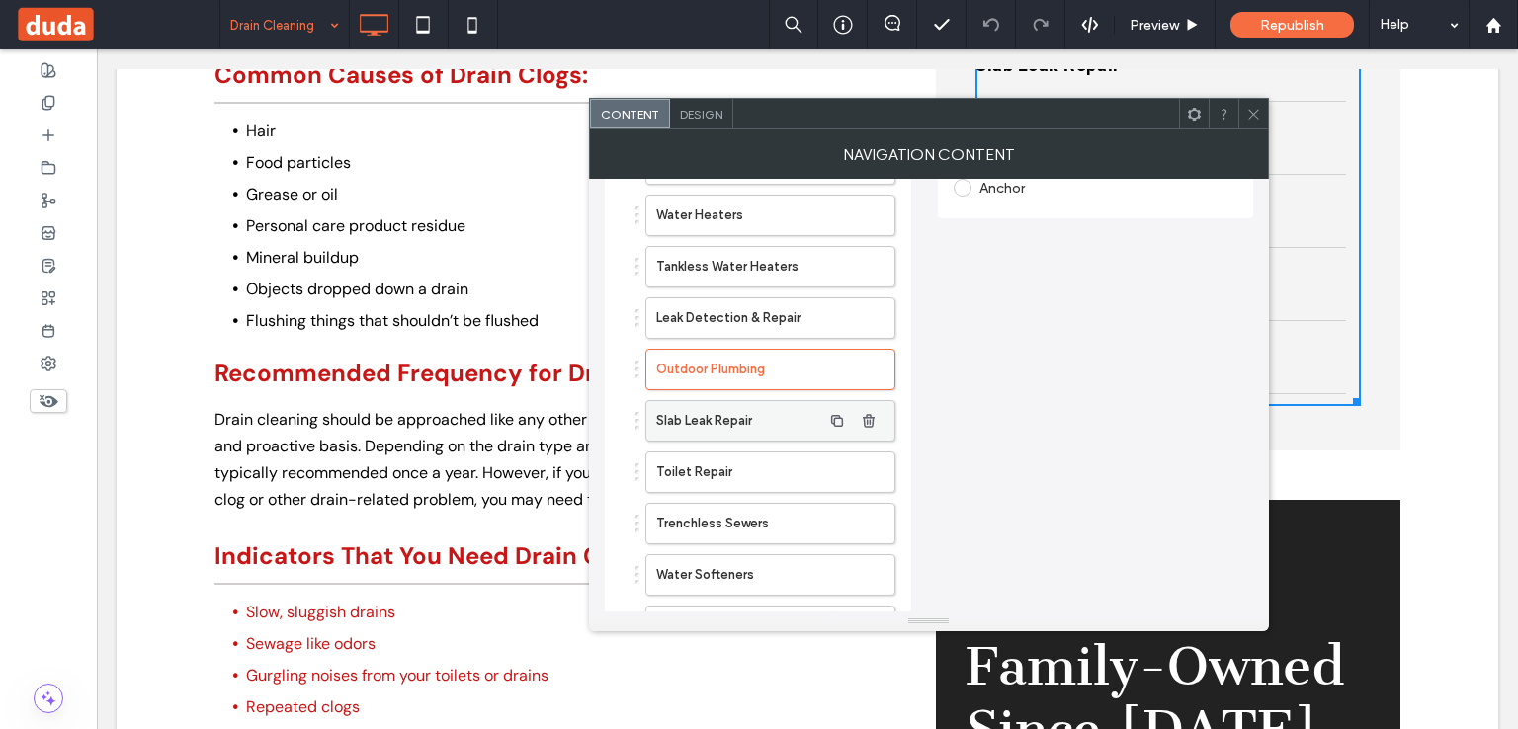
click at [692, 412] on label "Slab Leak Repair" at bounding box center [738, 421] width 165 height 40
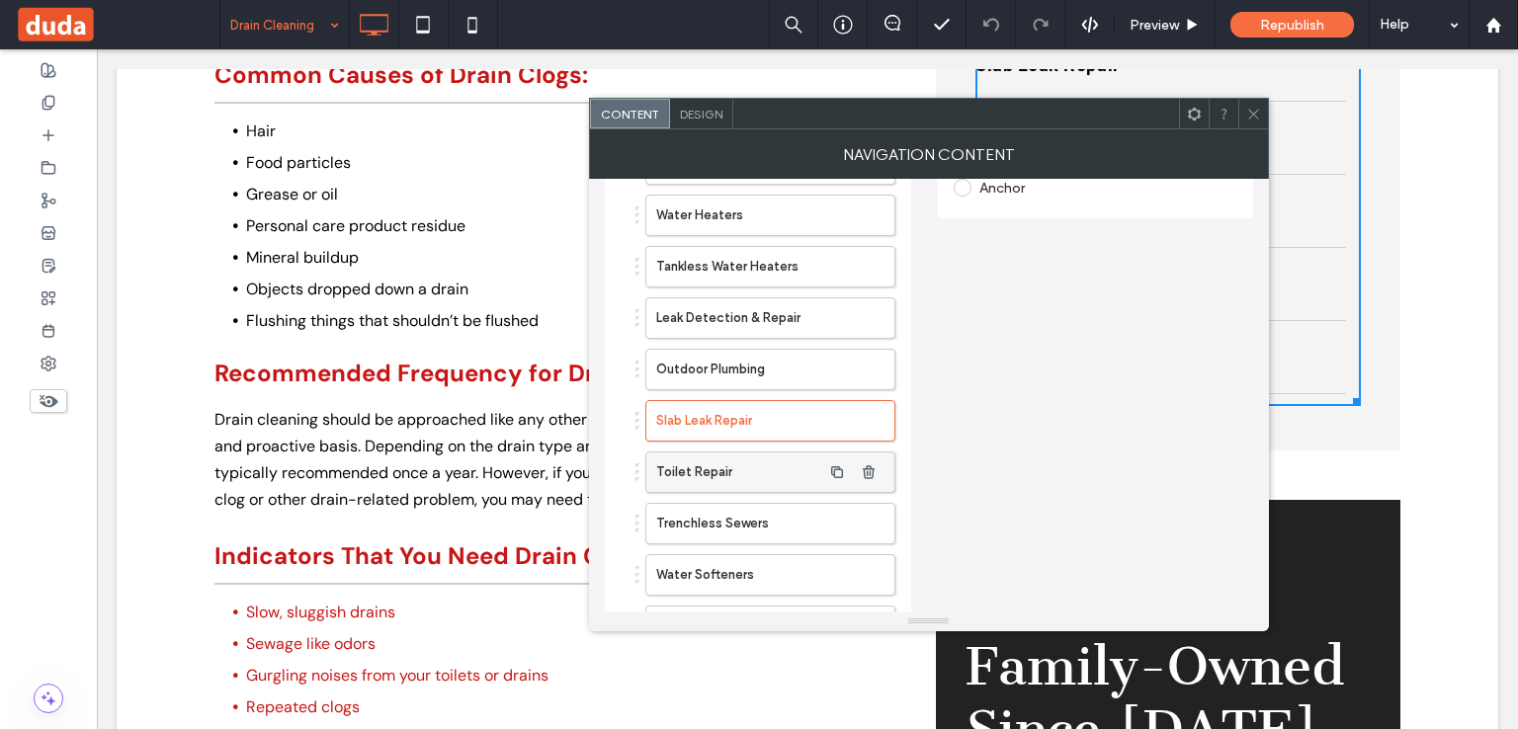
click at [726, 479] on label "Toilet Repair" at bounding box center [738, 473] width 165 height 40
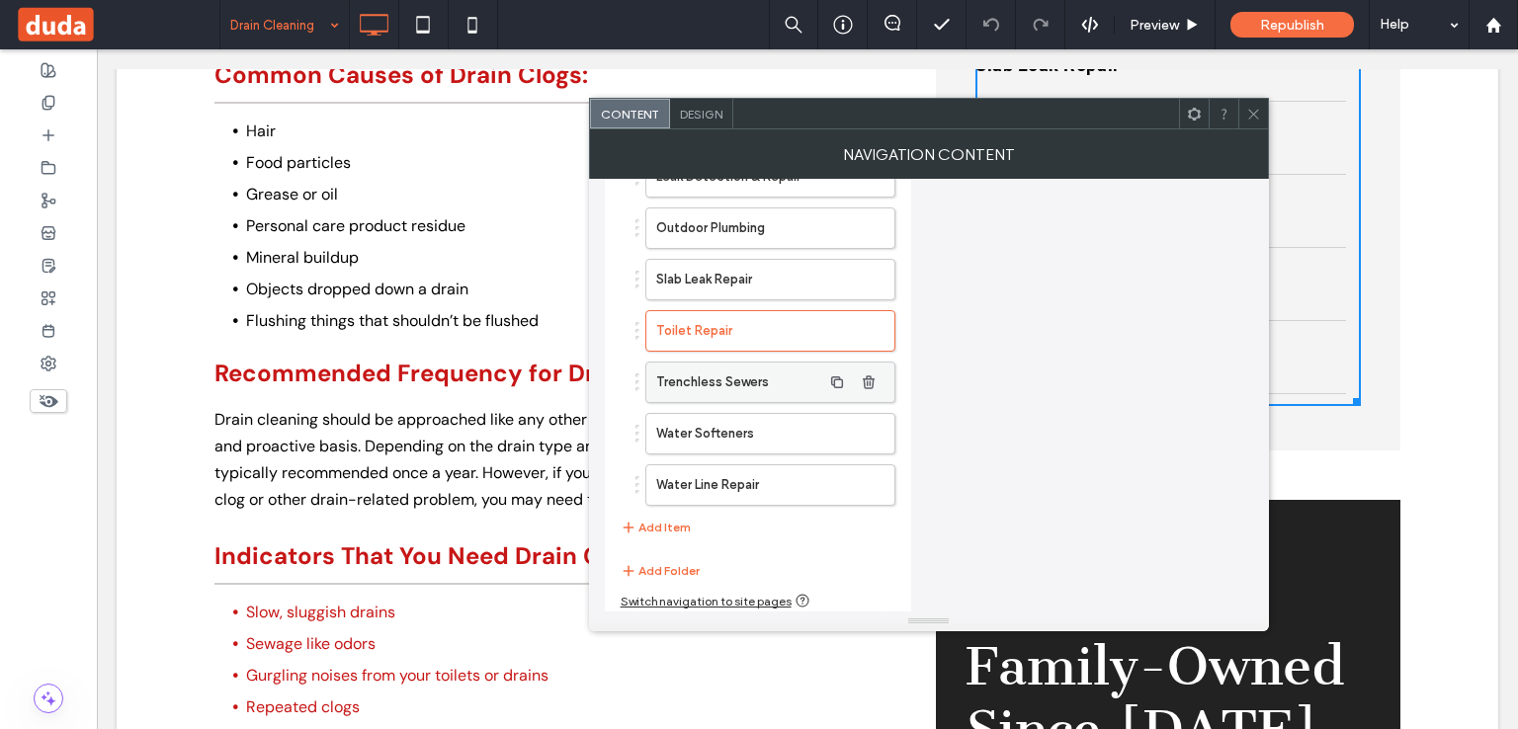
click at [714, 374] on label "Trenchless Sewers" at bounding box center [738, 383] width 165 height 40
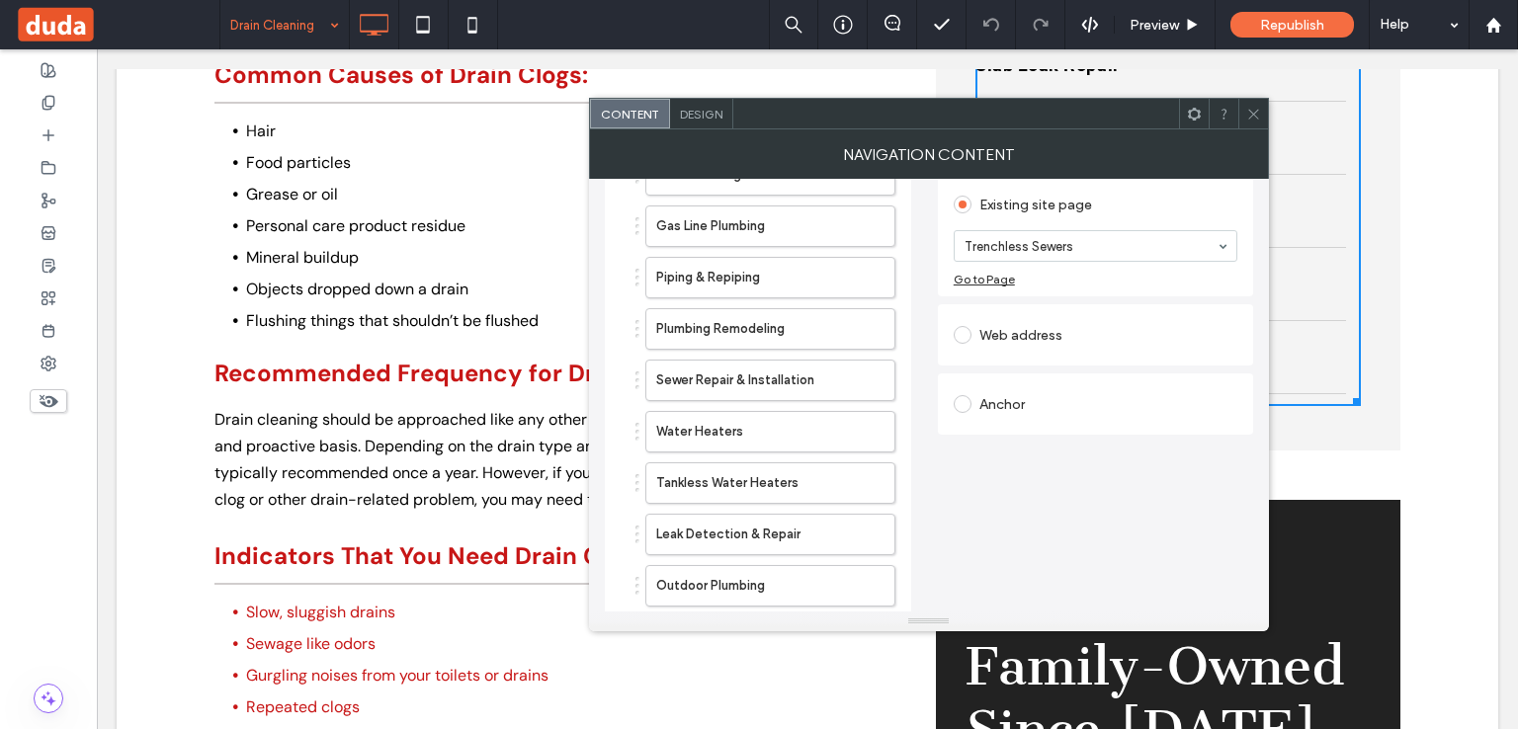
scroll to position [537, 0]
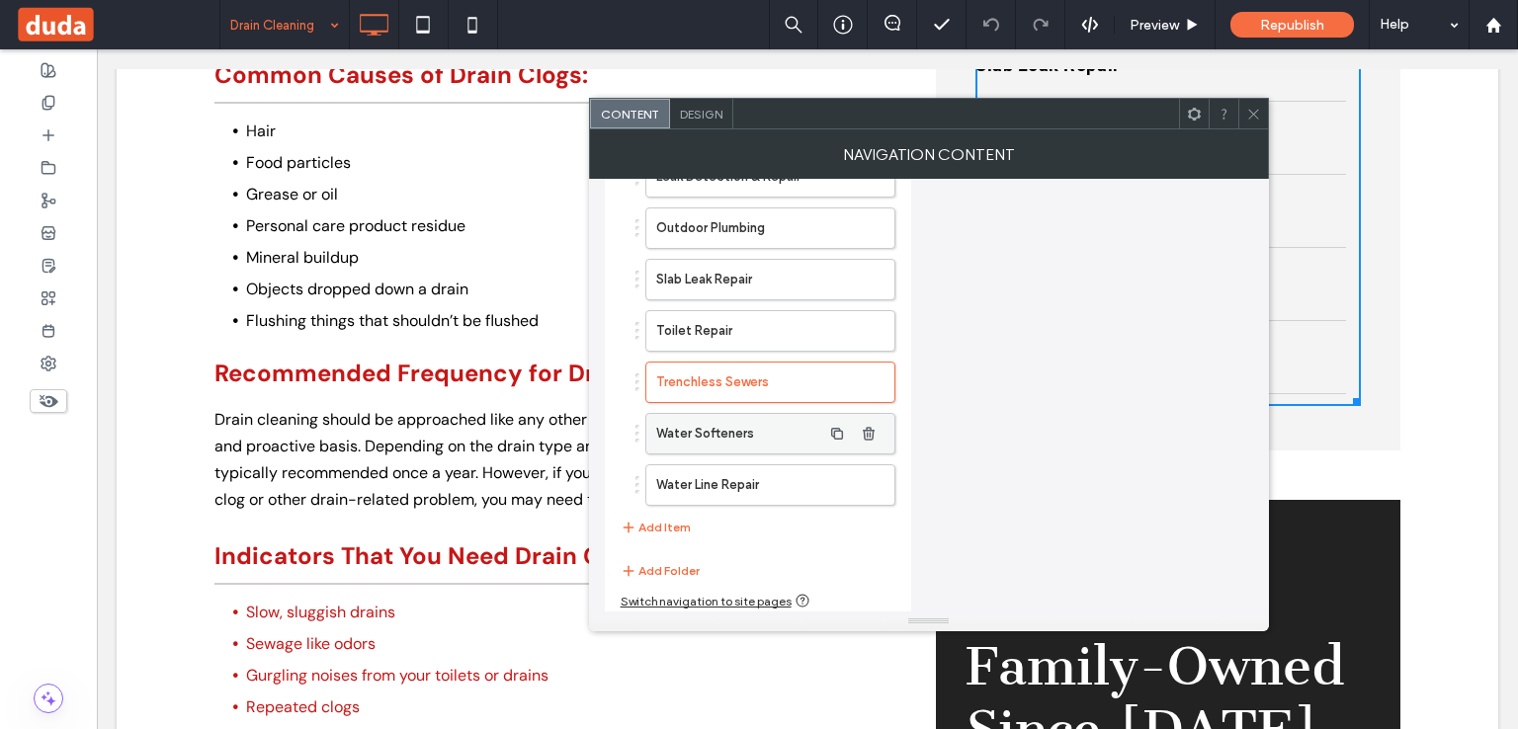
click at [713, 428] on label "Water Softeners" at bounding box center [738, 434] width 165 height 40
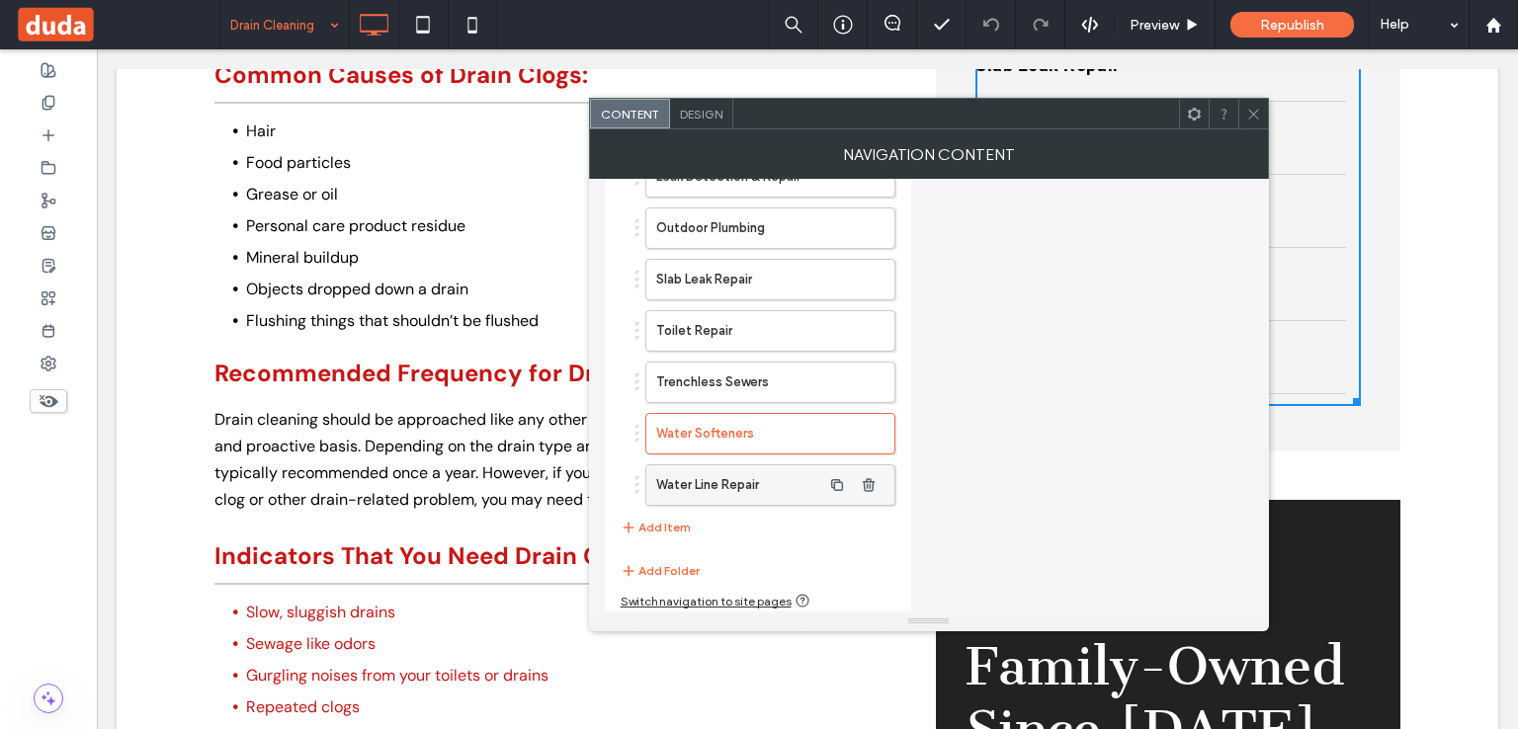
click at [722, 471] on label "Water Line Repair" at bounding box center [738, 486] width 165 height 40
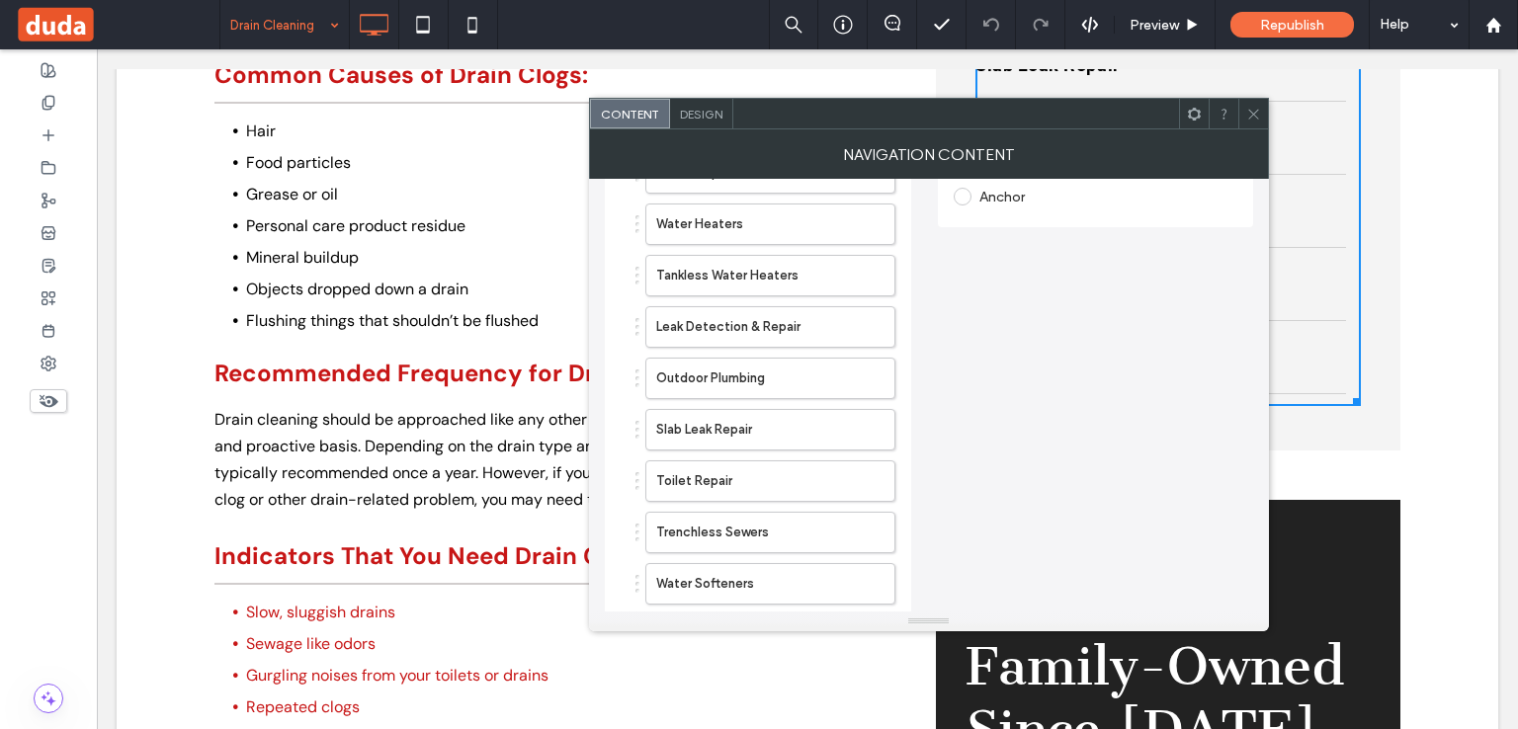
scroll to position [141, 0]
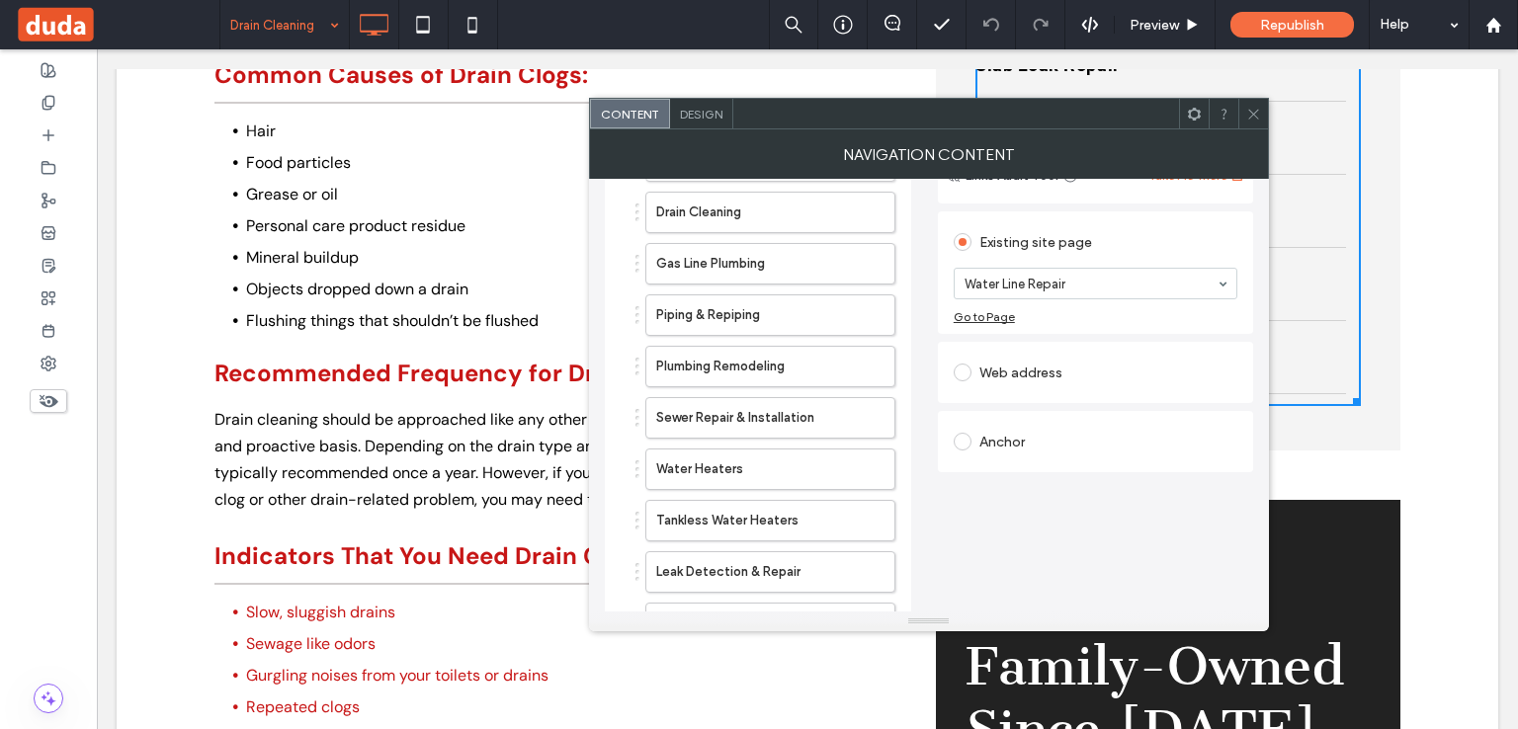
click at [1246, 109] on icon at bounding box center [1253, 114] width 15 height 15
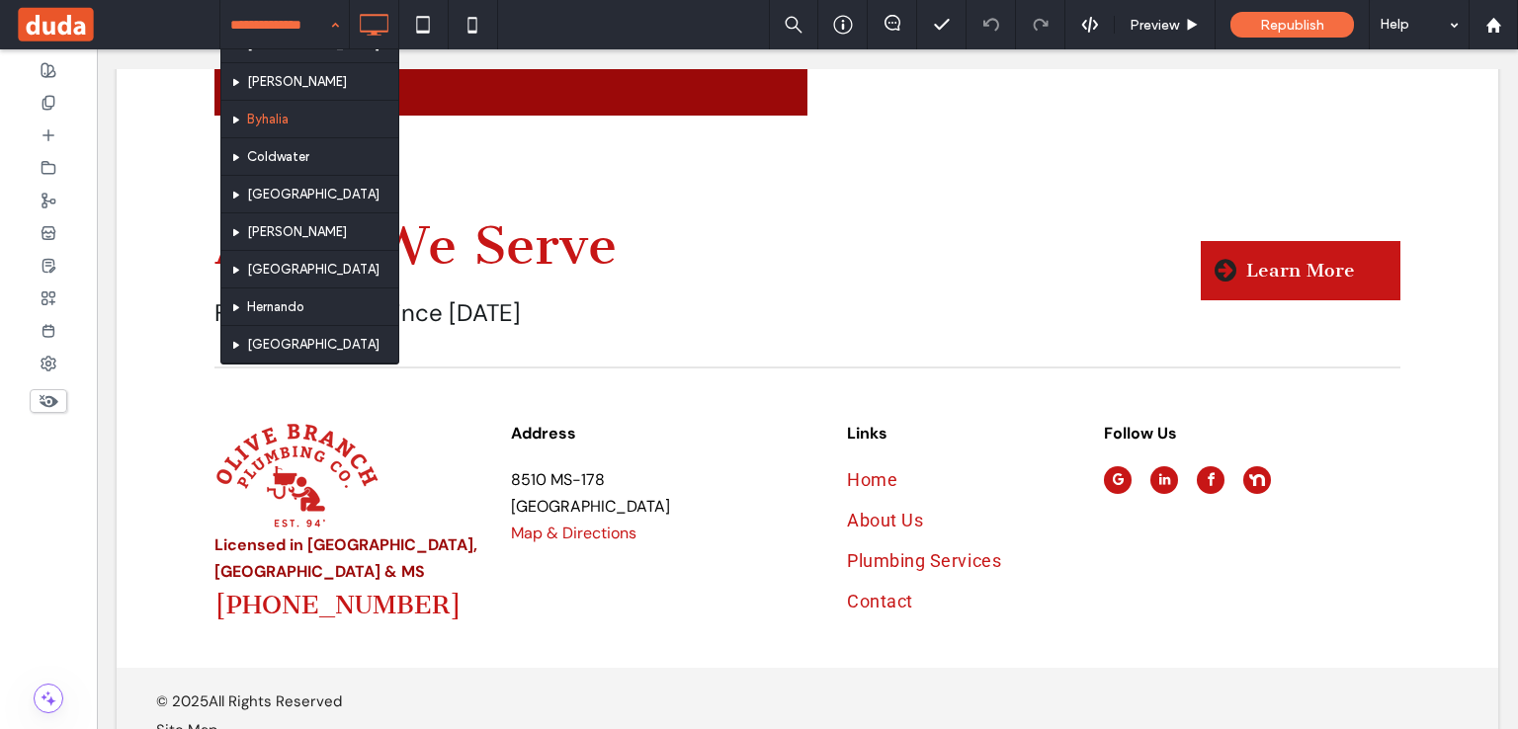
scroll to position [591, 0]
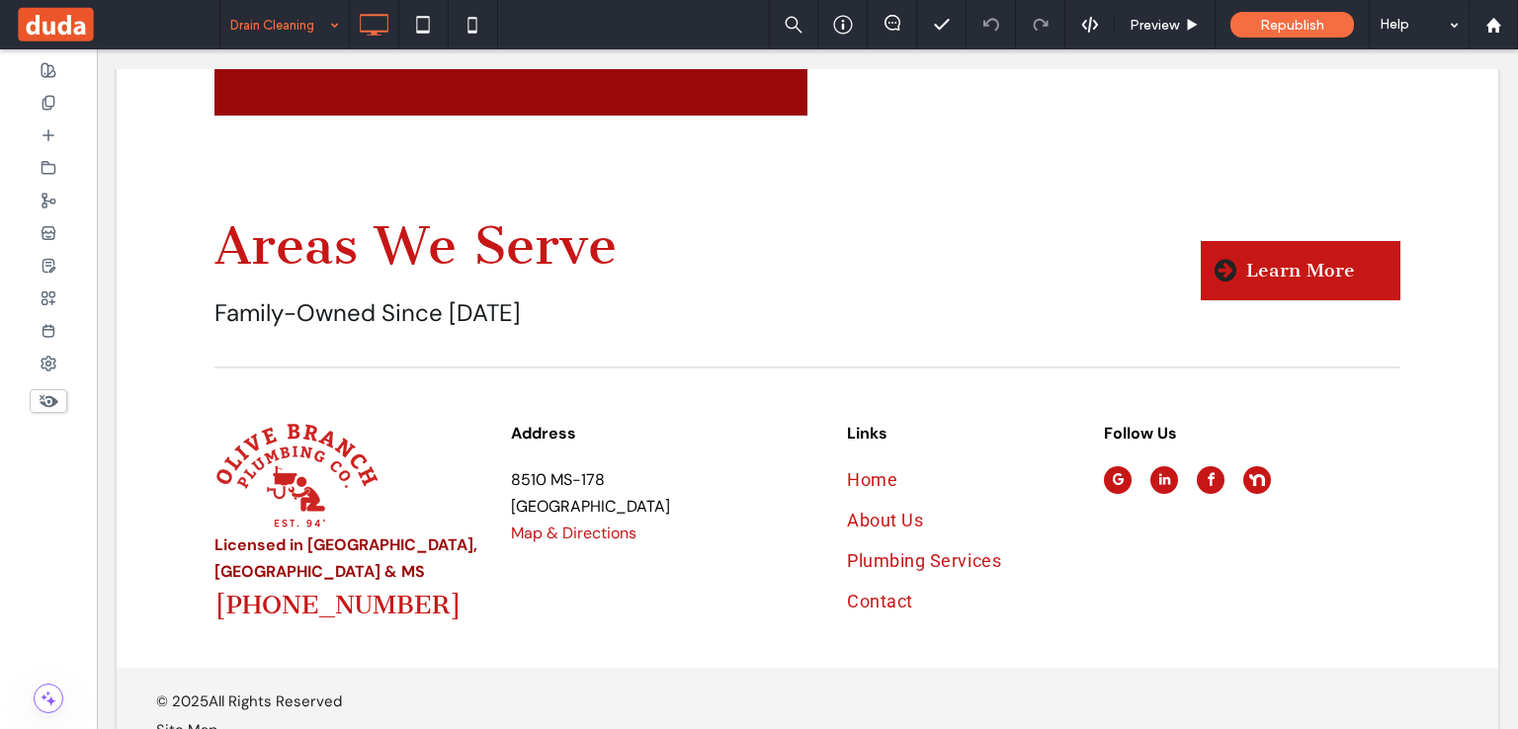
drag, startPoint x: 131, startPoint y: 4, endPoint x: 252, endPoint y: 45, distance: 127.5
click at [242, 39] on input at bounding box center [279, 24] width 99 height 49
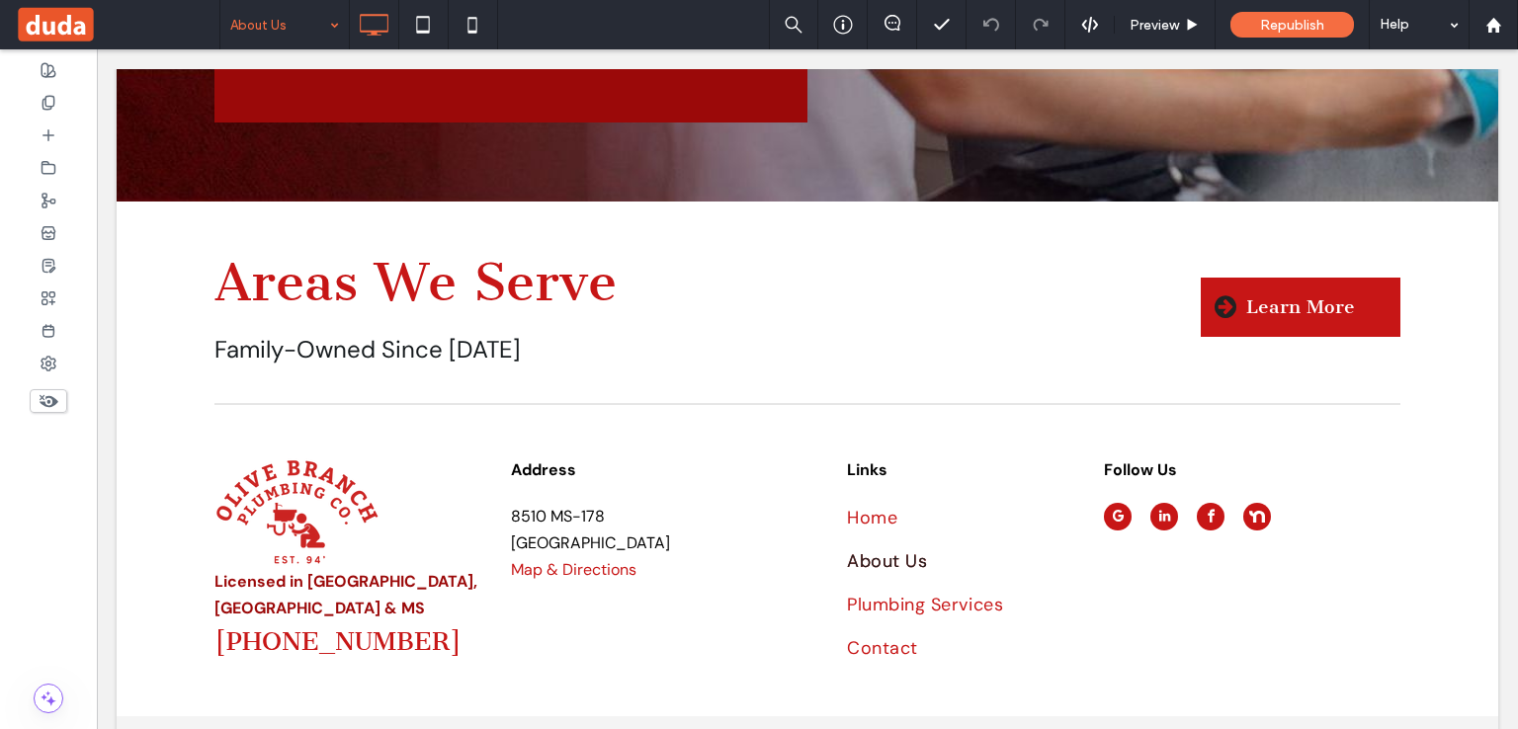
scroll to position [6630, 0]
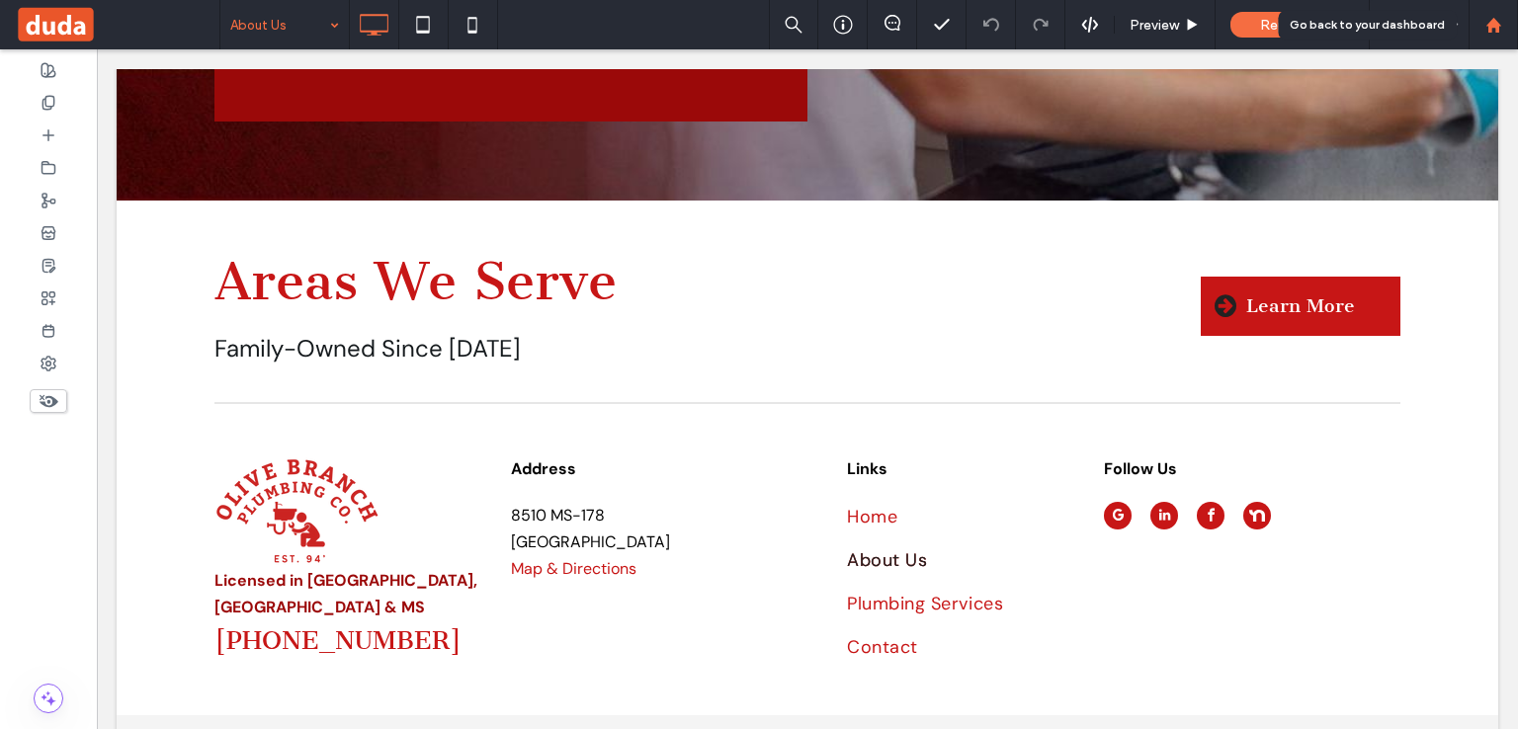
click at [1477, 30] on div at bounding box center [1493, 25] width 47 height 17
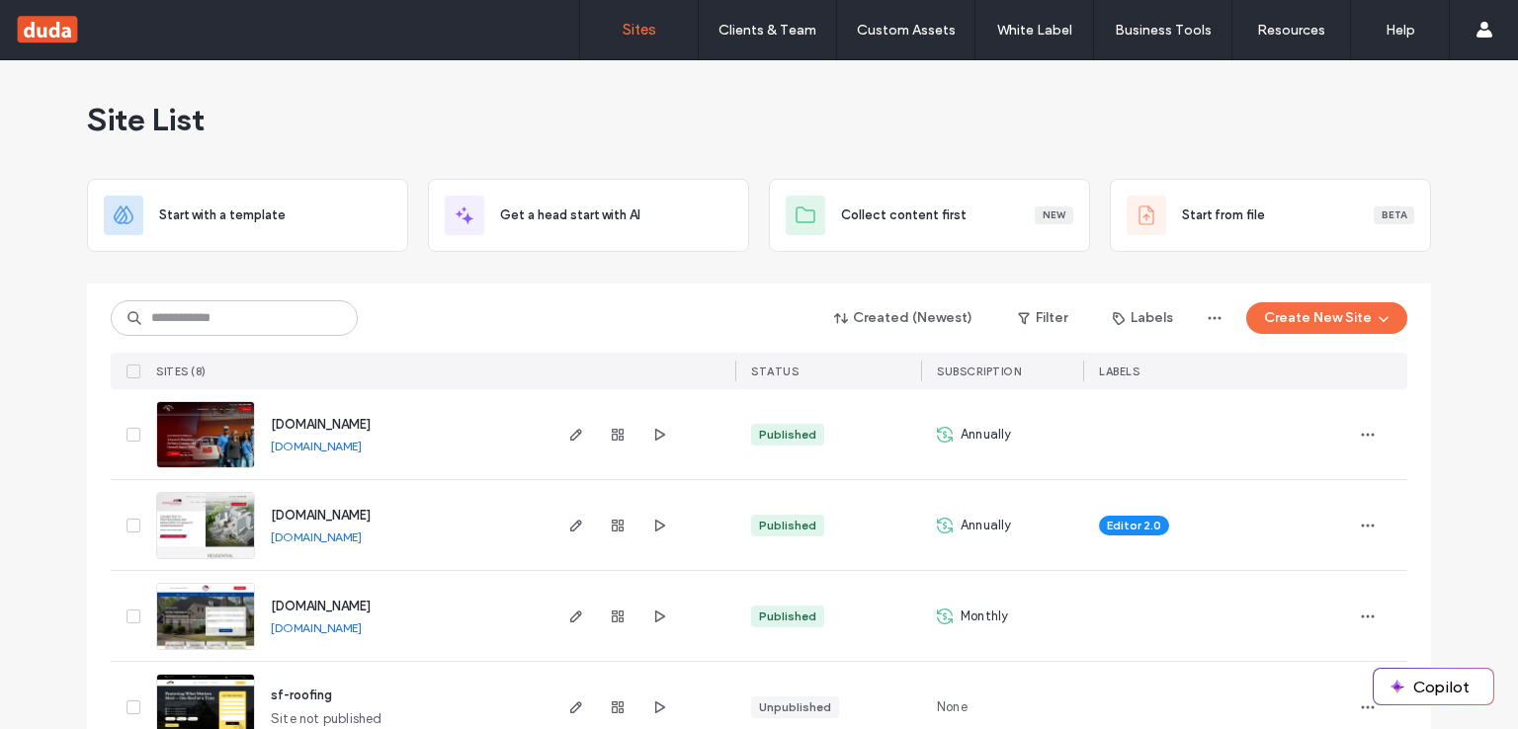
click at [312, 439] on link "[DOMAIN_NAME]" at bounding box center [316, 446] width 91 height 15
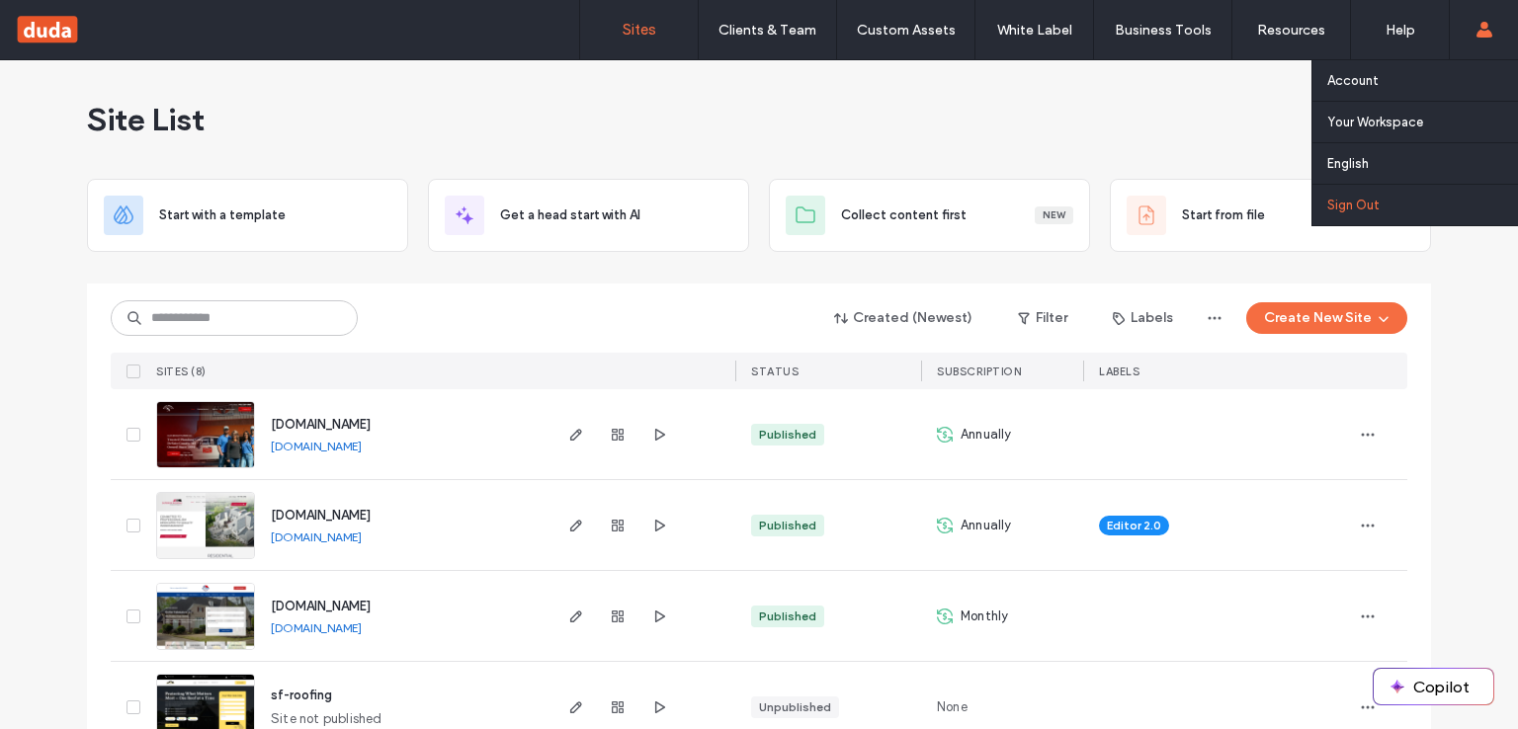
click at [1392, 187] on link "Sign Out" at bounding box center [1422, 205] width 191 height 41
